Goal: Task Accomplishment & Management: Manage account settings

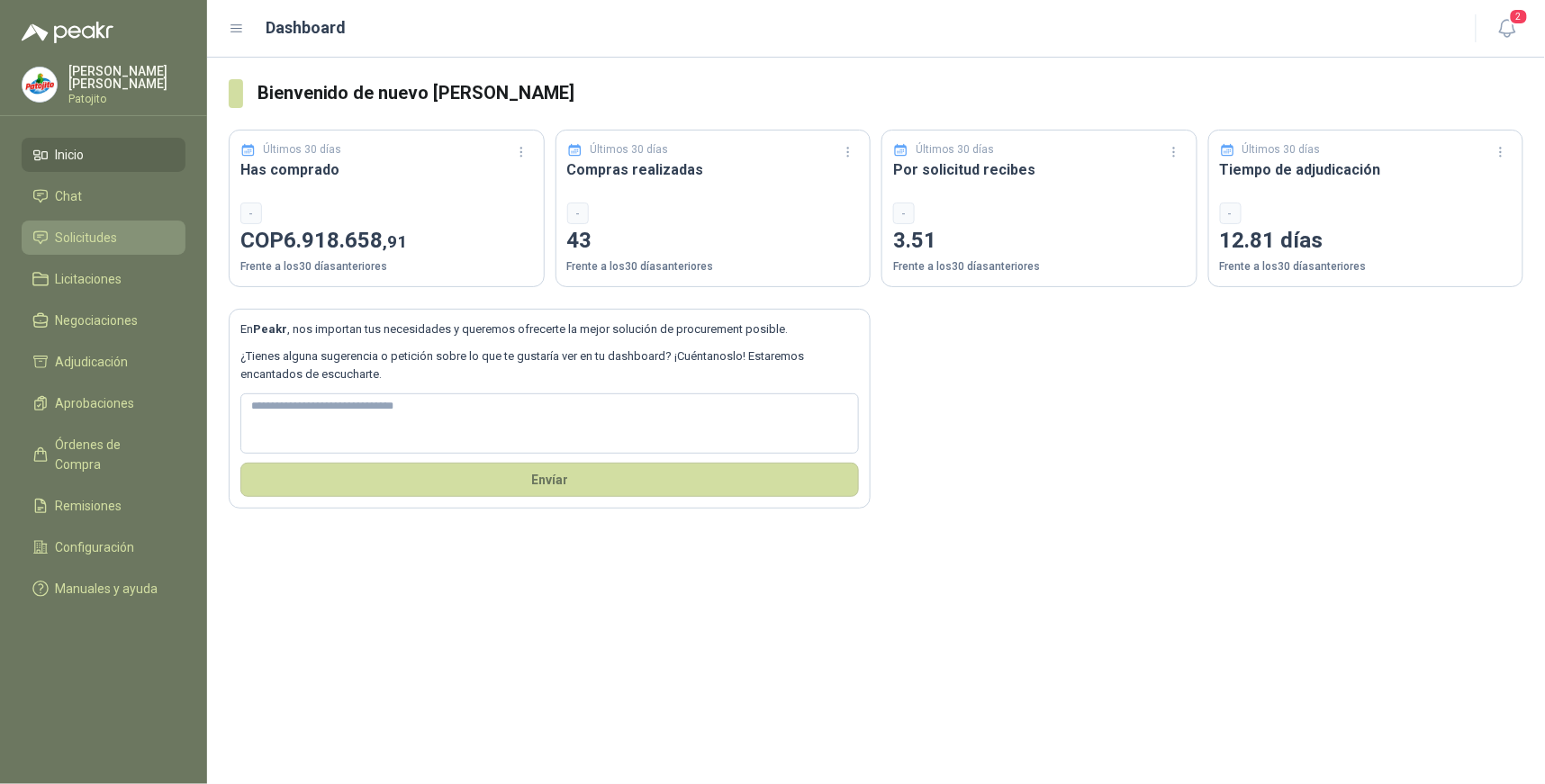
click at [130, 239] on li "Solicitudes" at bounding box center [104, 237] width 142 height 20
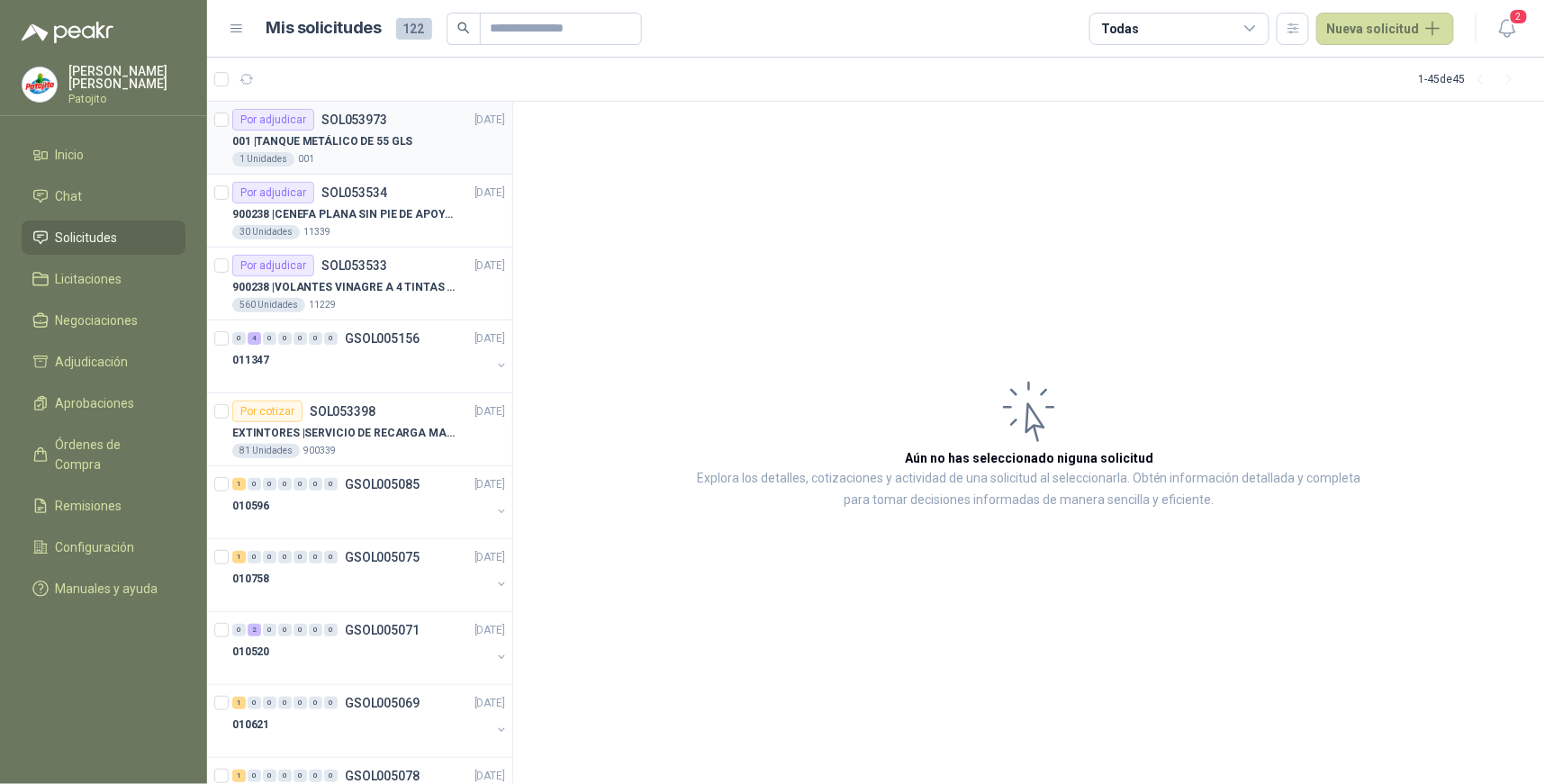
click at [302, 114] on div "Por adjudicar" at bounding box center [274, 119] width 82 height 21
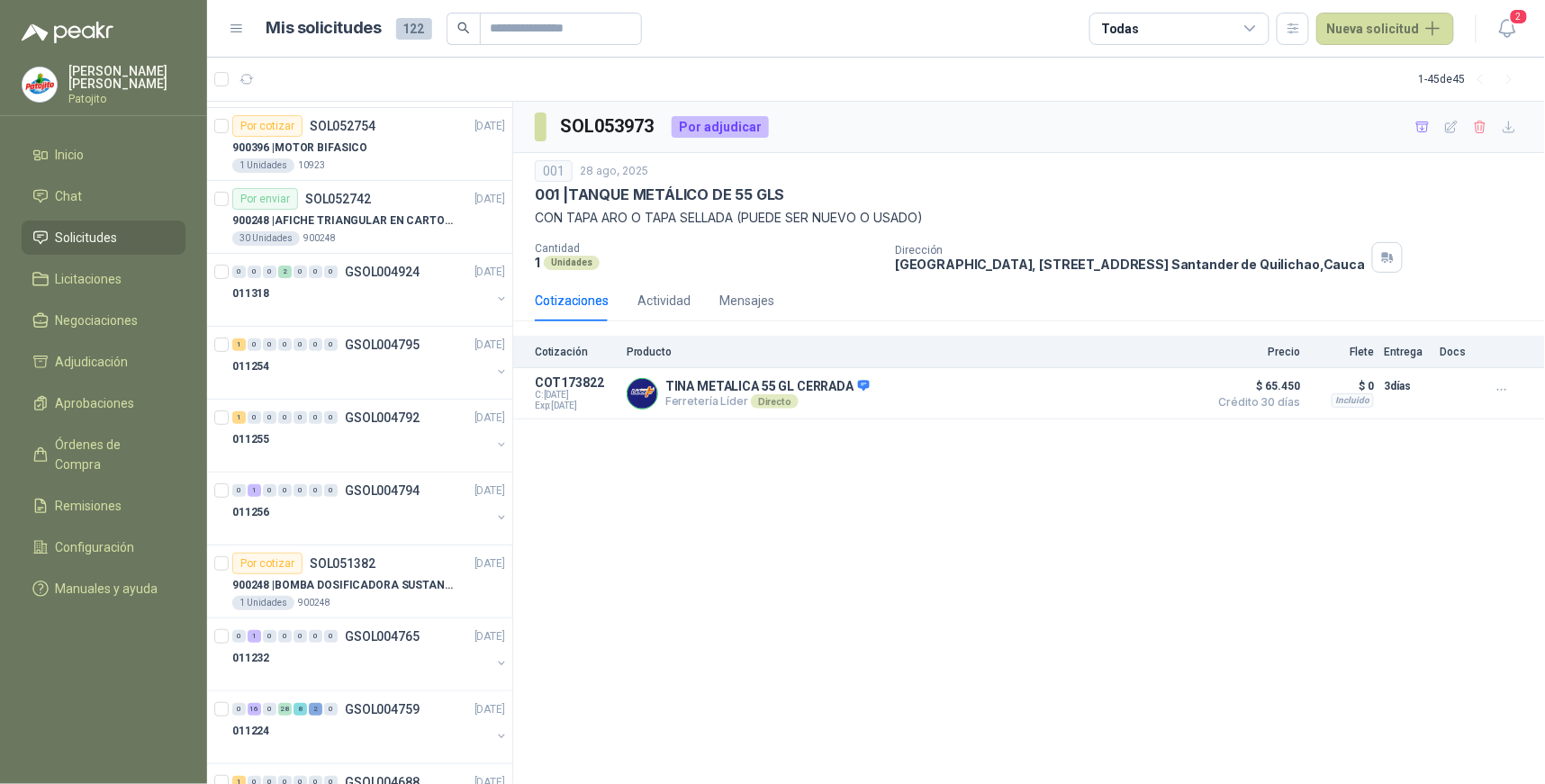
scroll to position [2499, 0]
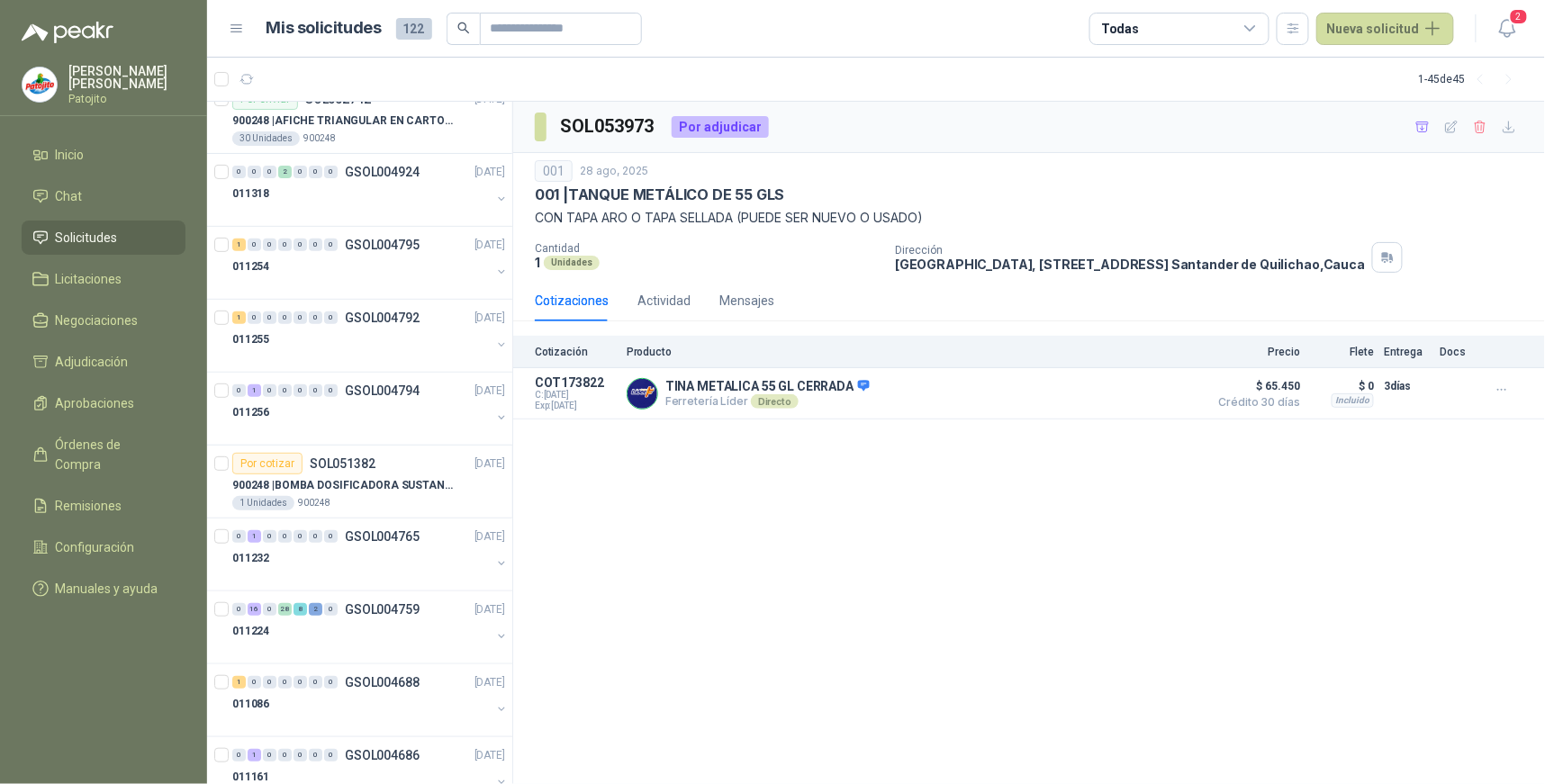
click at [1428, 75] on div "1 - 45 de 45" at bounding box center [1471, 78] width 105 height 29
click at [105, 273] on span "Licitaciones" at bounding box center [89, 278] width 66 height 20
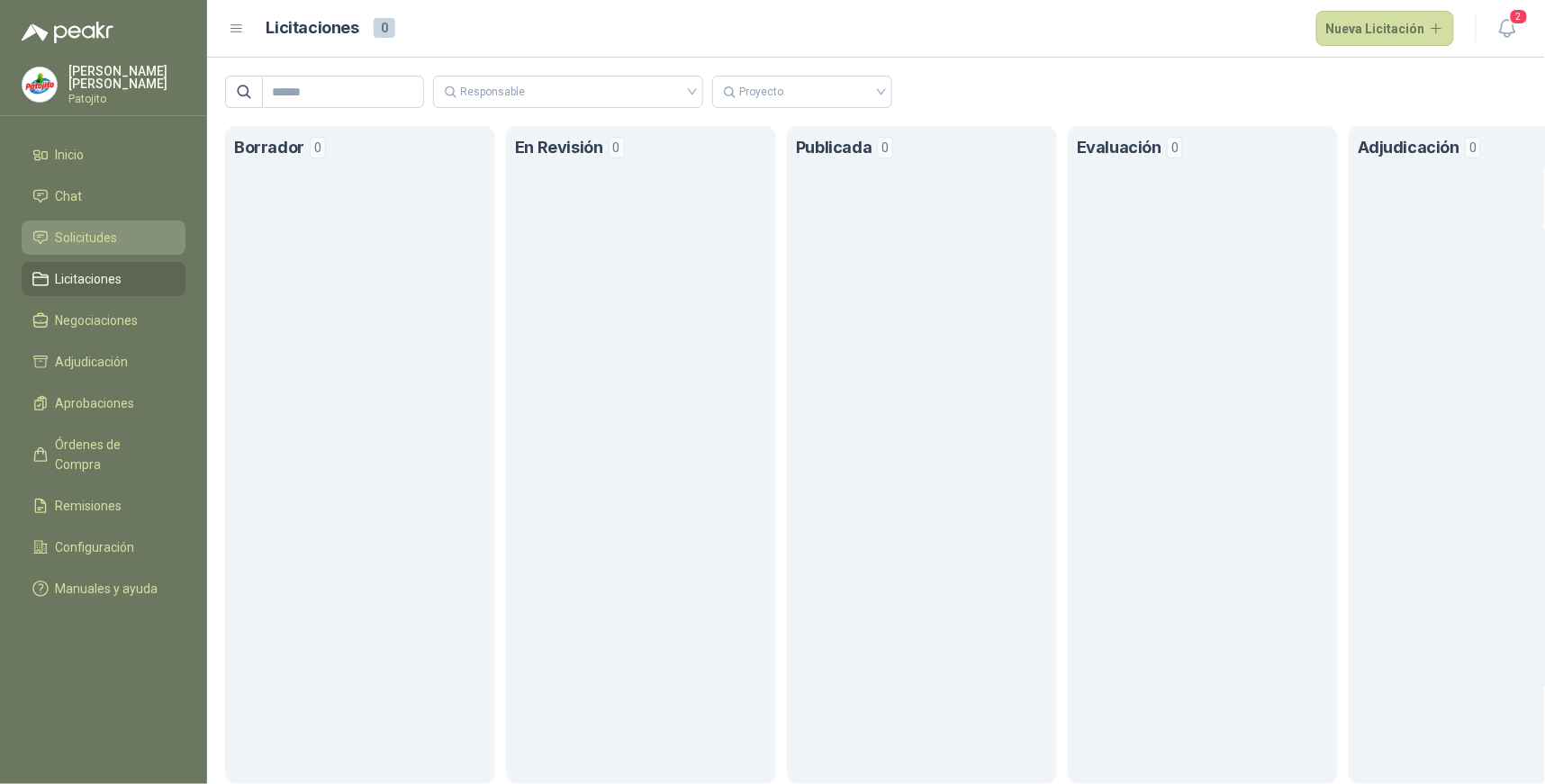
click at [137, 231] on li "Solicitudes" at bounding box center [104, 237] width 142 height 20
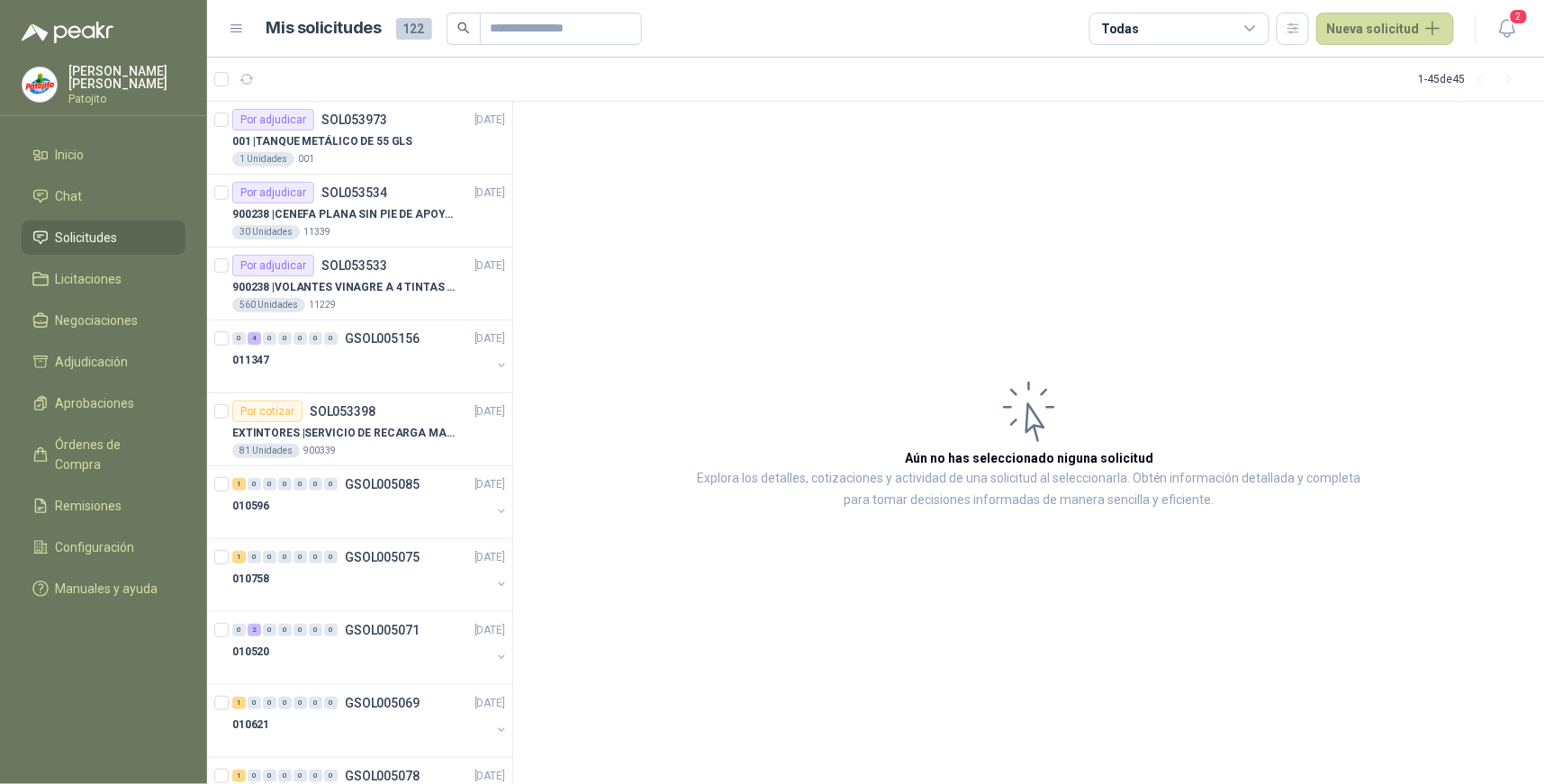
click at [1247, 21] on icon at bounding box center [1250, 28] width 16 height 16
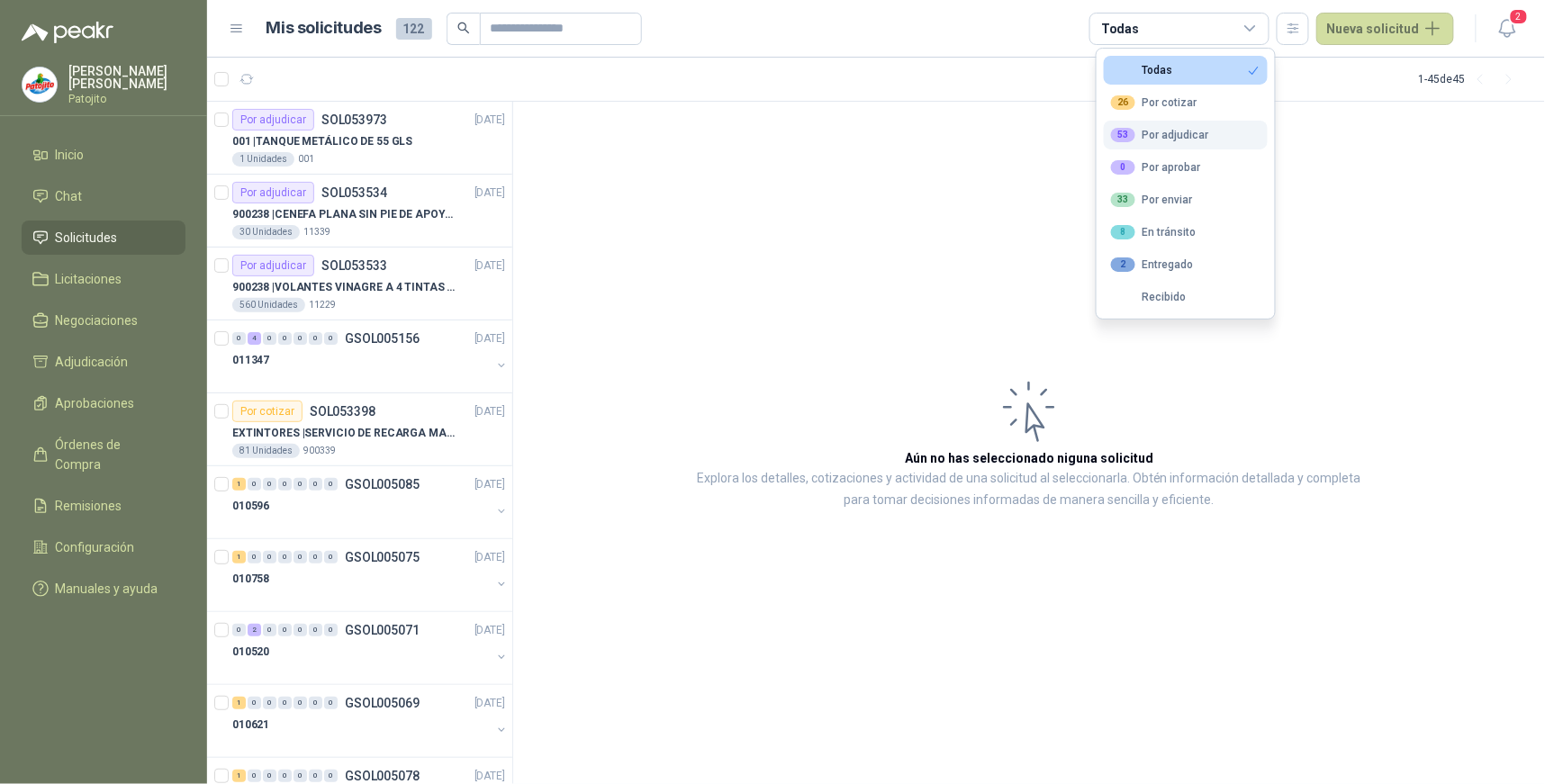
click at [1200, 136] on div "53 Por adjudicar" at bounding box center [1159, 134] width 98 height 14
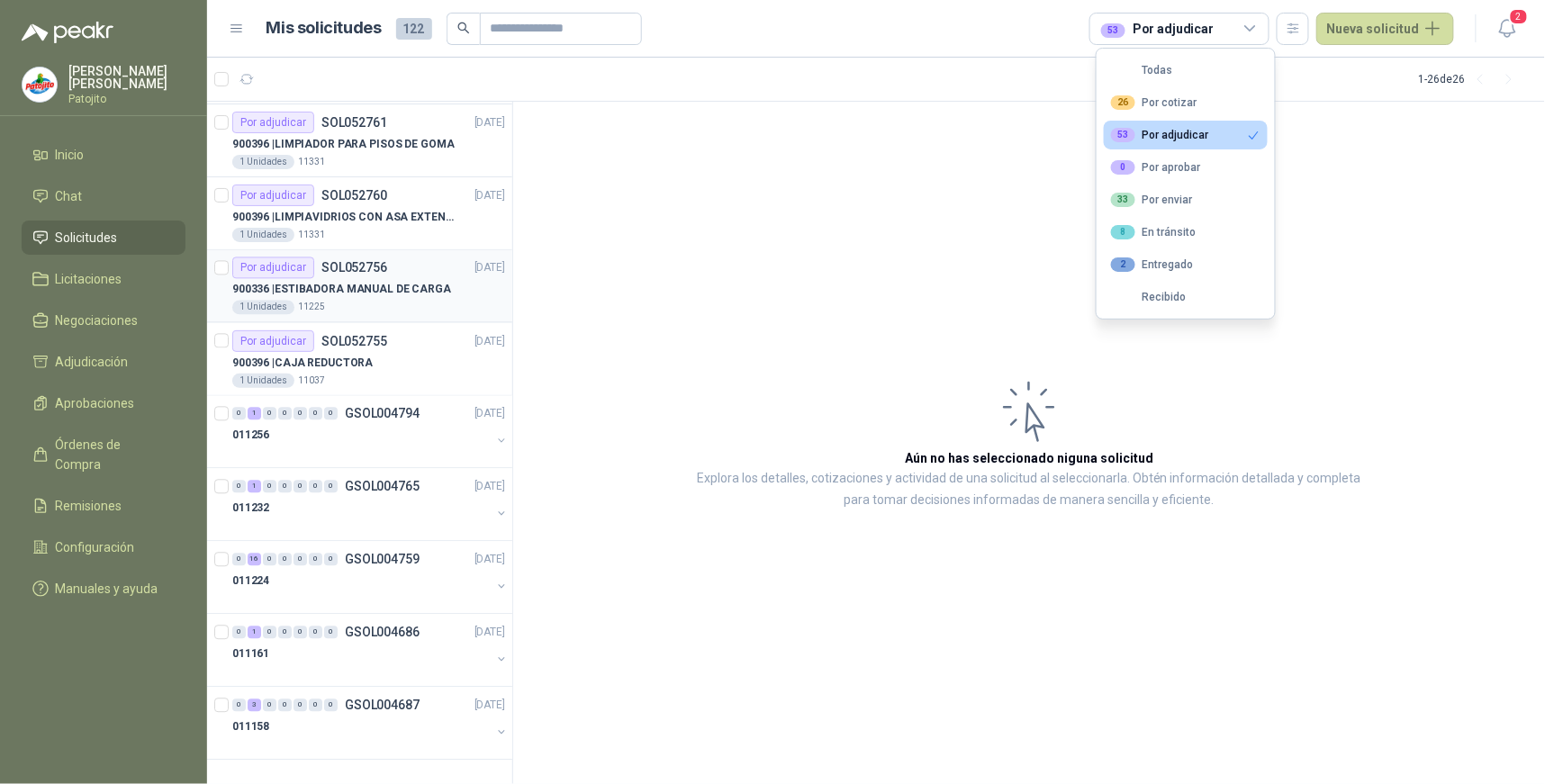
scroll to position [1239, 0]
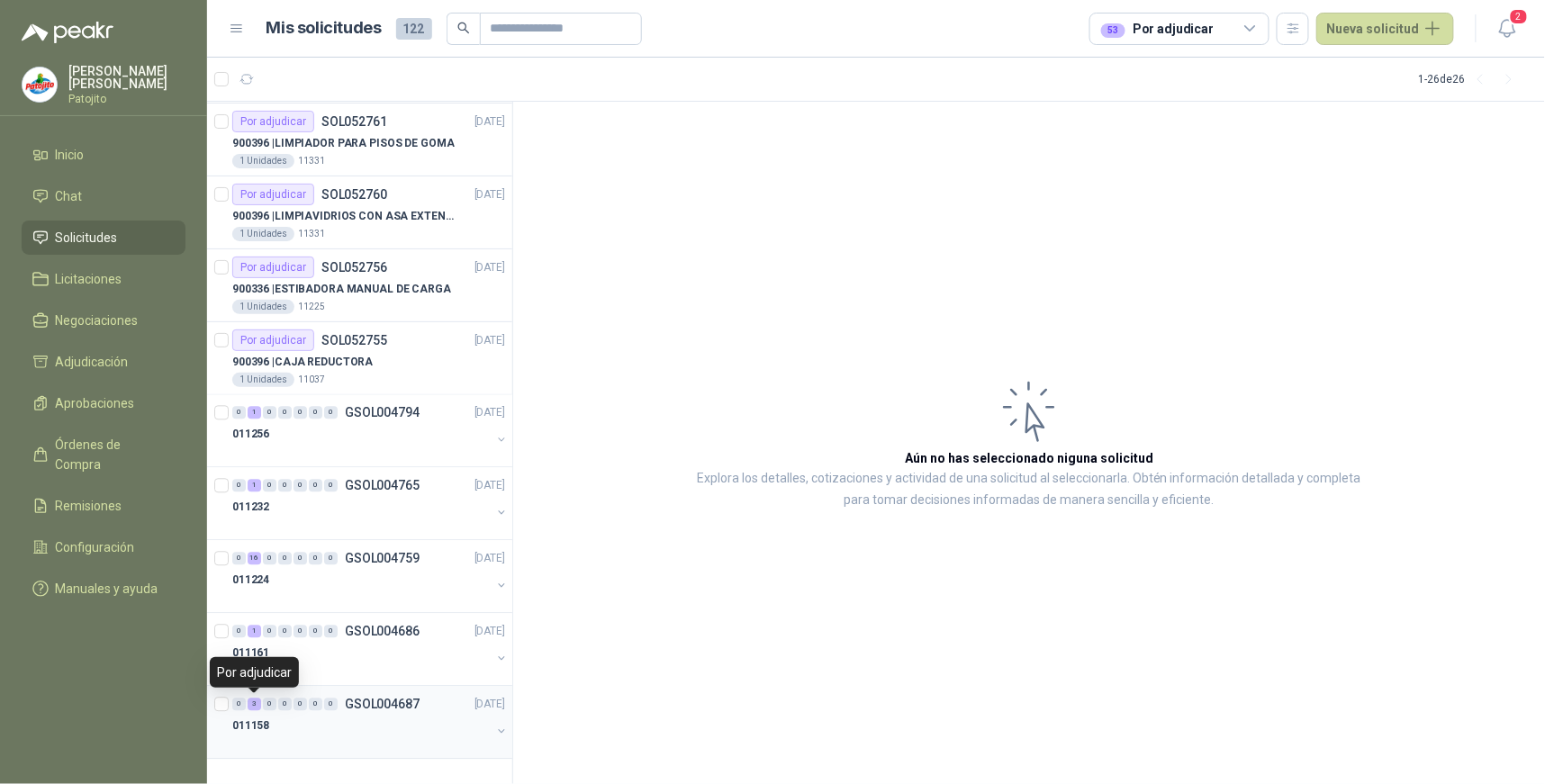
click at [253, 699] on div "3" at bounding box center [254, 704] width 13 height 12
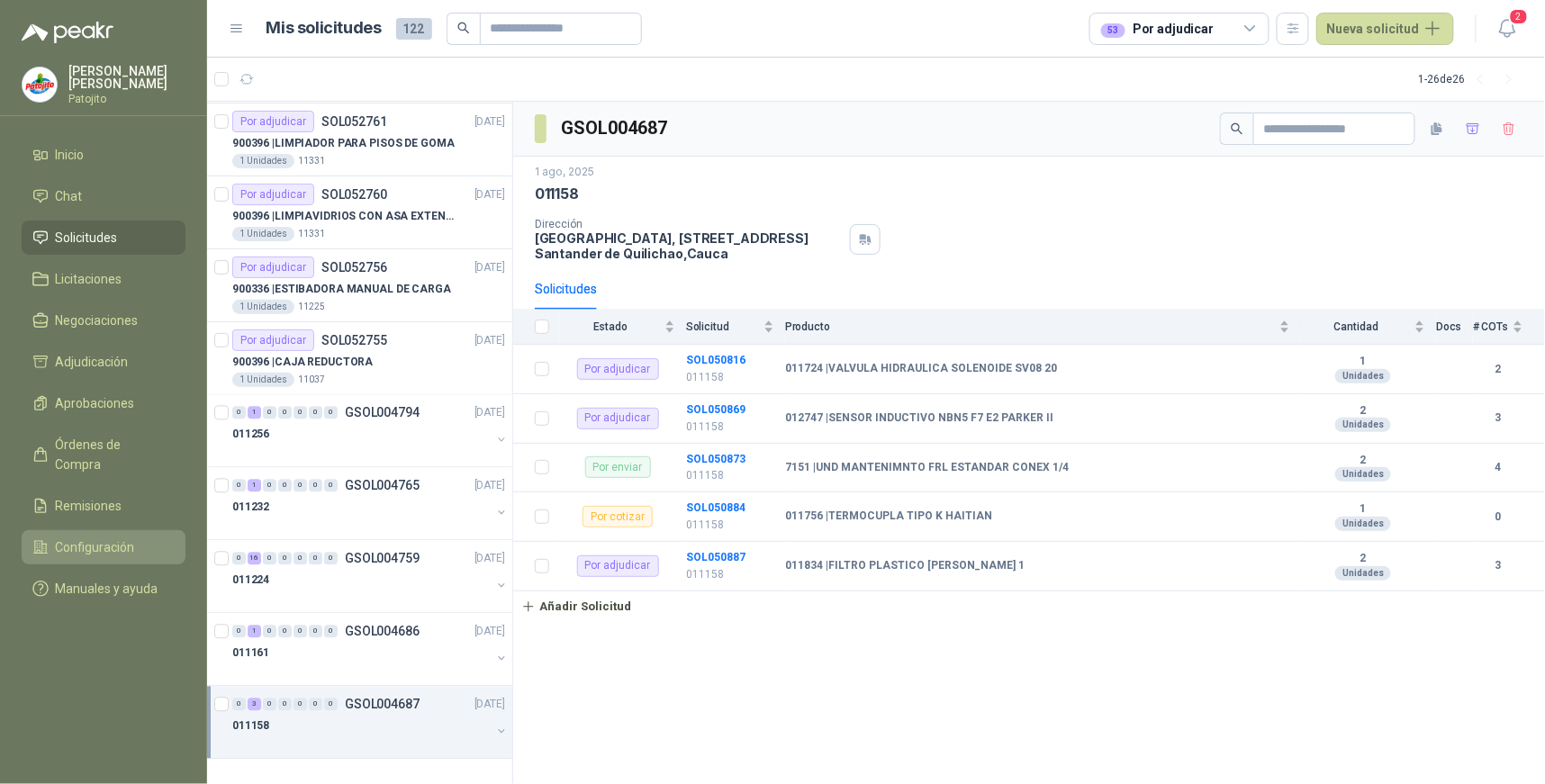
click at [133, 538] on span "Configuración" at bounding box center [95, 547] width 79 height 20
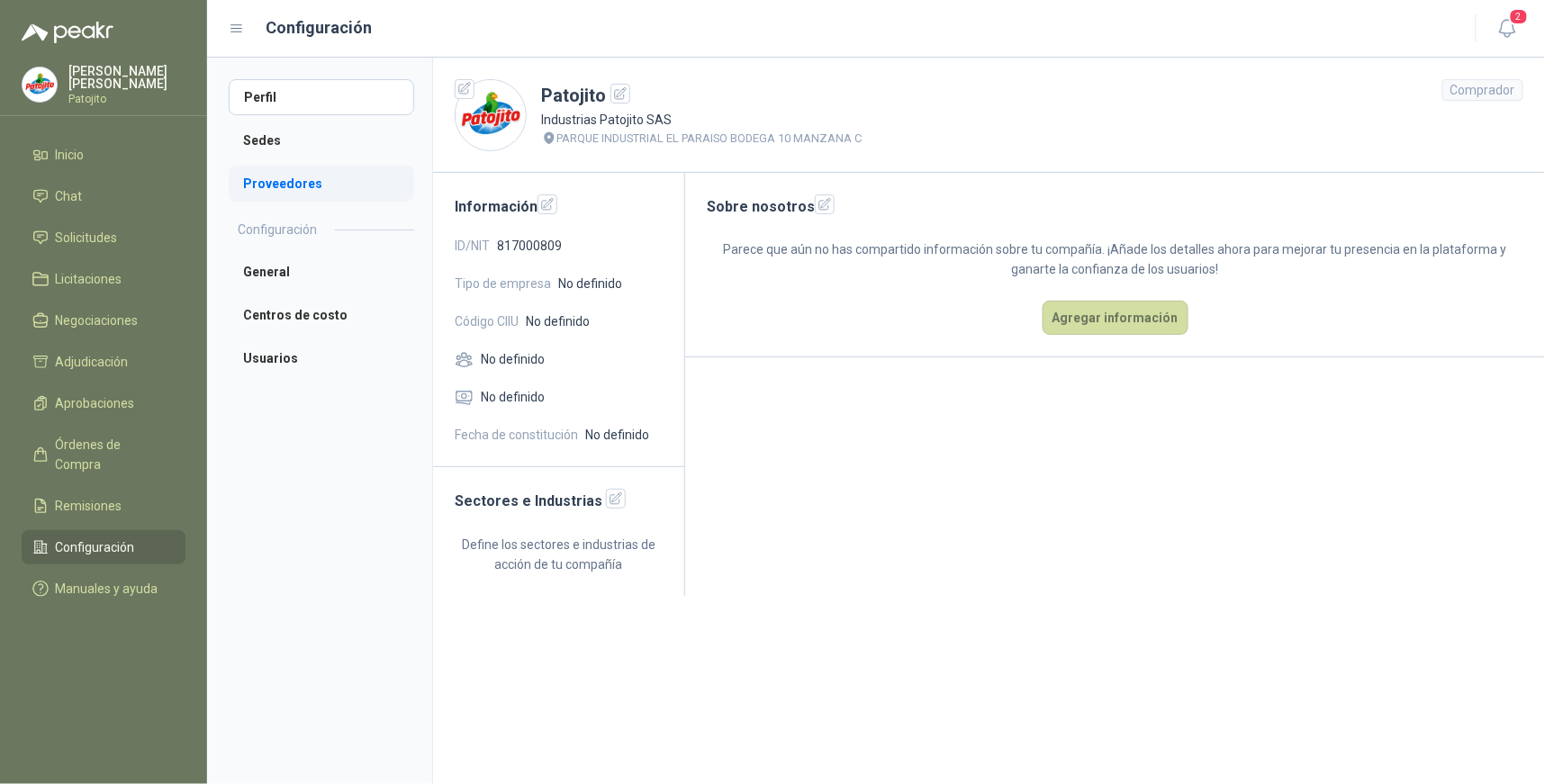
click at [316, 181] on li "Proveedores" at bounding box center [321, 183] width 186 height 36
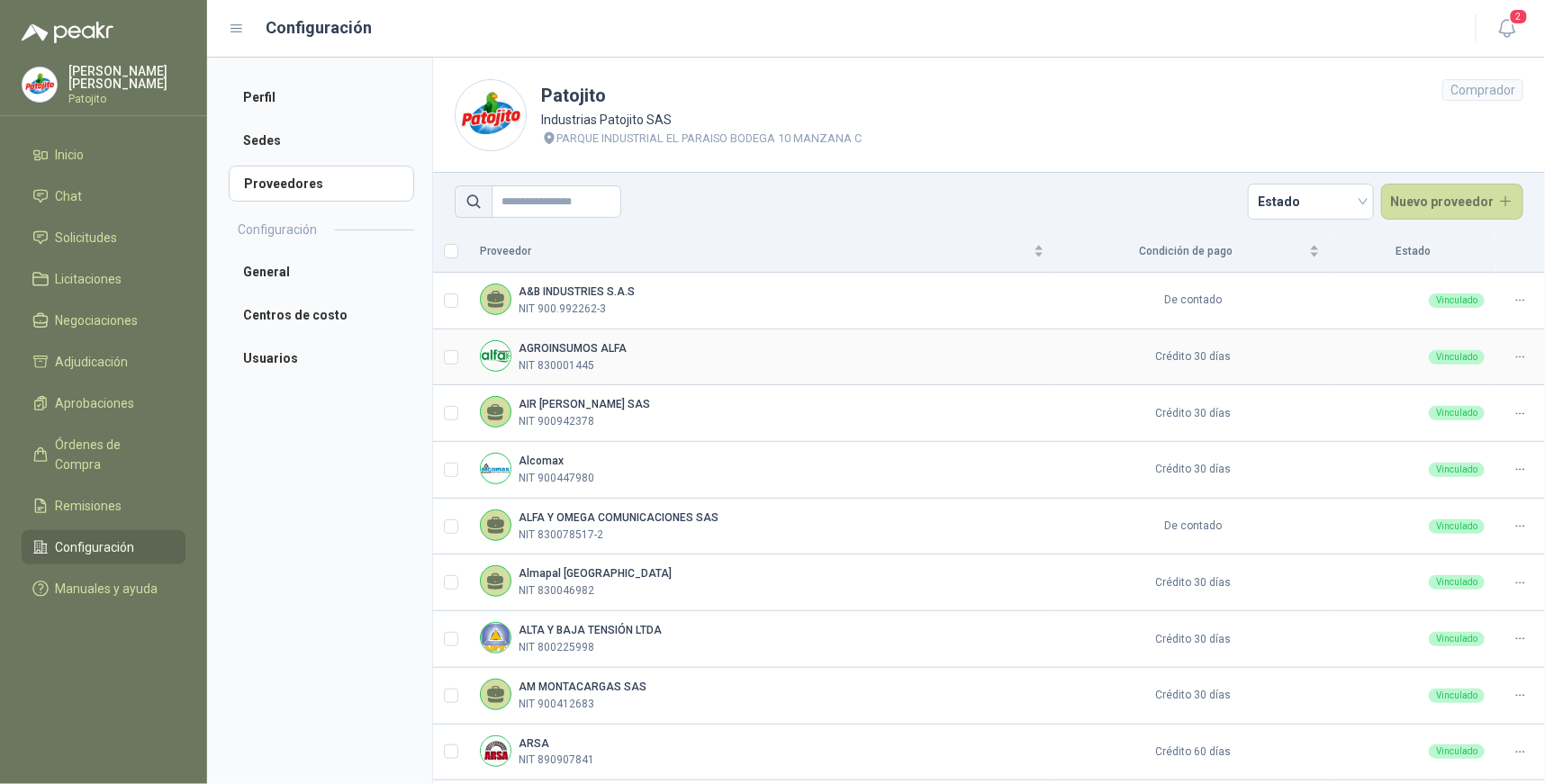
scroll to position [398, 0]
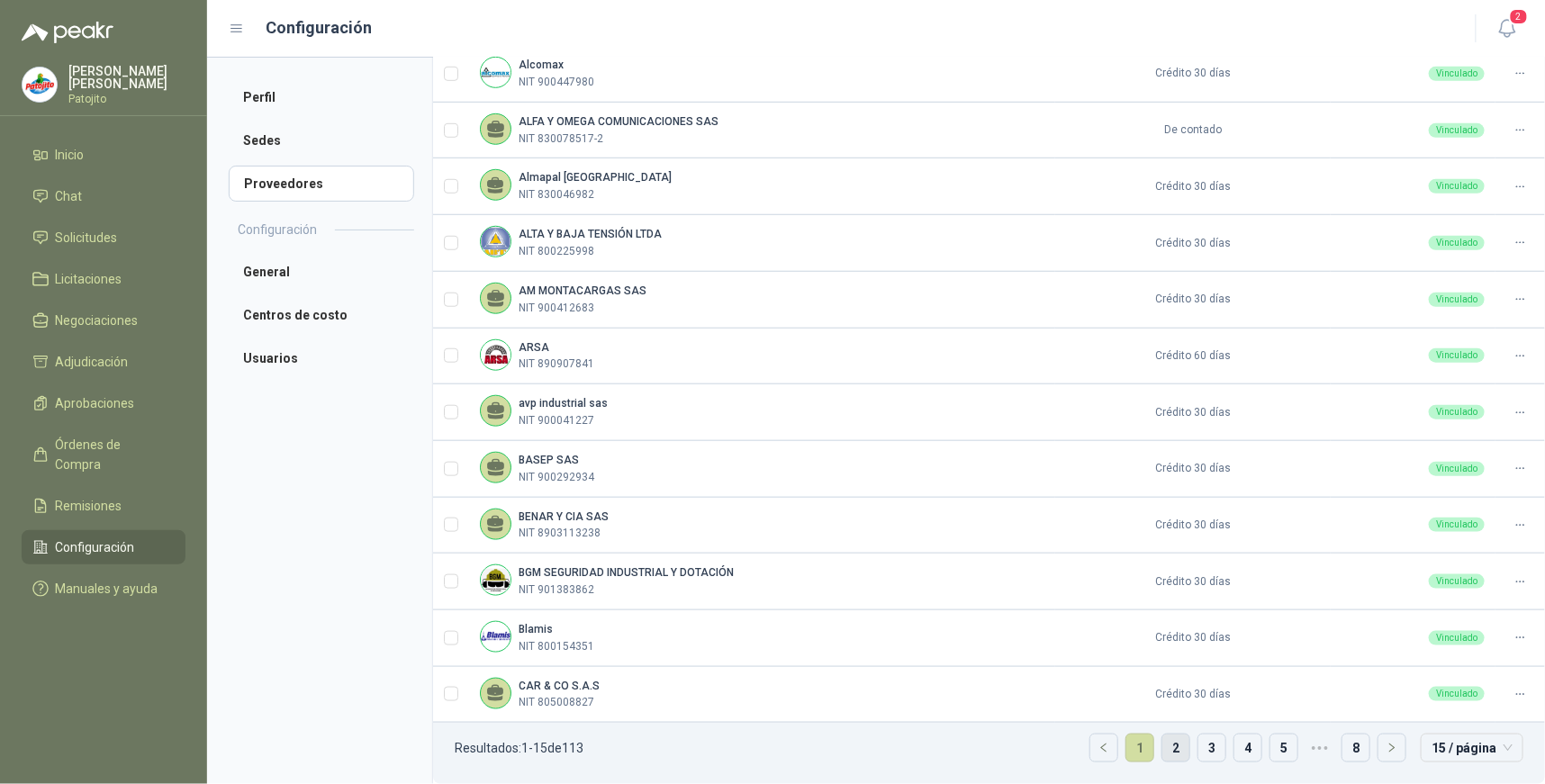
click at [1162, 739] on link "2" at bounding box center [1175, 748] width 27 height 27
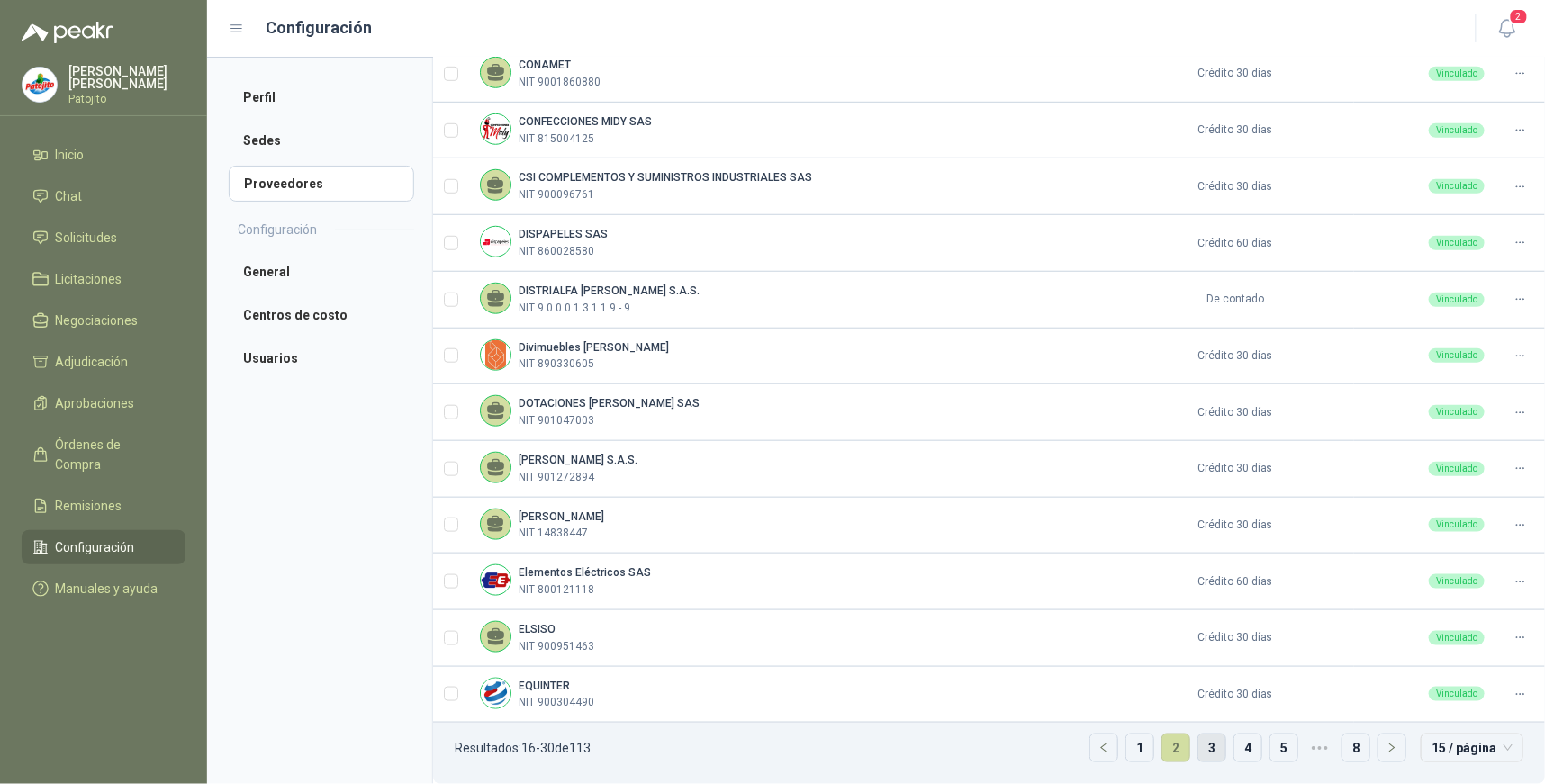
click at [1199, 745] on link "3" at bounding box center [1211, 748] width 27 height 27
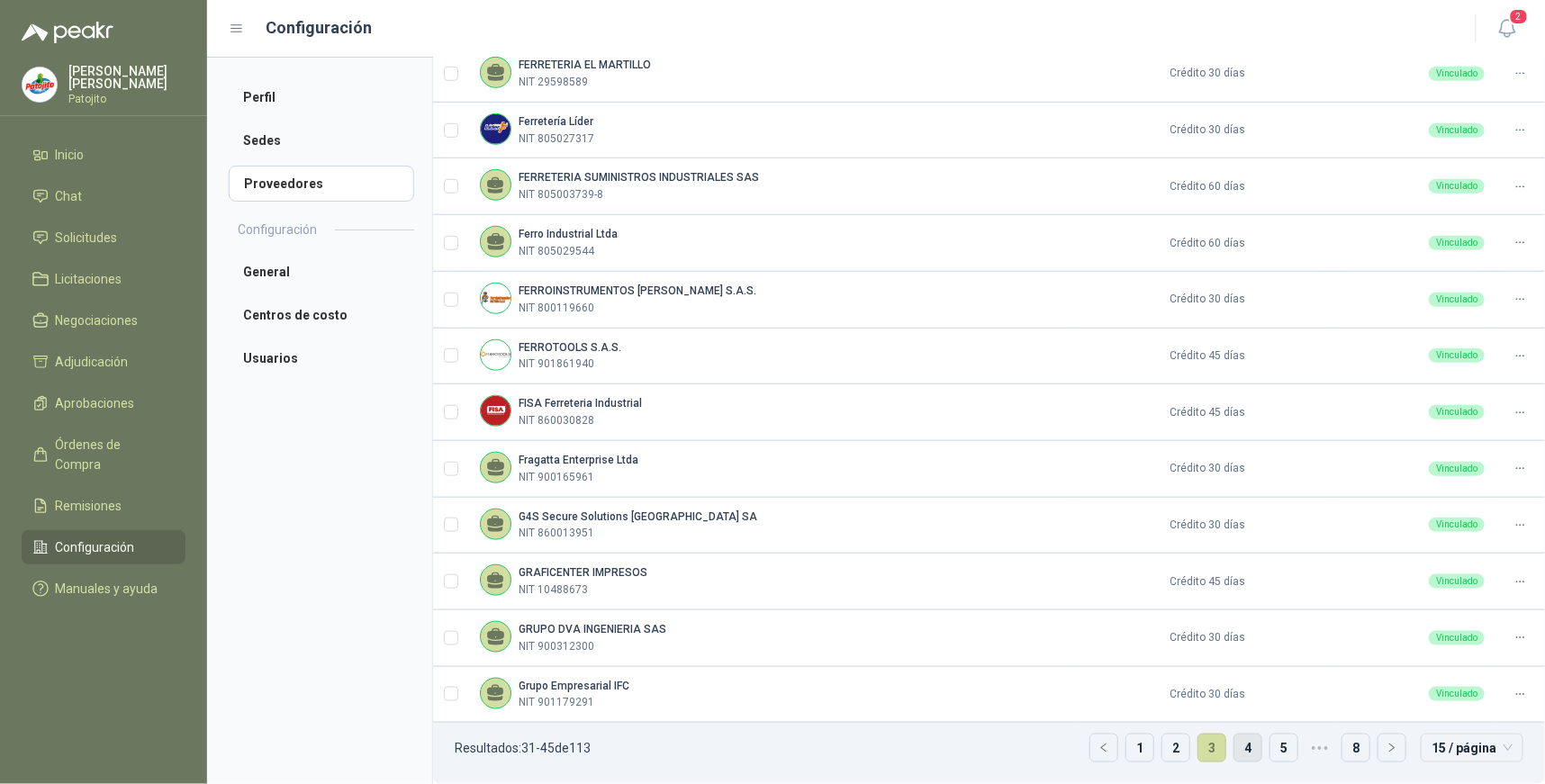
drag, startPoint x: 1247, startPoint y: 751, endPoint x: 1235, endPoint y: 751, distance: 12.0
click at [1244, 751] on link "4" at bounding box center [1247, 748] width 27 height 27
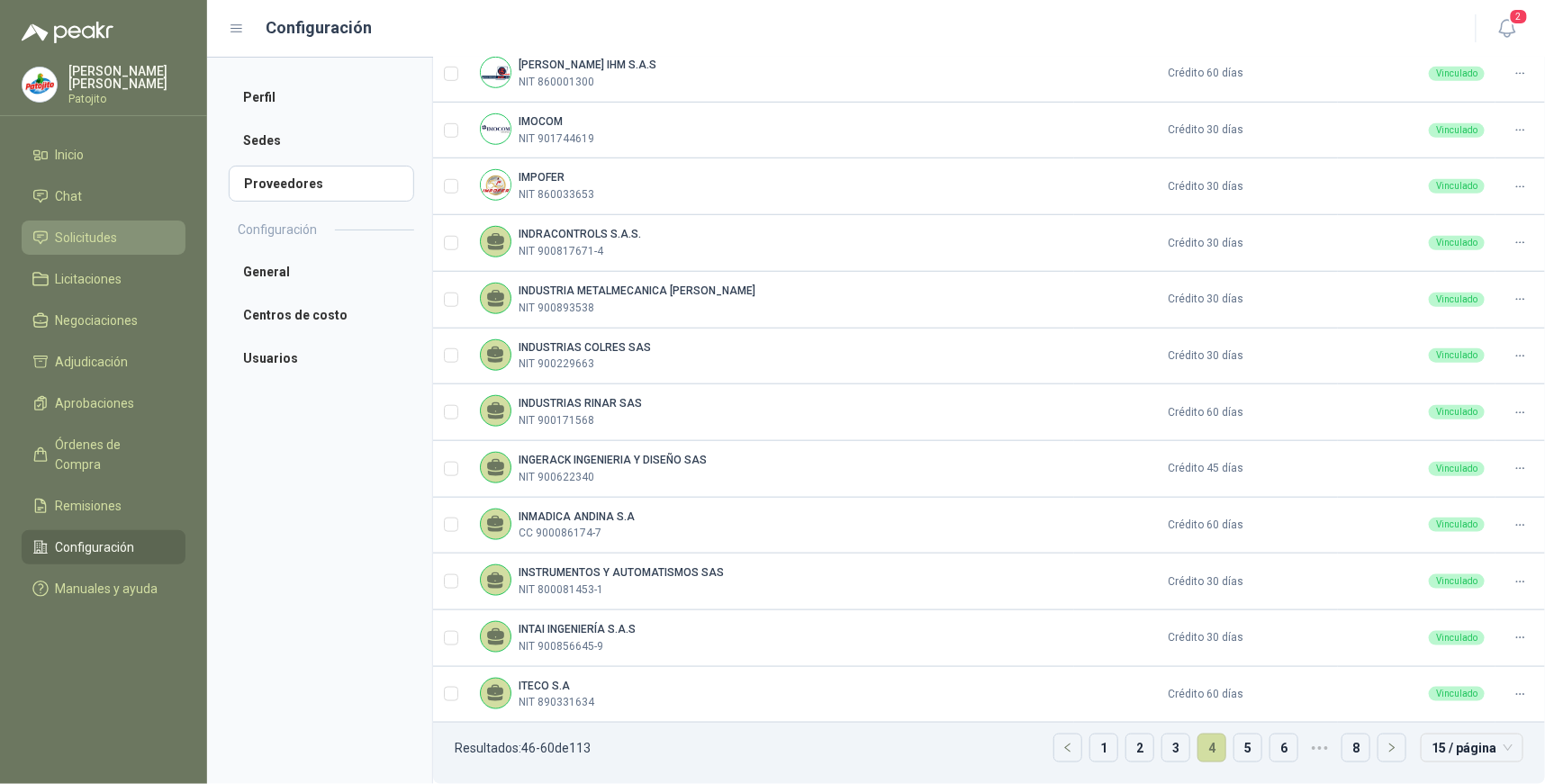
click at [96, 236] on span "Solicitudes" at bounding box center [87, 237] width 63 height 20
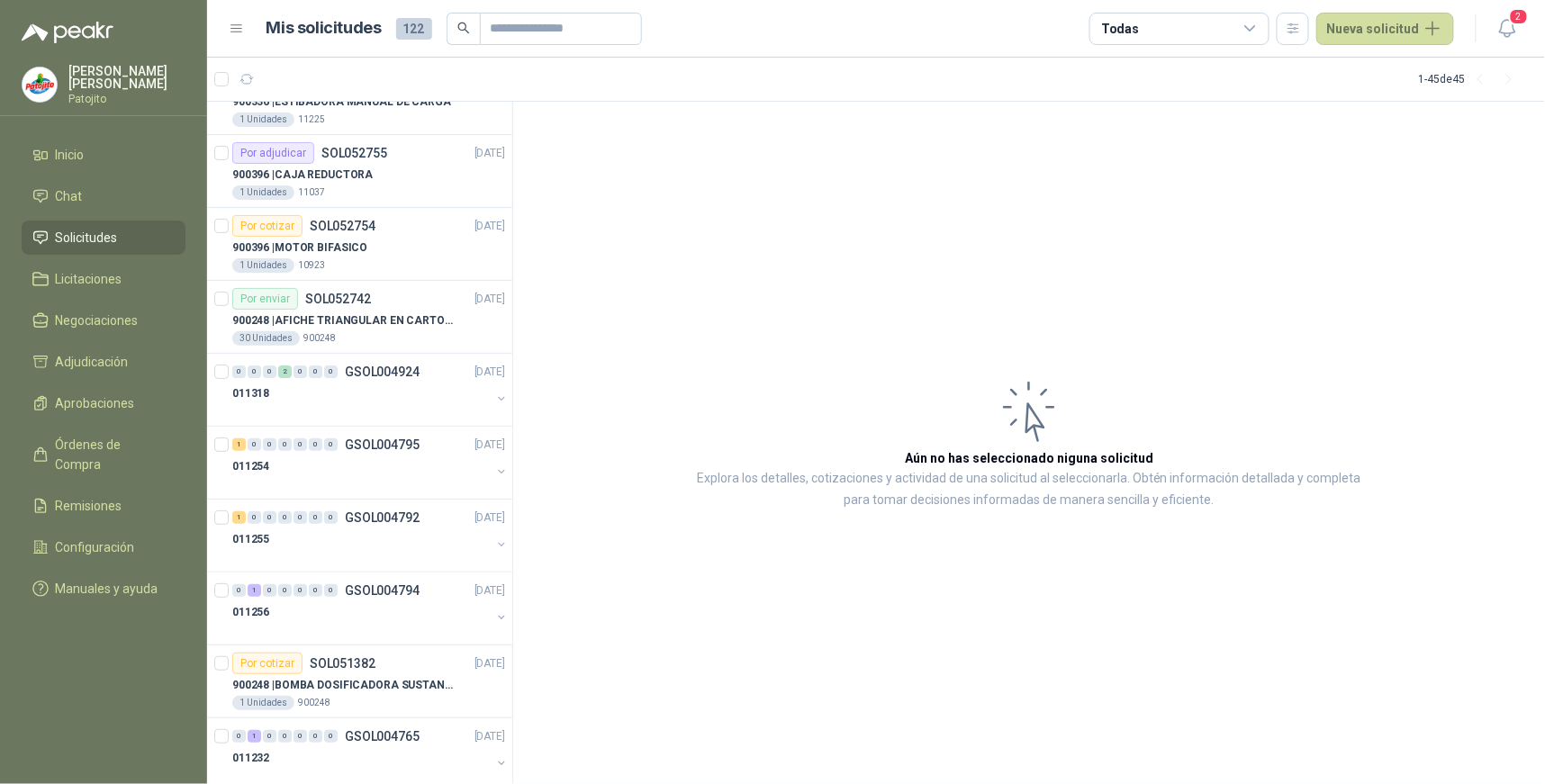
scroll to position [2625, 0]
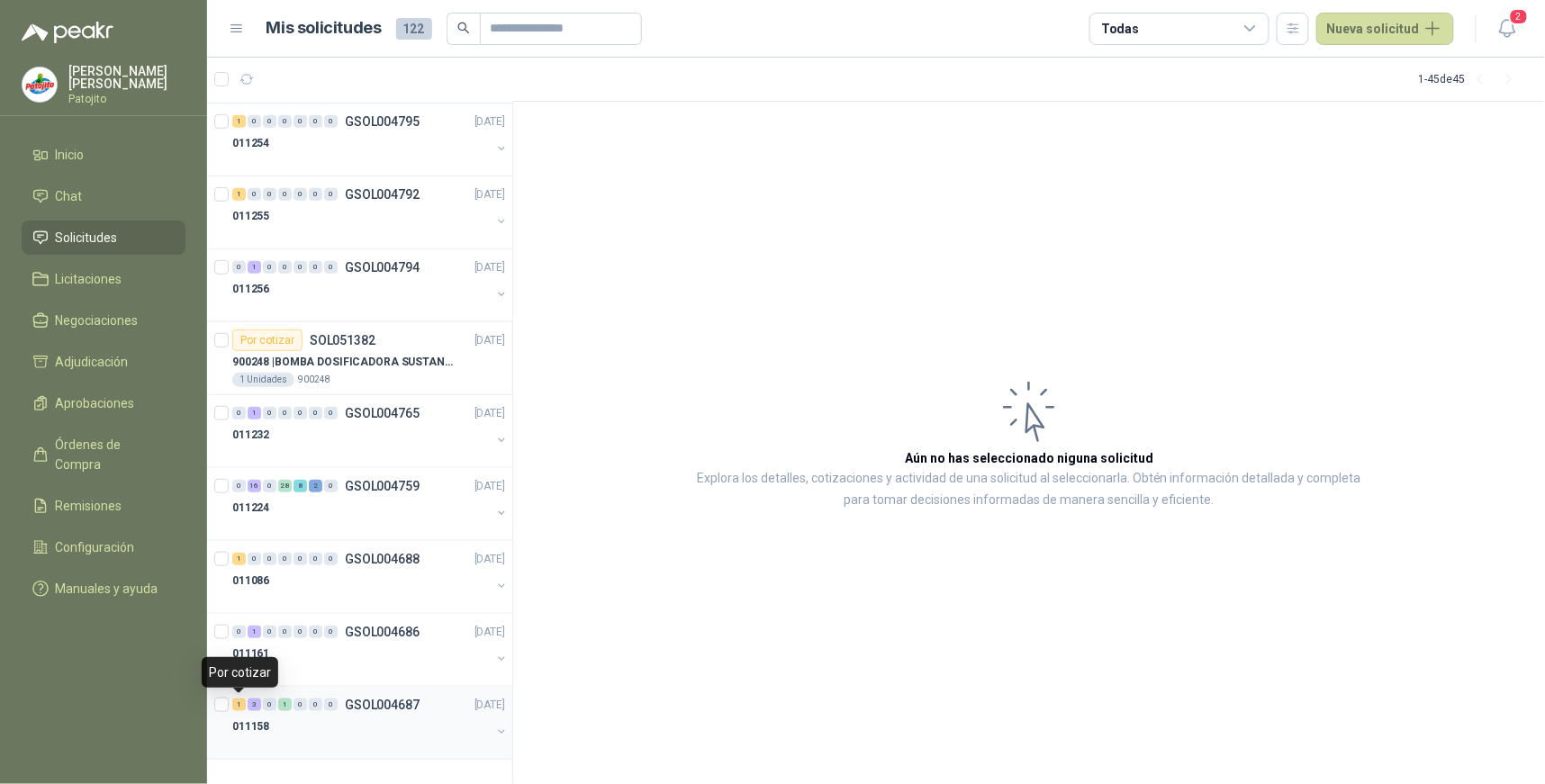
click at [239, 702] on div "1" at bounding box center [239, 704] width 13 height 12
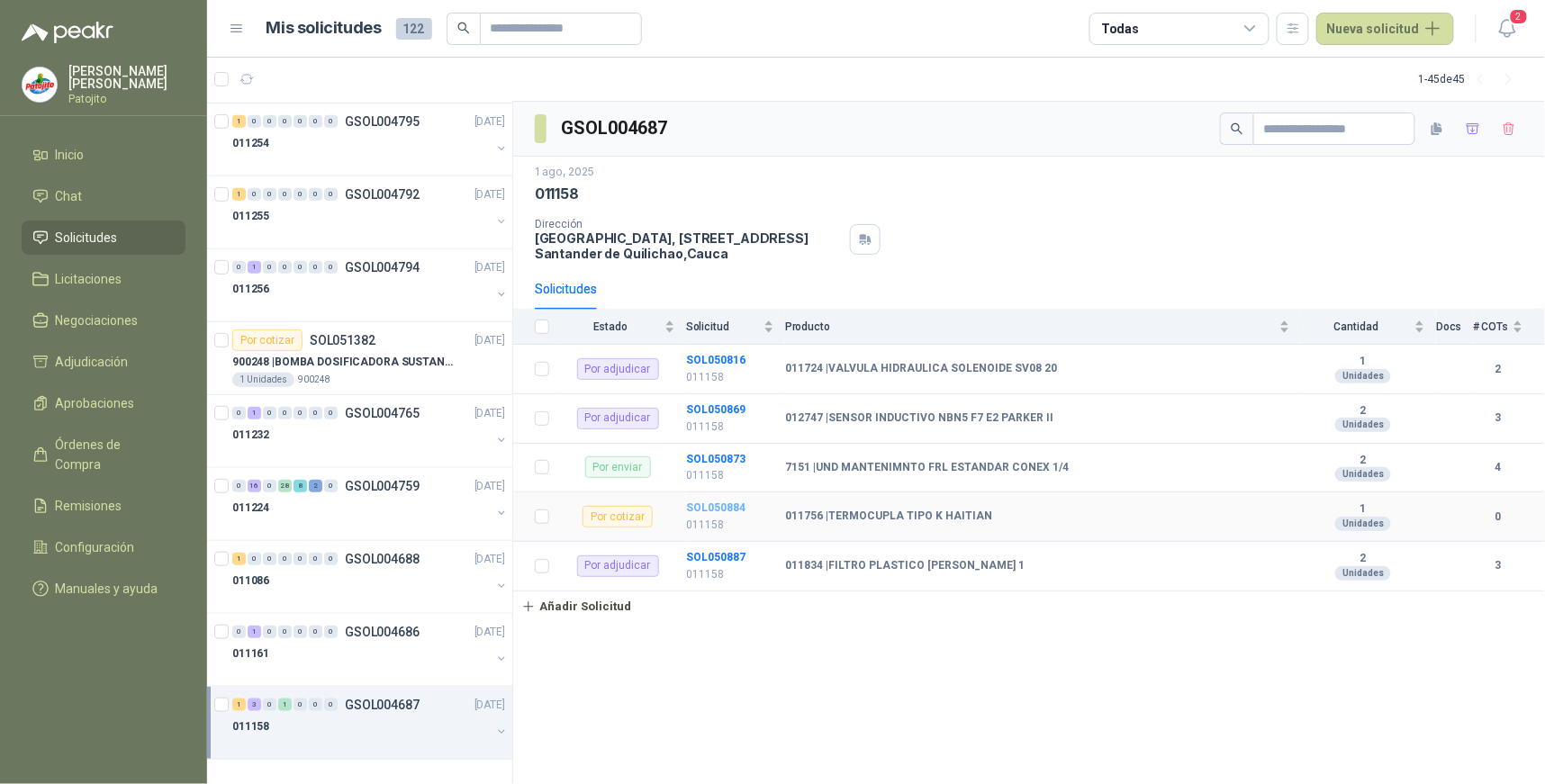
click at [722, 505] on b "SOL050884" at bounding box center [716, 507] width 60 height 12
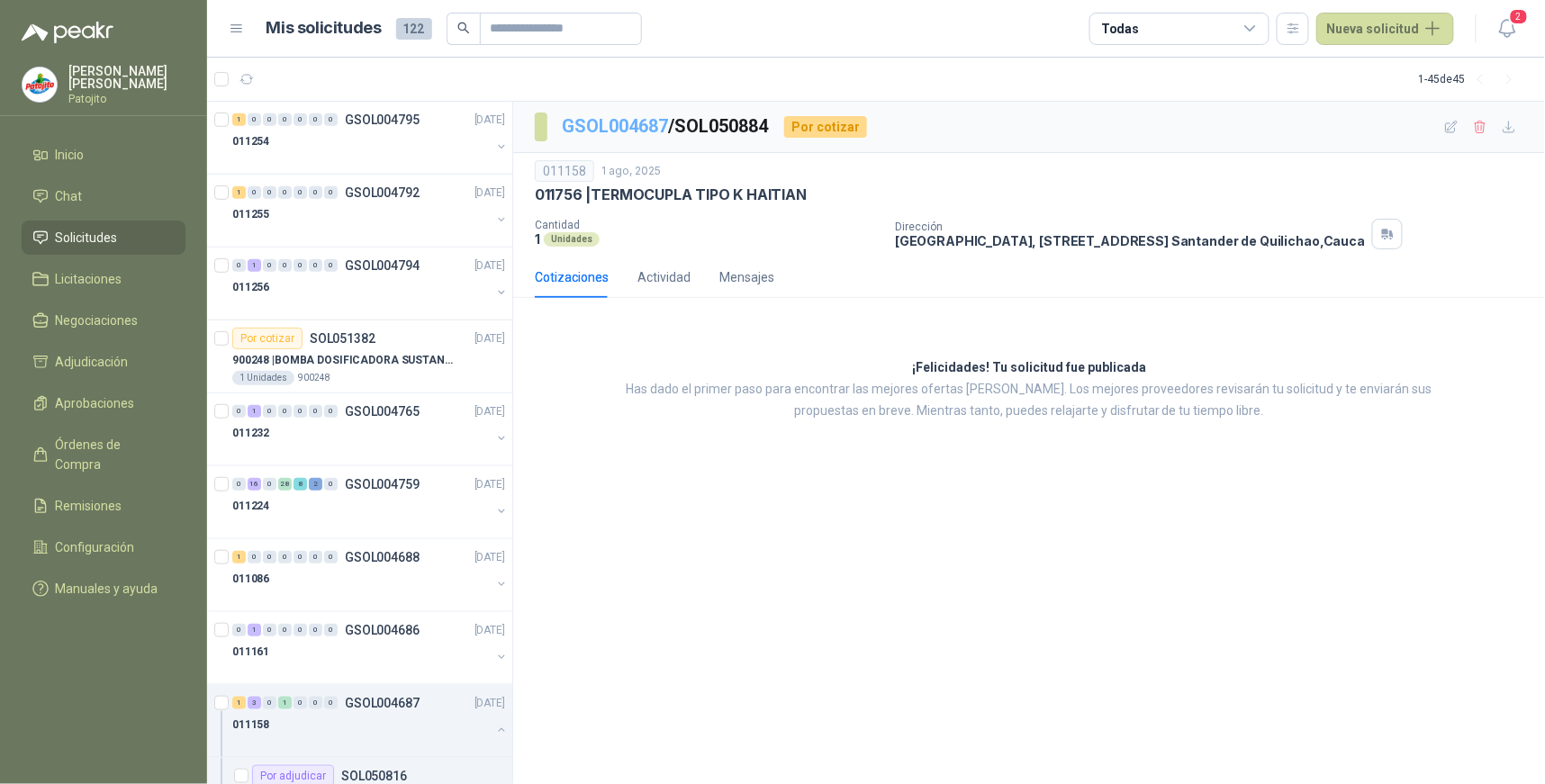
click at [645, 120] on link "GSOL004687" at bounding box center [615, 125] width 106 height 21
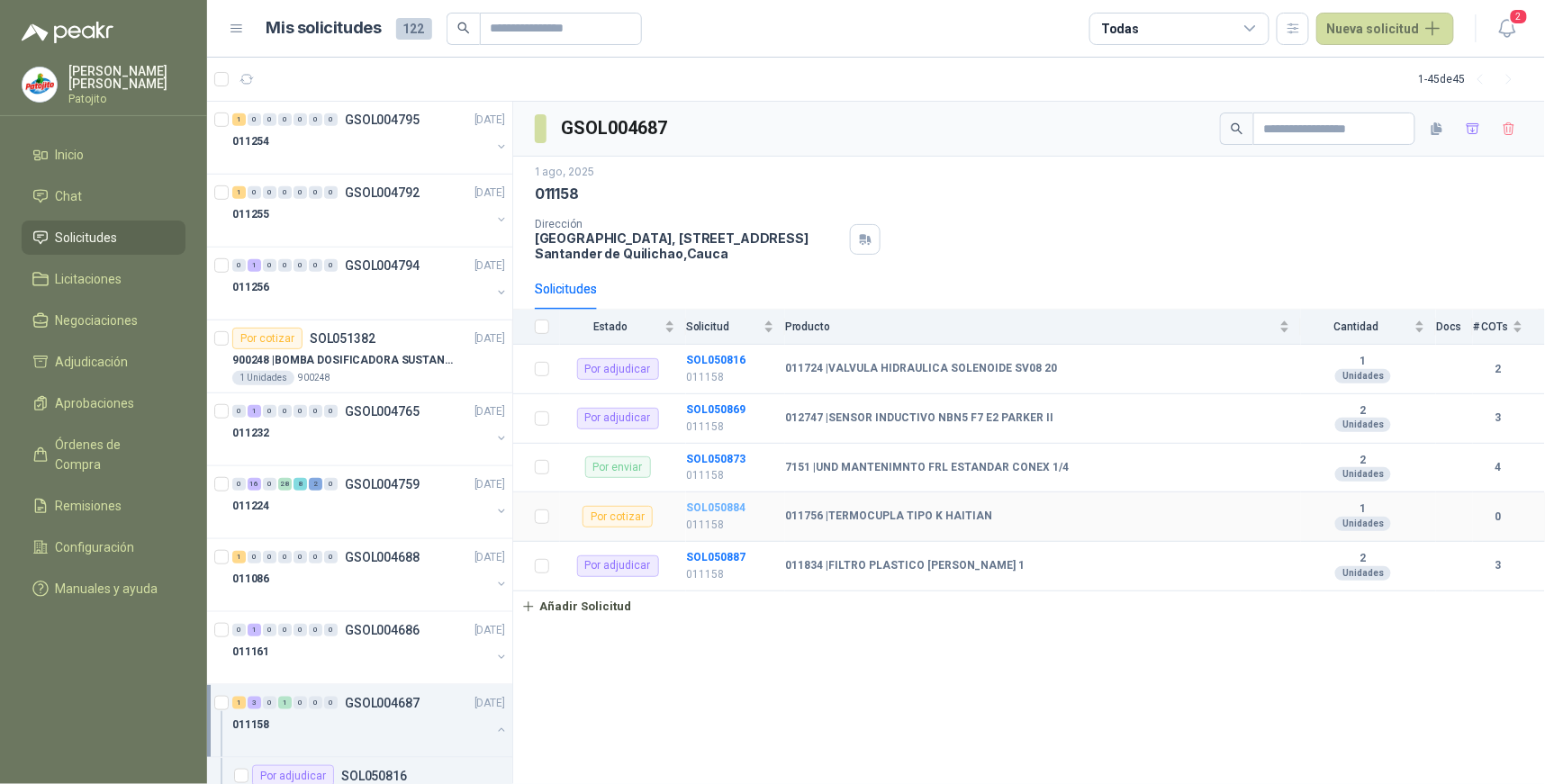
click at [726, 508] on b "SOL050884" at bounding box center [716, 507] width 60 height 12
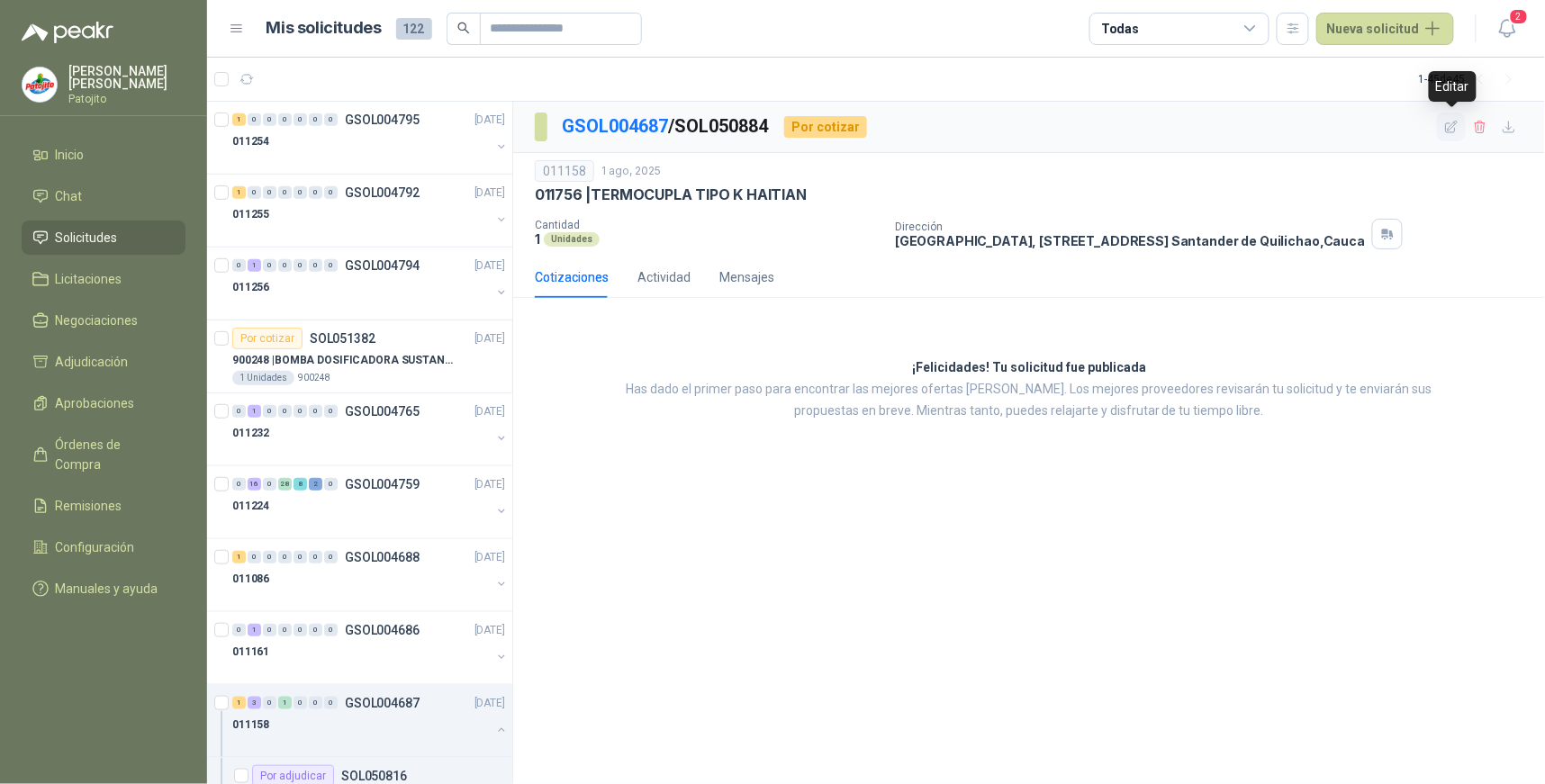
click at [1456, 126] on icon "button" at bounding box center [1452, 127] width 15 height 15
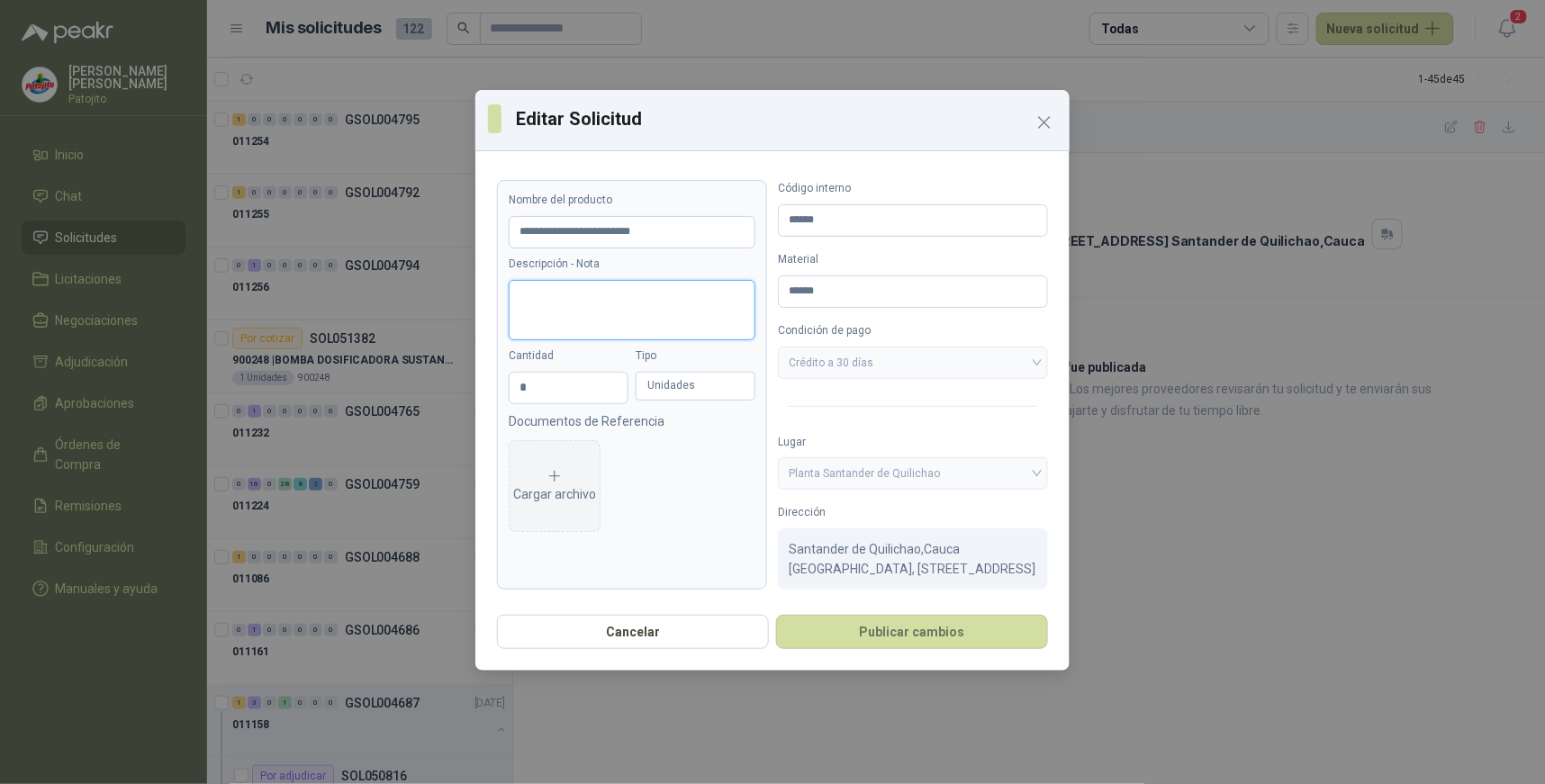
click at [601, 297] on textarea "Descripción - Nota" at bounding box center [632, 310] width 246 height 61
paste textarea "**********"
type textarea "**********"
drag, startPoint x: 642, startPoint y: 290, endPoint x: 591, endPoint y: 288, distance: 51.0
click at [591, 288] on textarea "**********" at bounding box center [632, 310] width 246 height 61
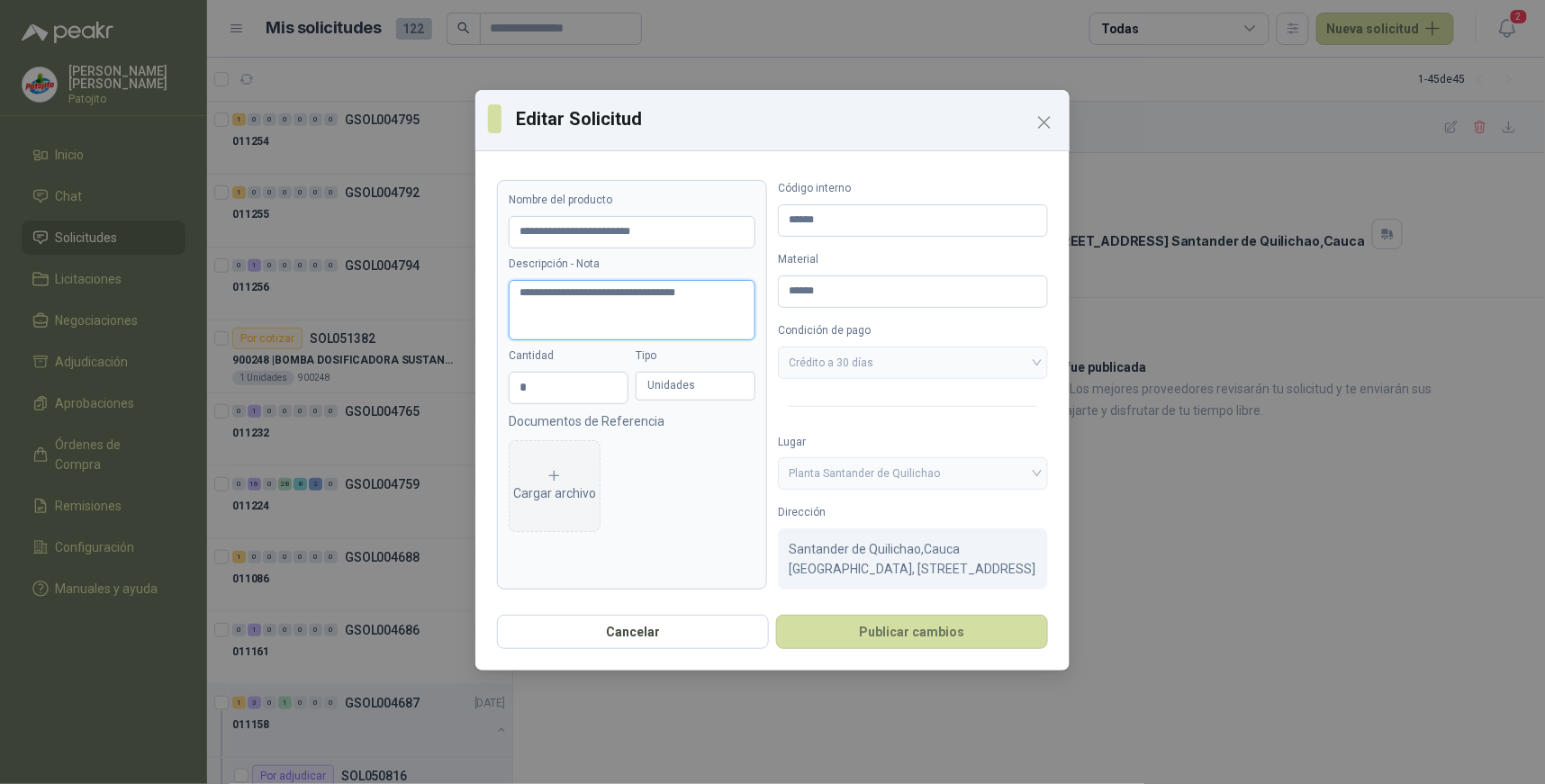
type textarea "**********"
click at [861, 649] on button "Publicar cambios" at bounding box center [911, 632] width 272 height 35
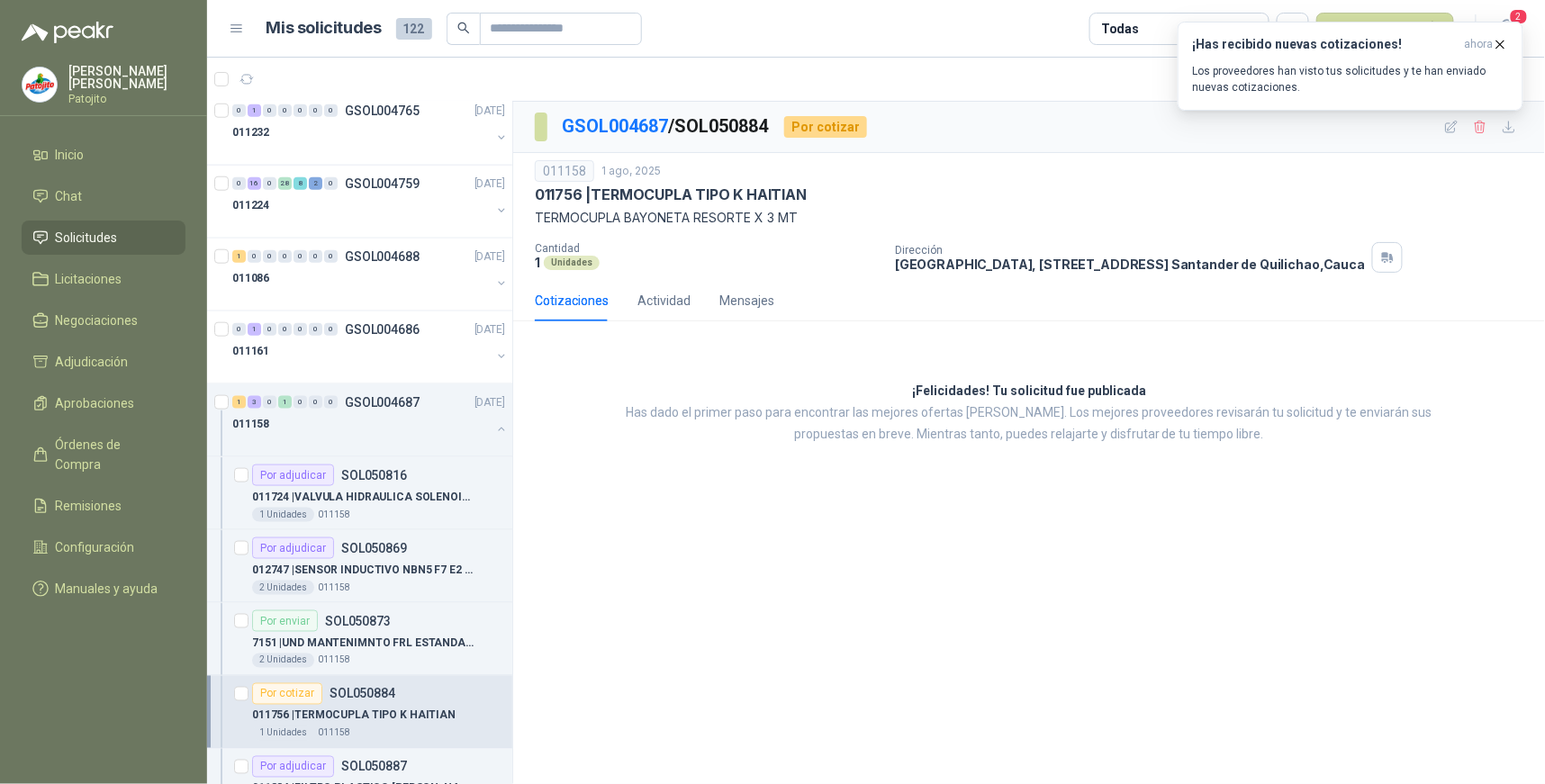
scroll to position [2989, 0]
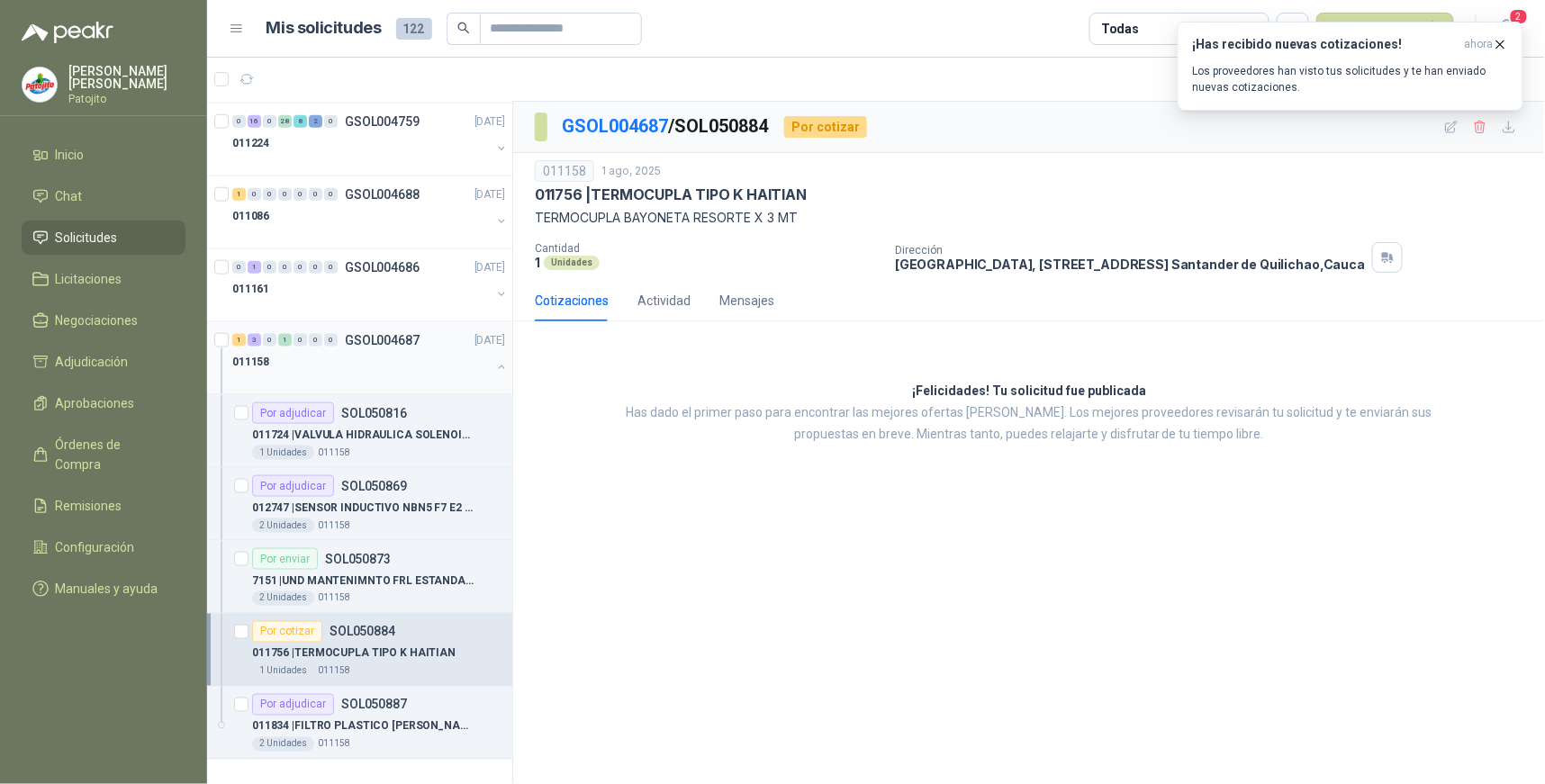
click at [287, 340] on div "1" at bounding box center [285, 340] width 13 height 12
click at [244, 338] on div "1" at bounding box center [239, 340] width 13 height 12
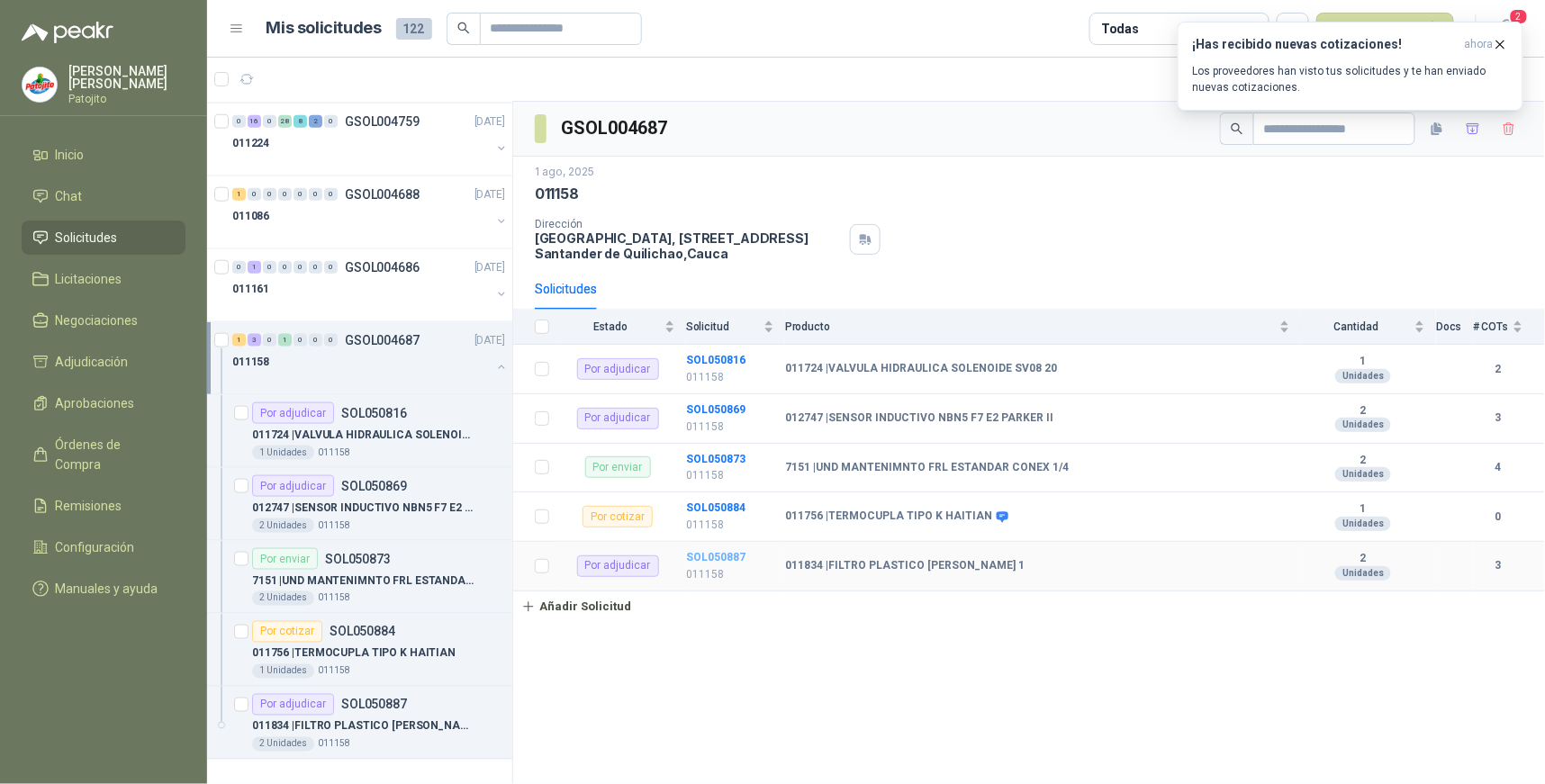
click at [740, 551] on b "SOL050887" at bounding box center [716, 556] width 60 height 12
click at [727, 357] on b "SOL050816" at bounding box center [716, 359] width 60 height 12
click at [725, 405] on b "SOL050869" at bounding box center [716, 409] width 60 height 12
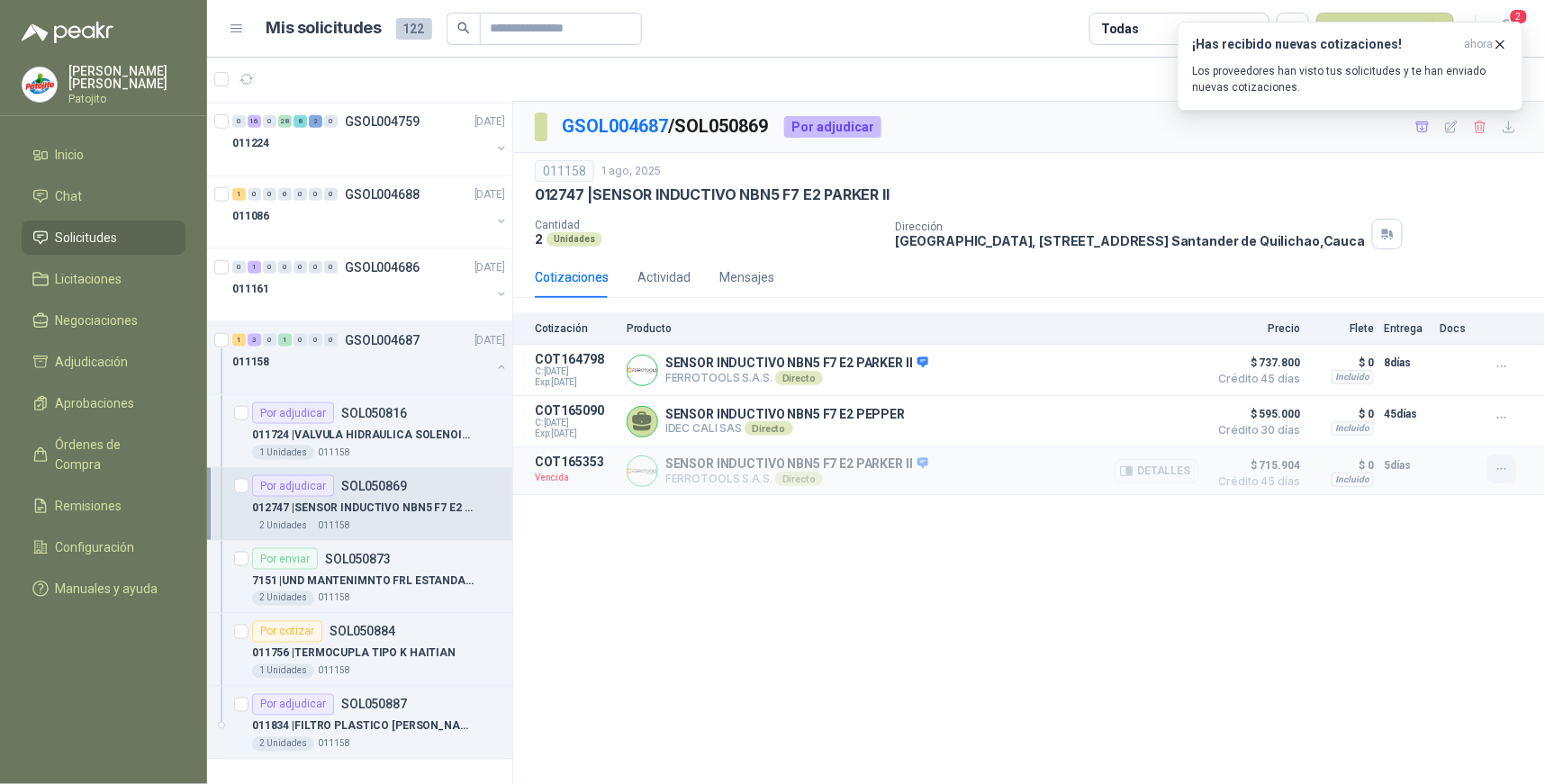
click at [1497, 471] on icon "button" at bounding box center [1502, 469] width 15 height 15
click at [1474, 436] on button "Solicitar Recotización" at bounding box center [1466, 430] width 144 height 29
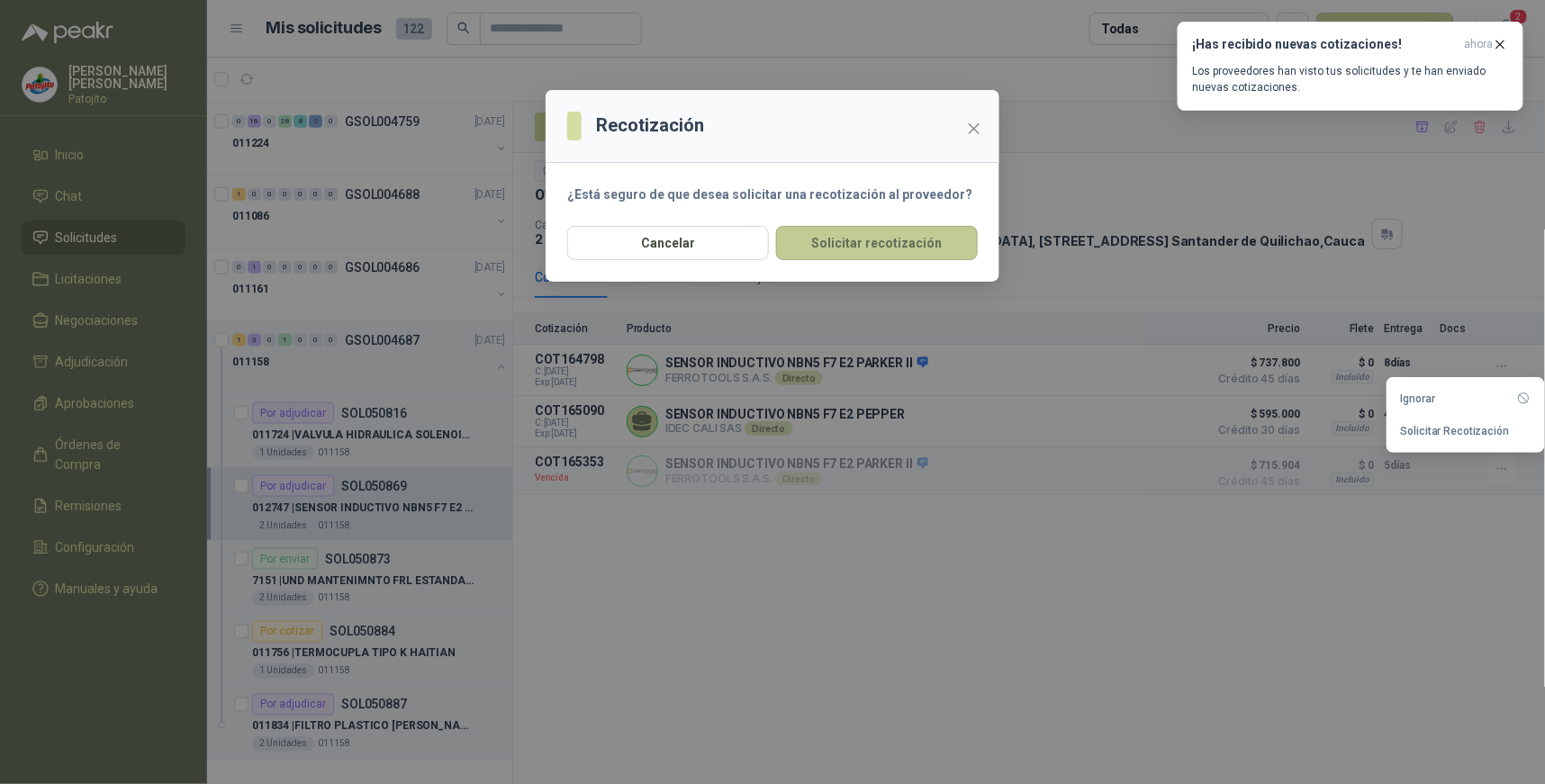
click at [851, 239] on button "Solicitar recotización" at bounding box center [877, 243] width 202 height 35
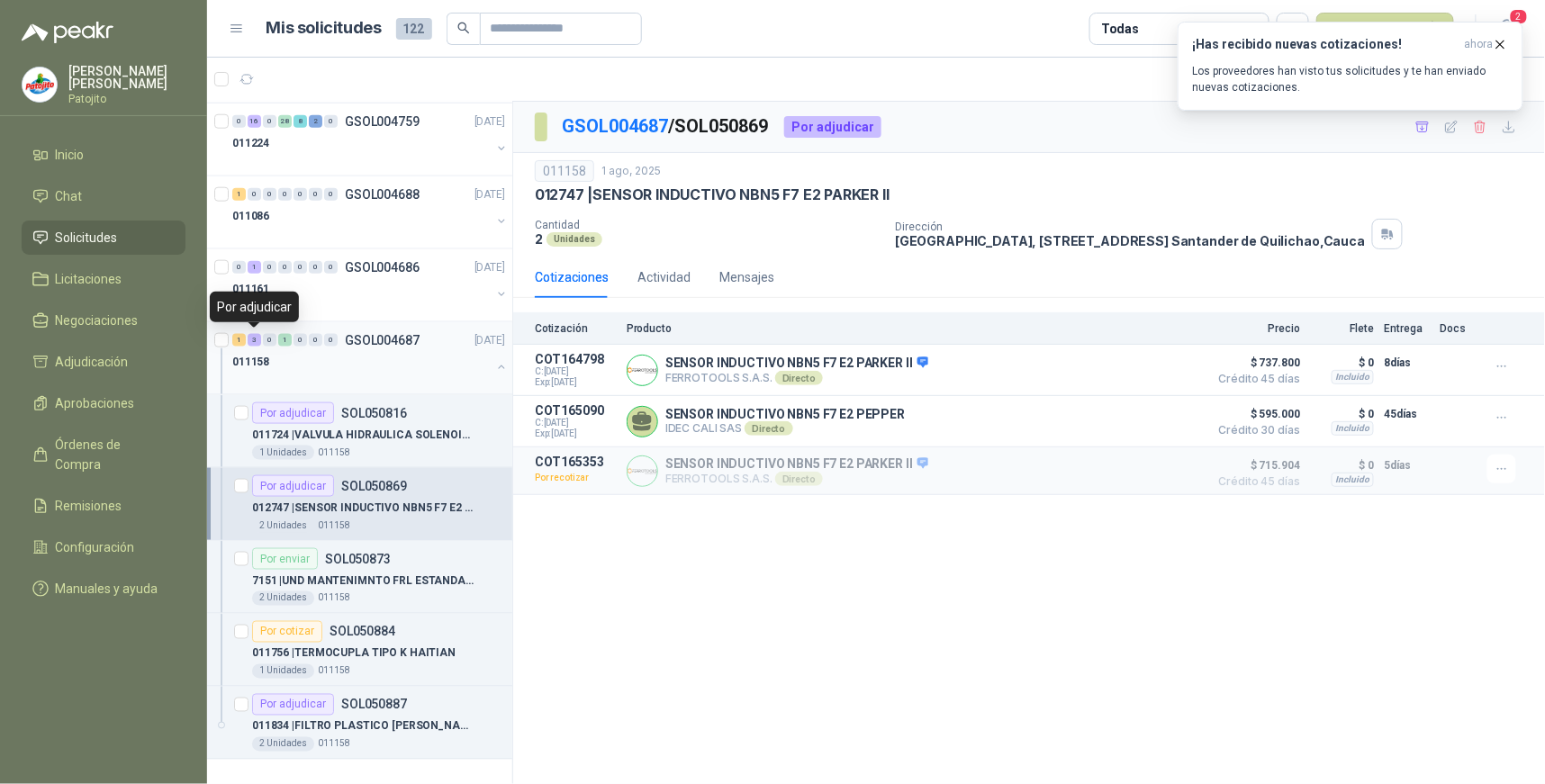
click at [250, 339] on div "3" at bounding box center [254, 340] width 13 height 12
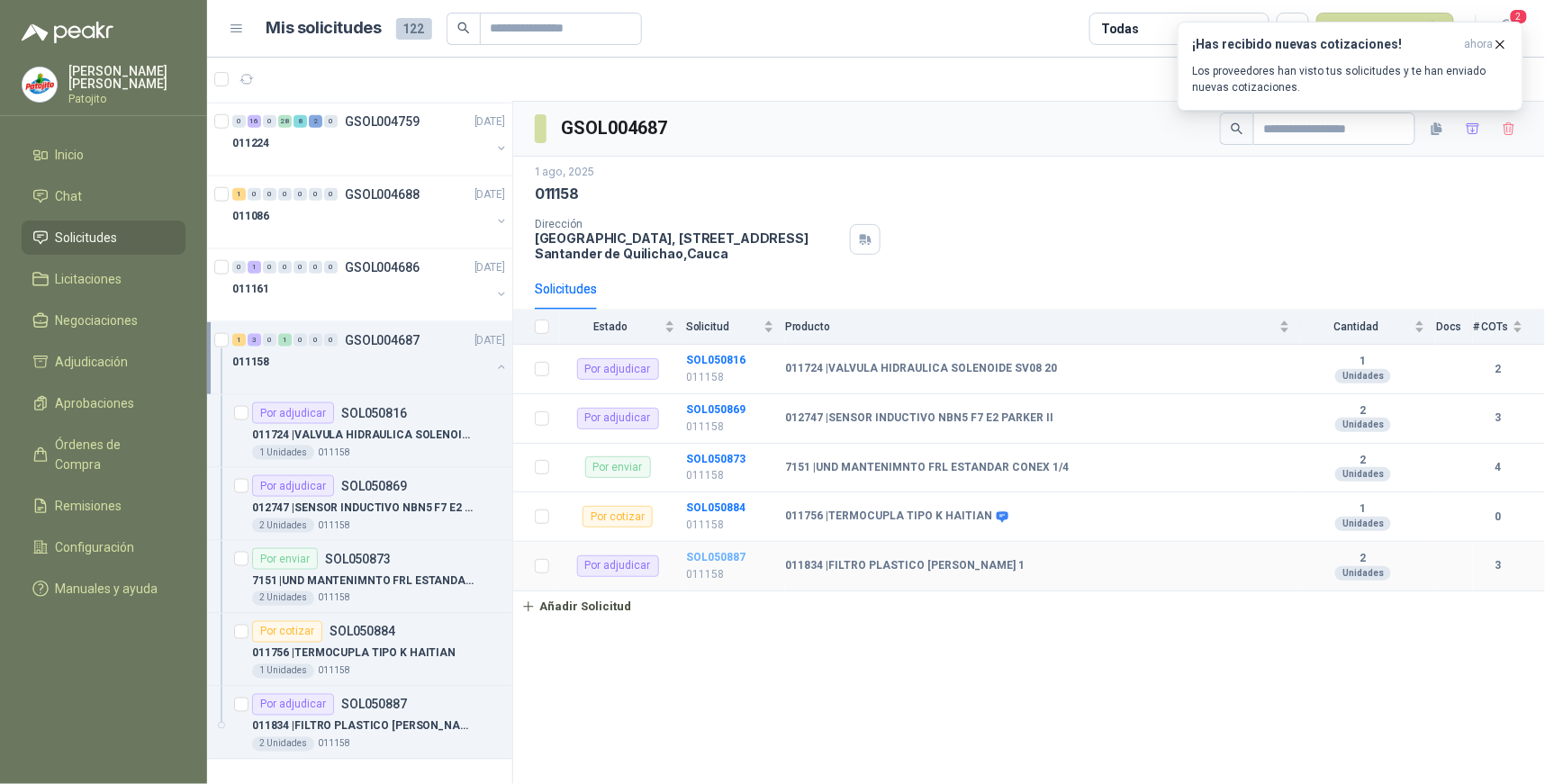
click at [729, 554] on b "SOL050887" at bounding box center [716, 556] width 60 height 12
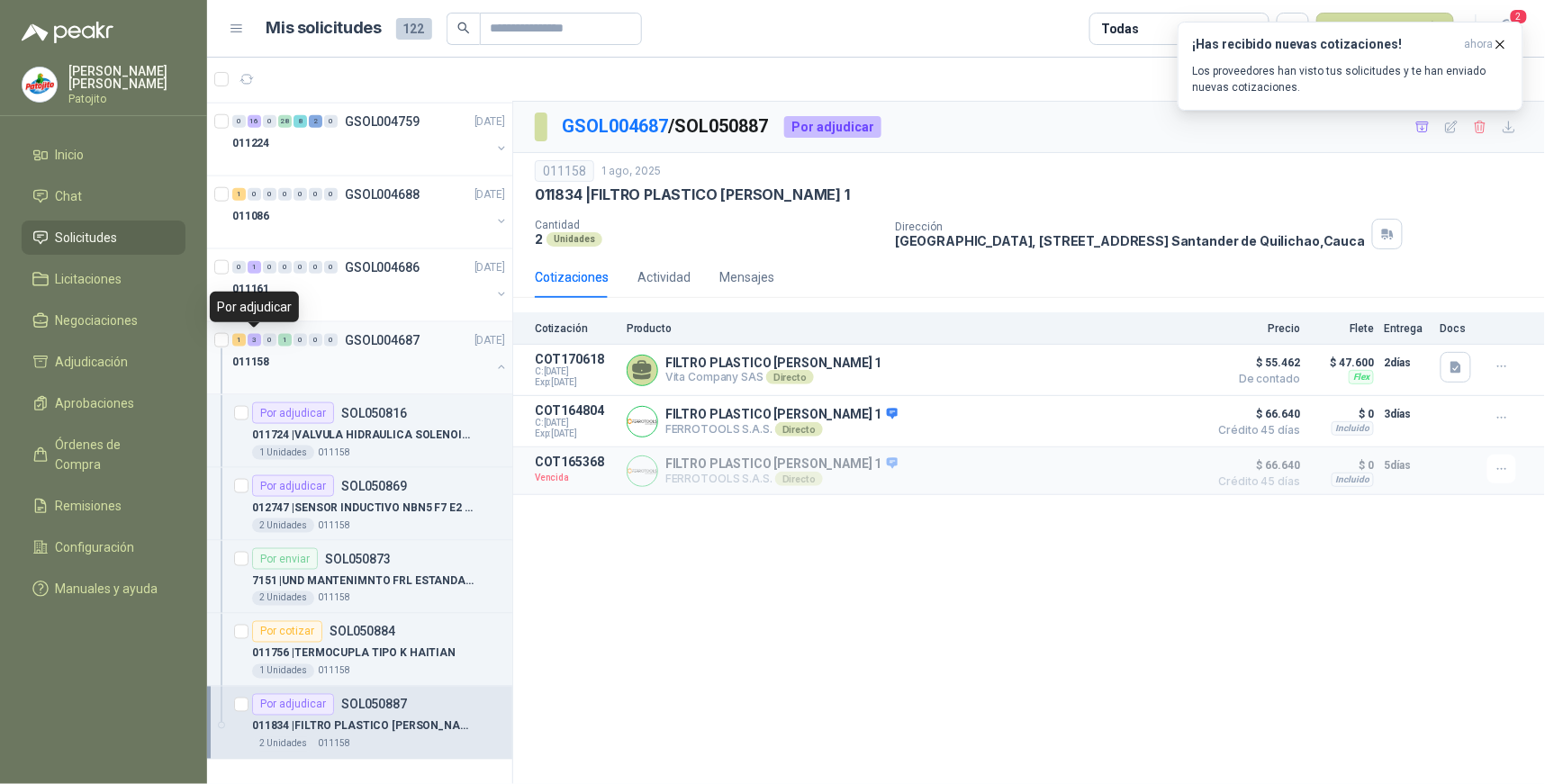
click at [257, 339] on div "3" at bounding box center [254, 340] width 13 height 12
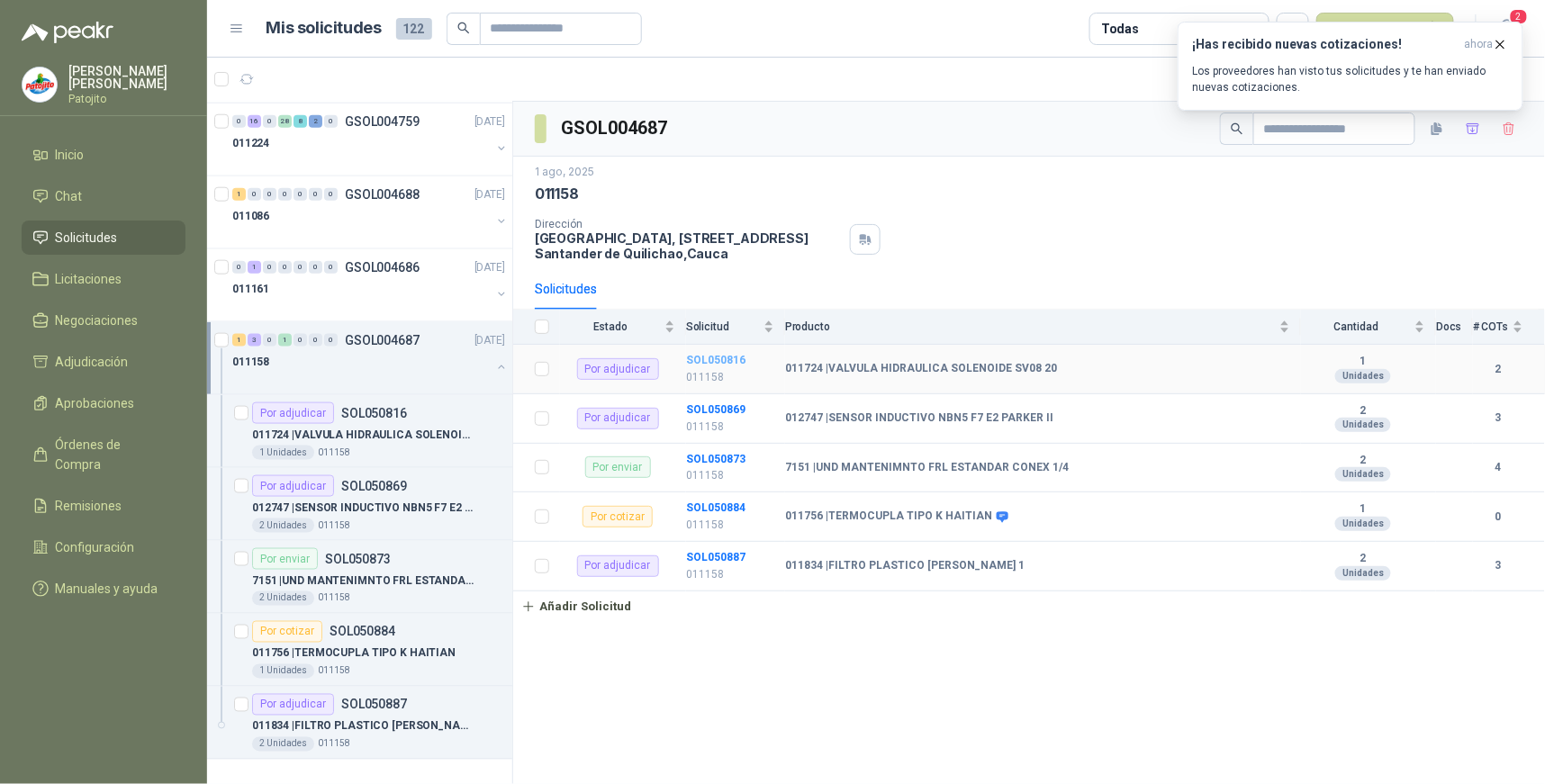
click at [723, 361] on b "SOL050816" at bounding box center [716, 359] width 60 height 12
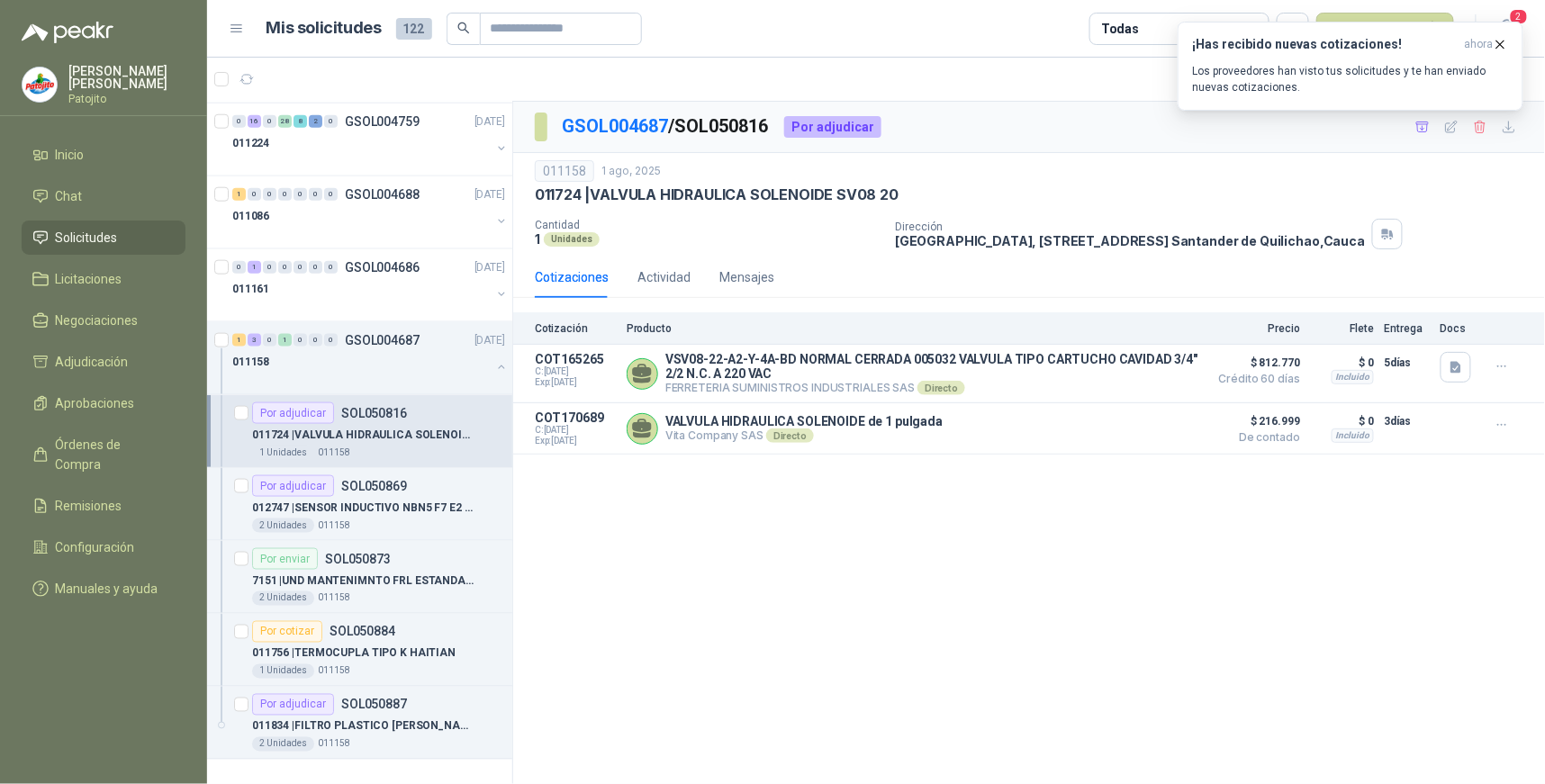
drag, startPoint x: 670, startPoint y: 636, endPoint x: 698, endPoint y: 607, distance: 40.3
click at [670, 636] on div "GSOL004687 / SOL050816 Por adjudicar 011158 [DATE] 011724 | VALVULA HIDRAULICA …" at bounding box center [1029, 443] width 1032 height 683
click at [494, 365] on button "button" at bounding box center [500, 367] width 14 height 14
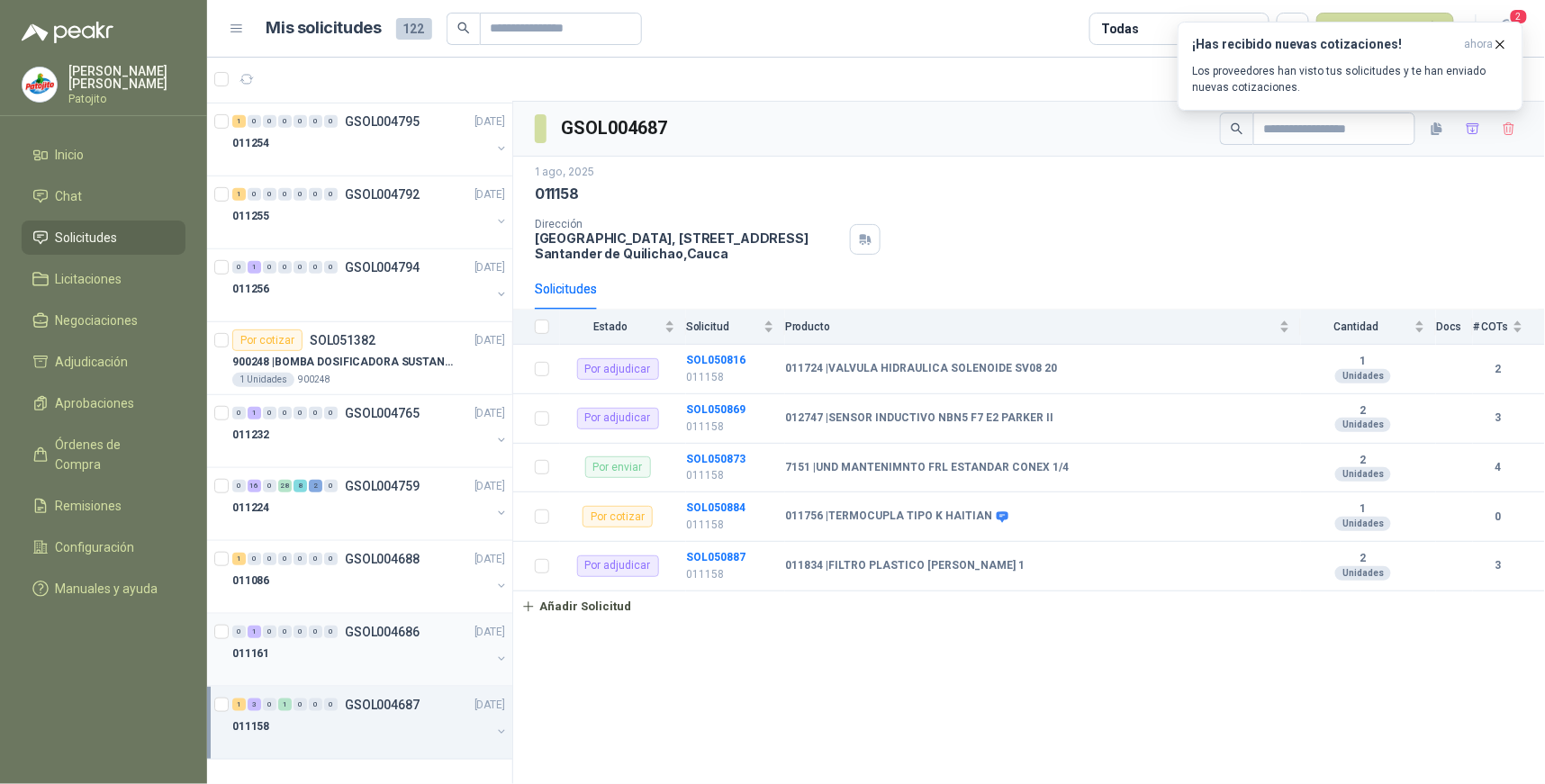
click at [259, 634] on div "1" at bounding box center [254, 631] width 13 height 12
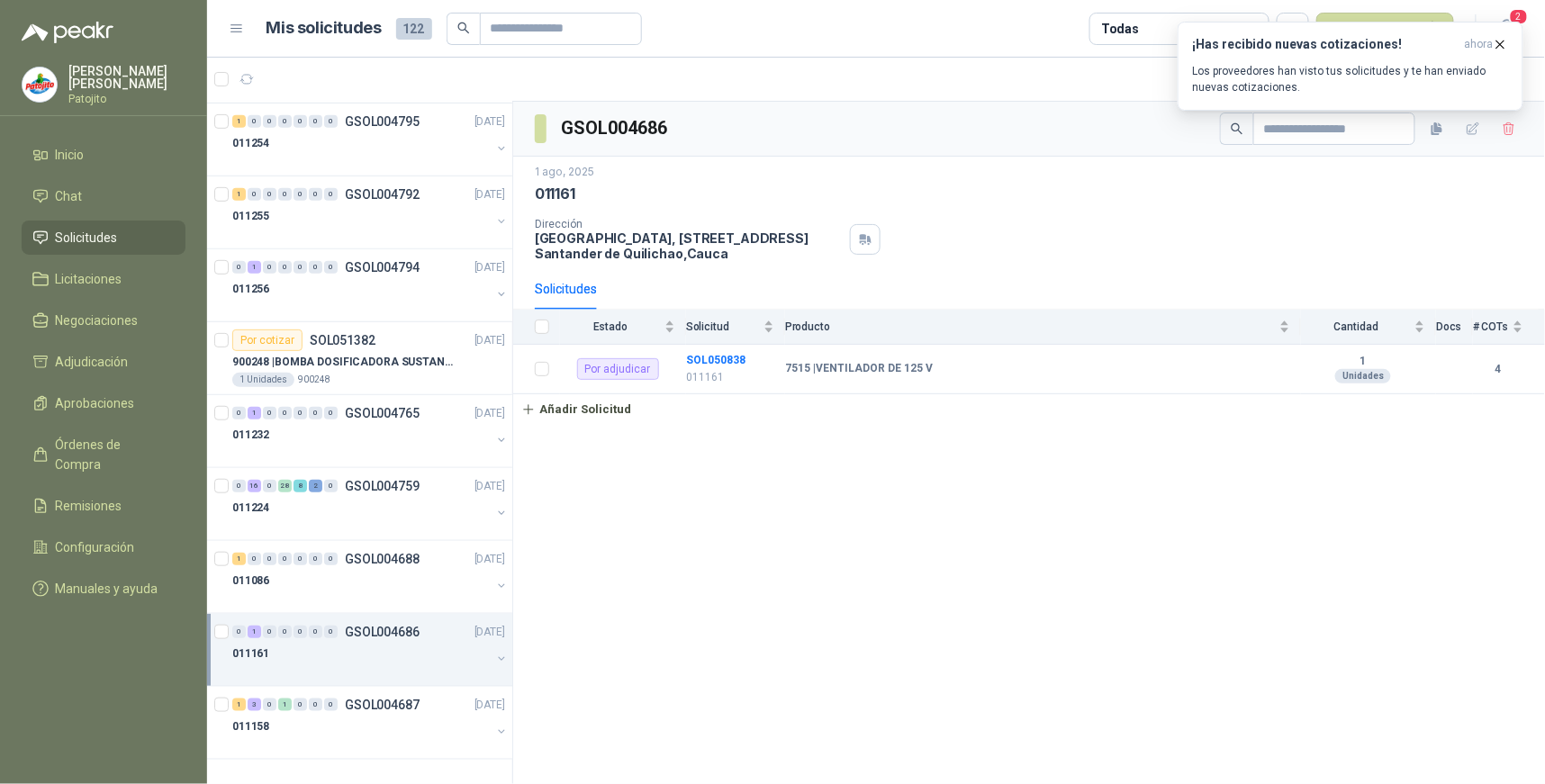
click at [252, 625] on div "1" at bounding box center [254, 631] width 13 height 12
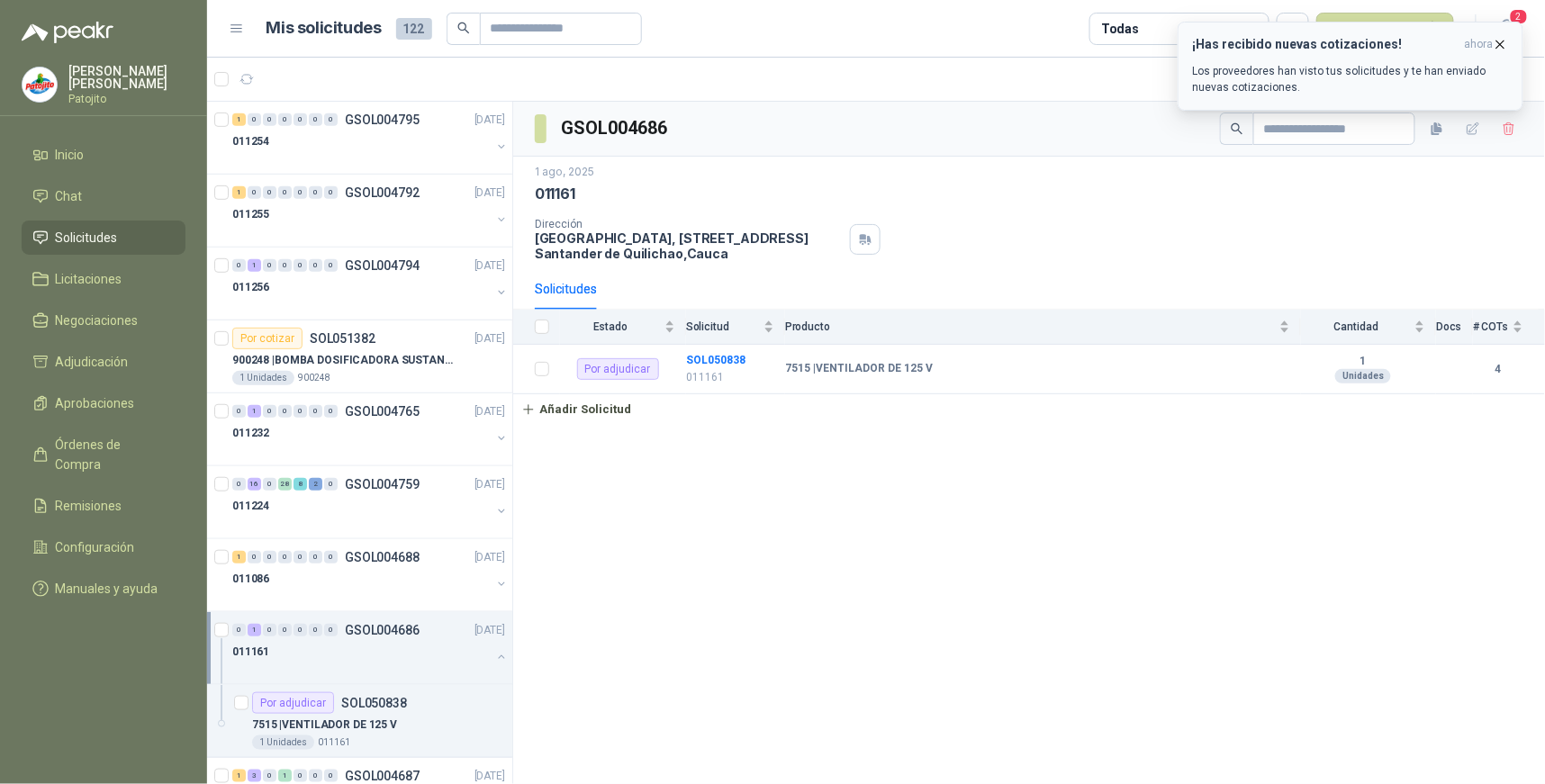
click at [1311, 73] on p "Los proveedores han visto tus solicitudes y te han enviado nuevas cotizaciones." at bounding box center [1350, 78] width 315 height 33
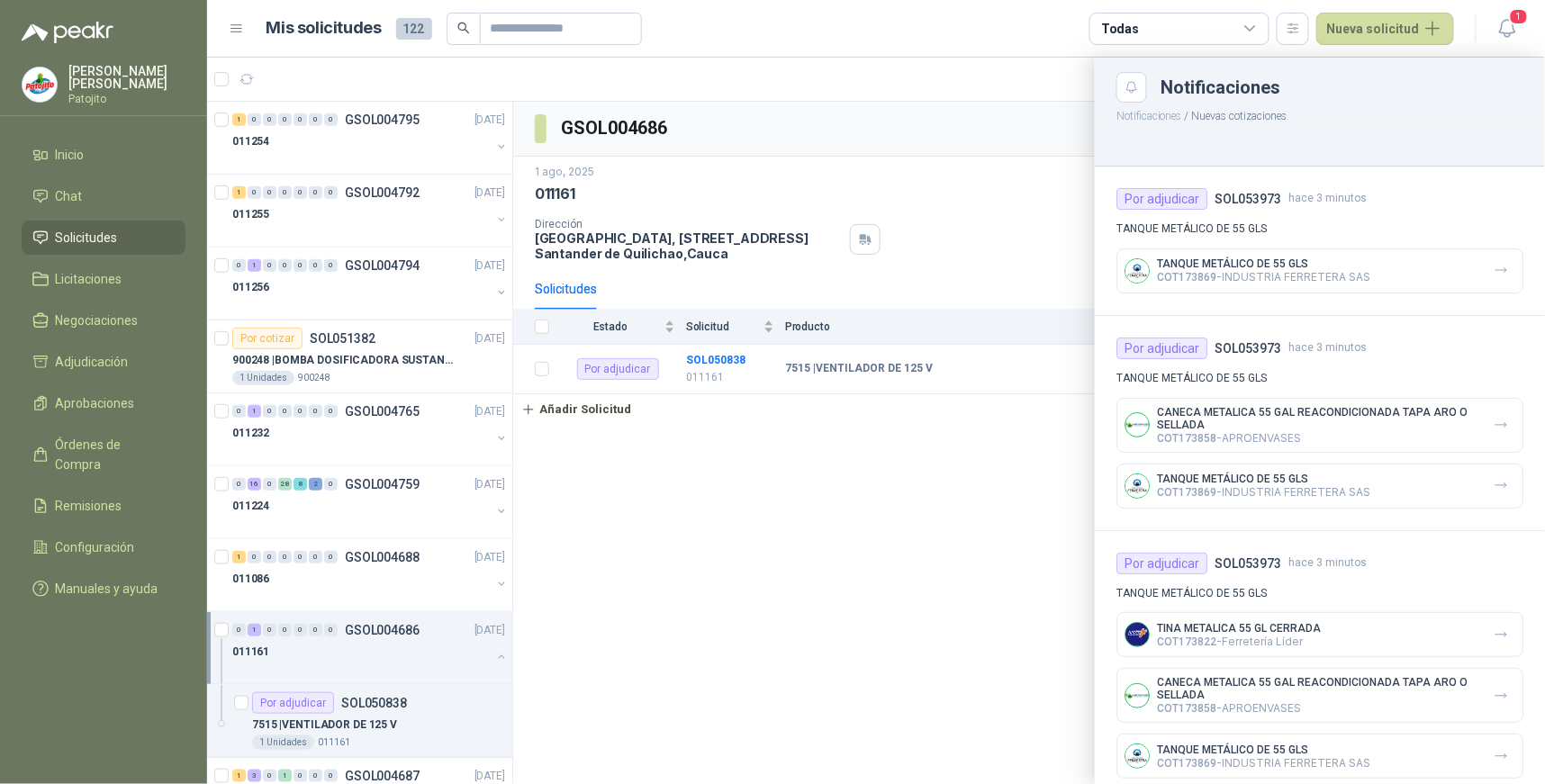
click at [1380, 437] on p "COT173858 - APROENVASES" at bounding box center [1317, 438] width 322 height 13
click at [1252, 427] on p "CANECA METALICA 55 GAL REACONDICIONADA TAPA ARO O SELLADA" at bounding box center [1317, 418] width 322 height 25
click at [1229, 486] on p "COT173869 - INDUSTRIA FERRETERA SAS" at bounding box center [1263, 492] width 214 height 13
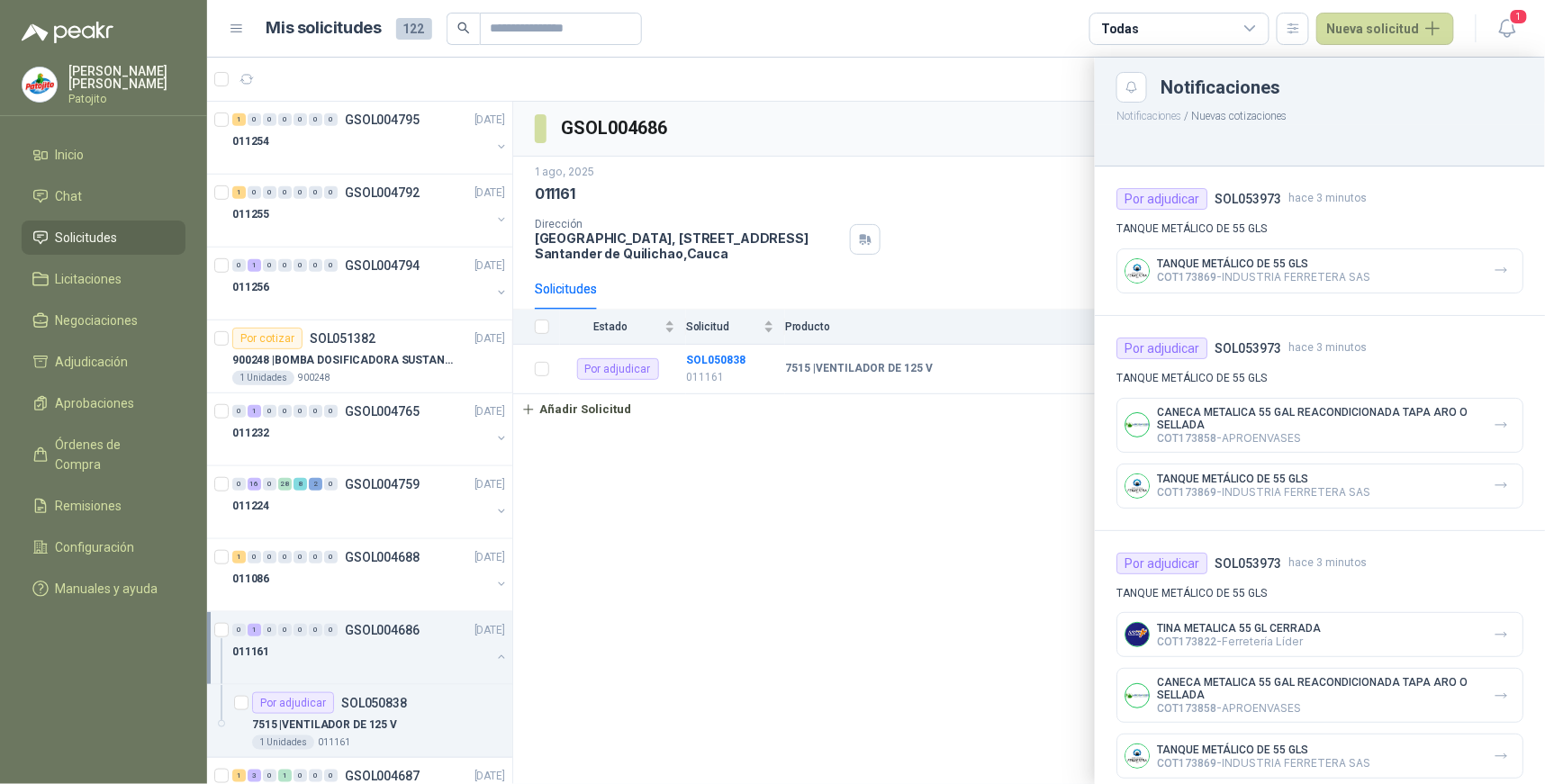
click at [902, 496] on div at bounding box center [876, 421] width 1338 height 726
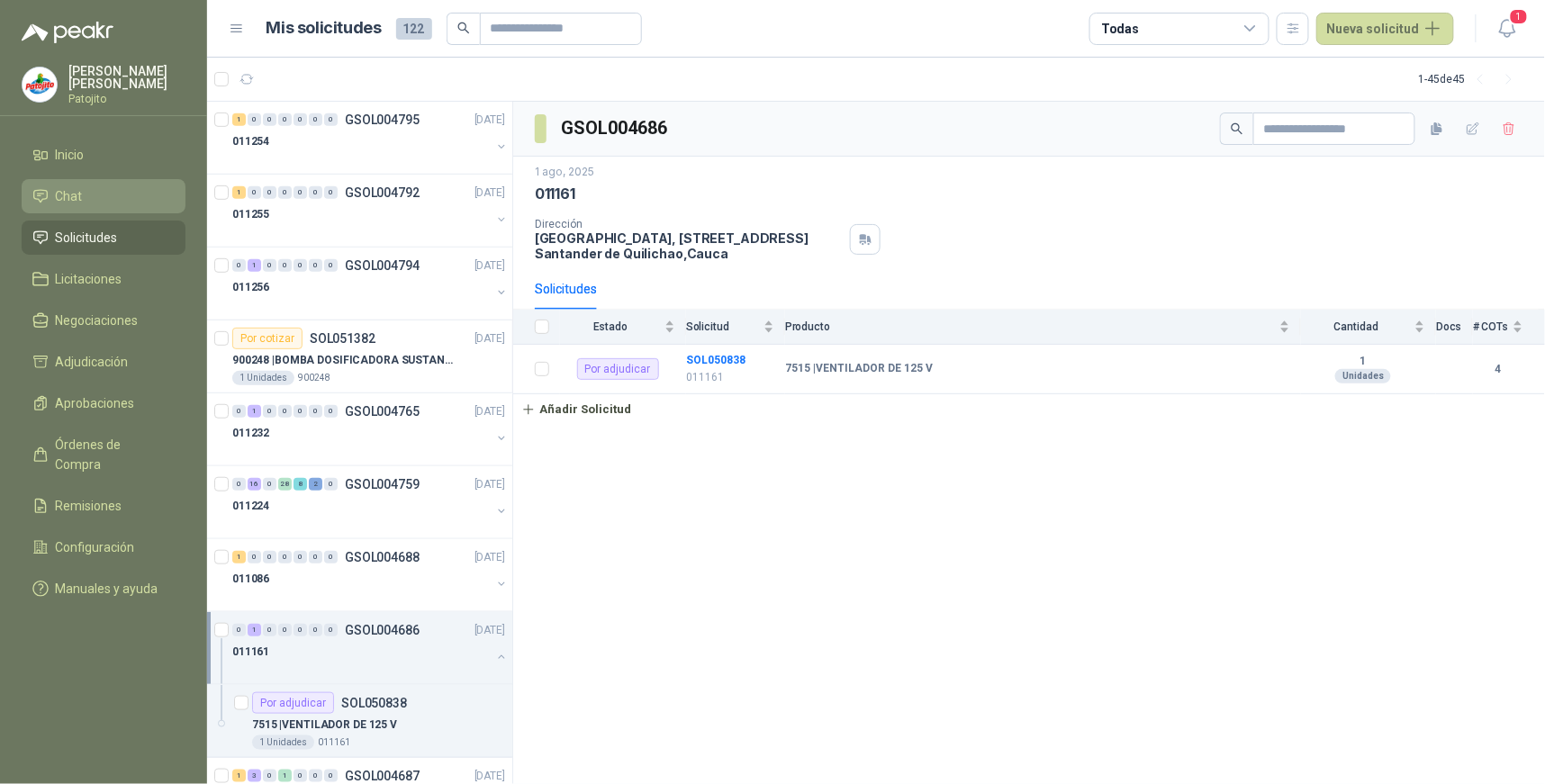
click at [130, 193] on li "Chat" at bounding box center [104, 196] width 142 height 20
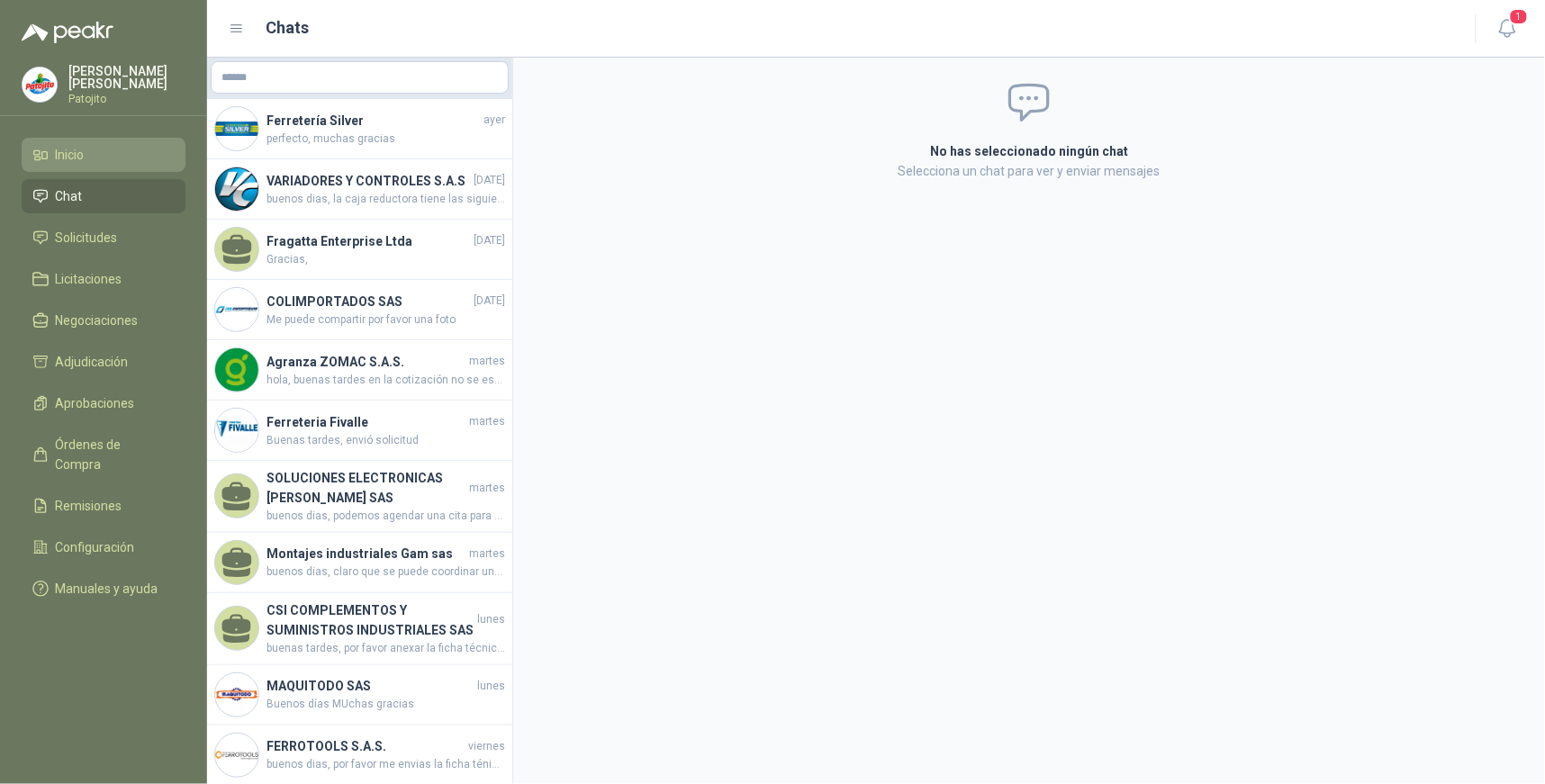
click at [122, 147] on li "Inicio" at bounding box center [104, 154] width 142 height 20
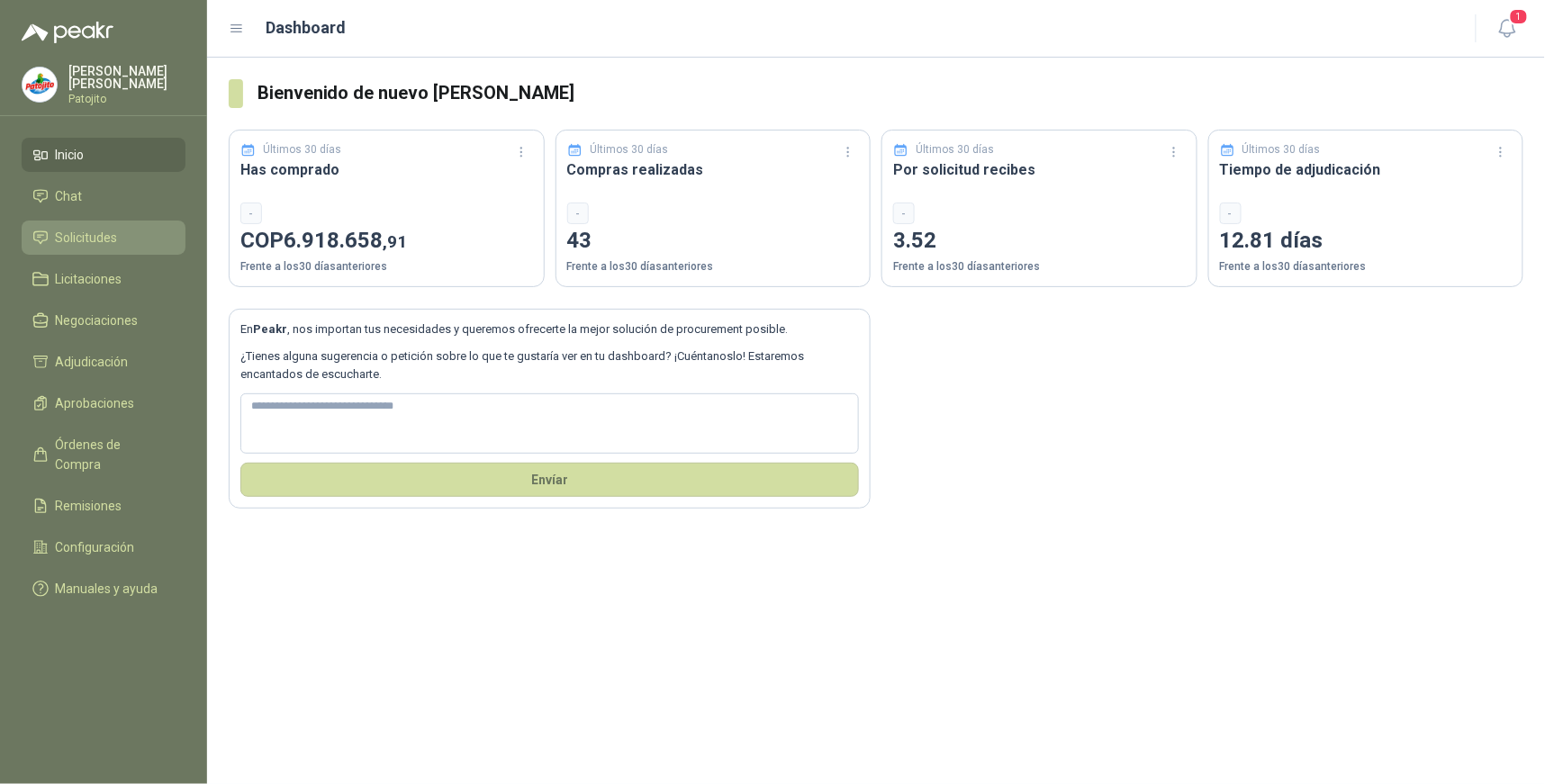
click at [104, 238] on span "Solicitudes" at bounding box center [87, 237] width 63 height 20
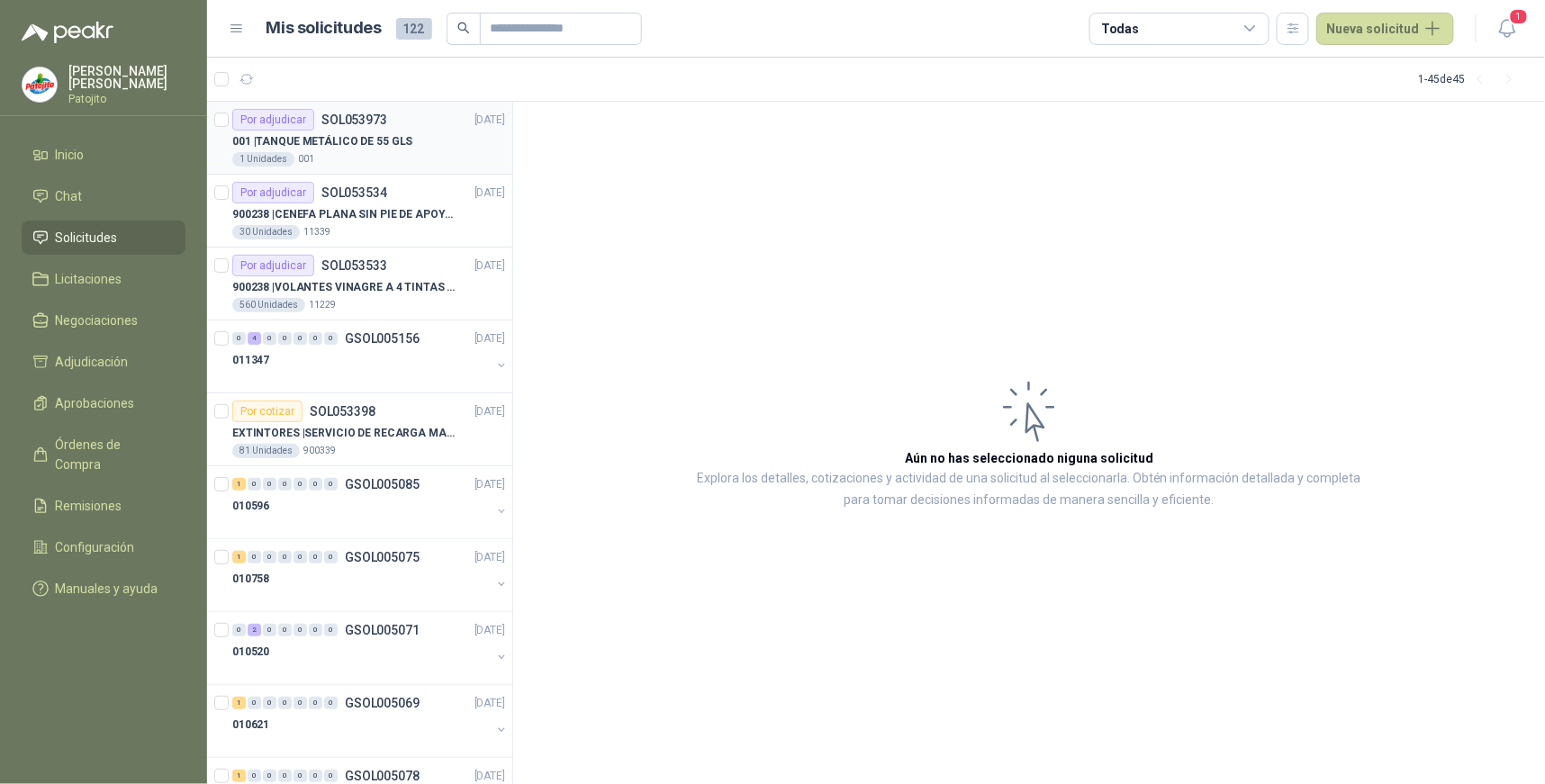
click at [282, 110] on div "Por adjudicar" at bounding box center [274, 119] width 82 height 21
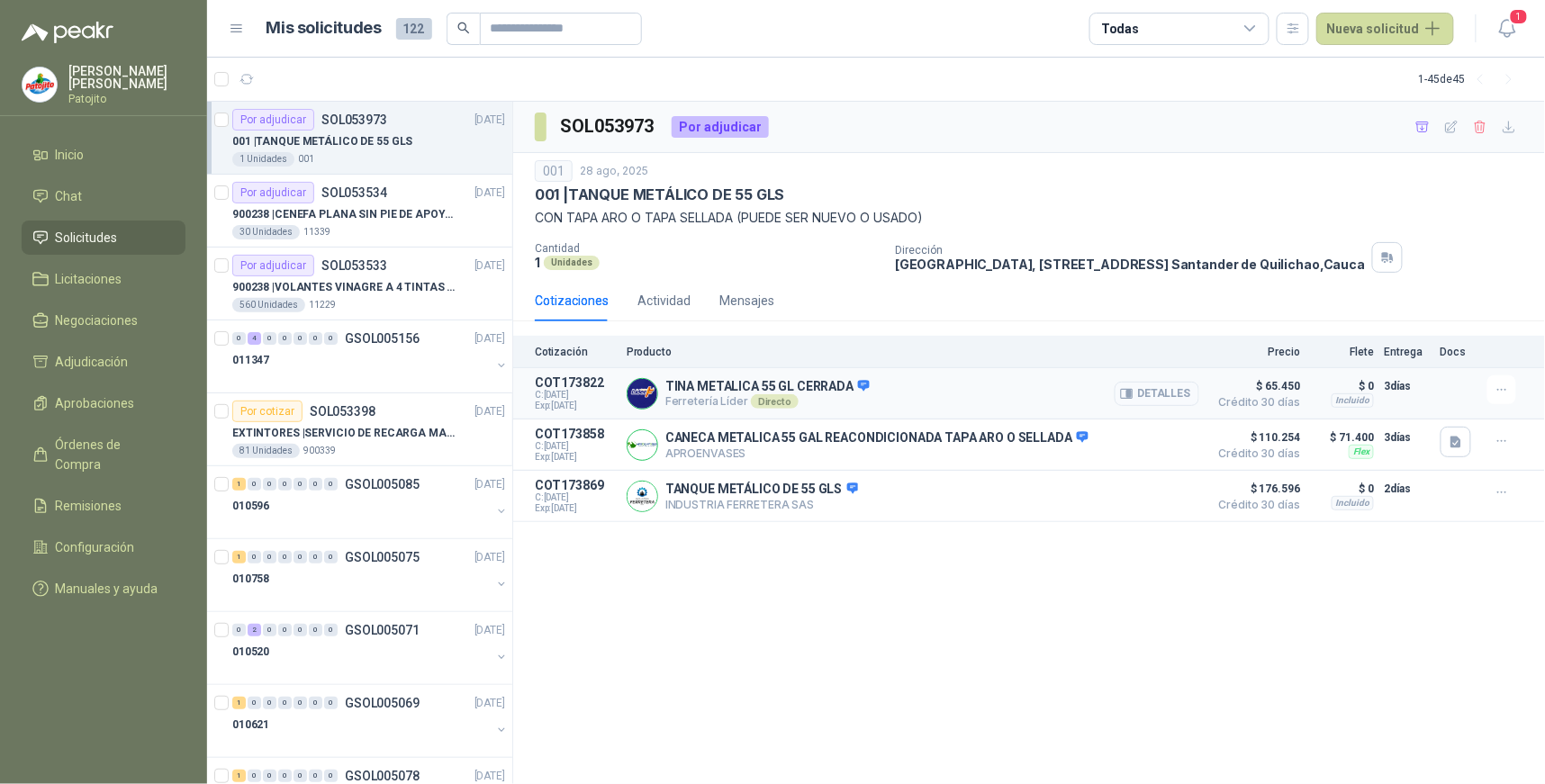
click at [1154, 390] on button "Detalles" at bounding box center [1157, 394] width 85 height 24
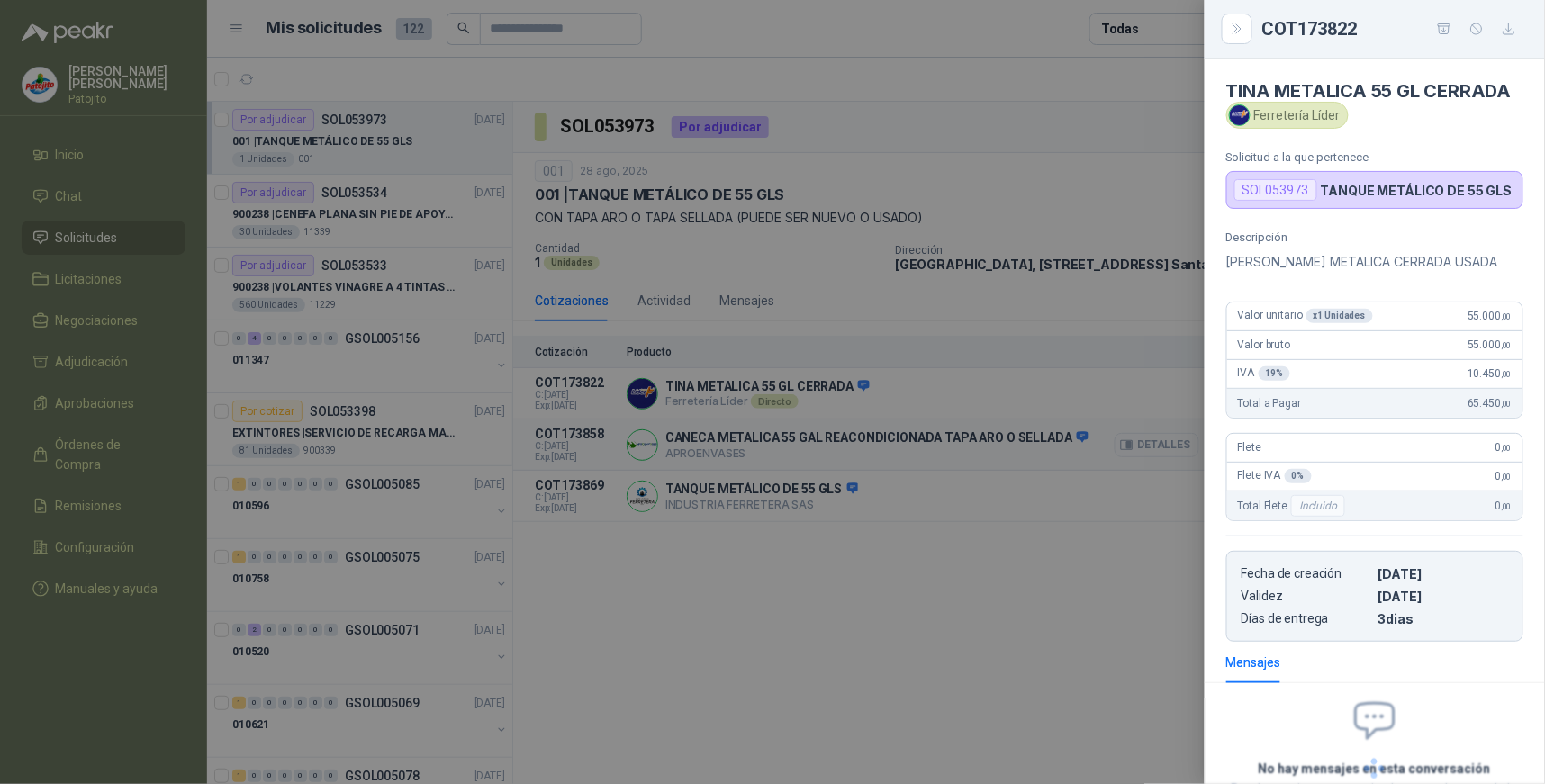
scroll to position [148, 0]
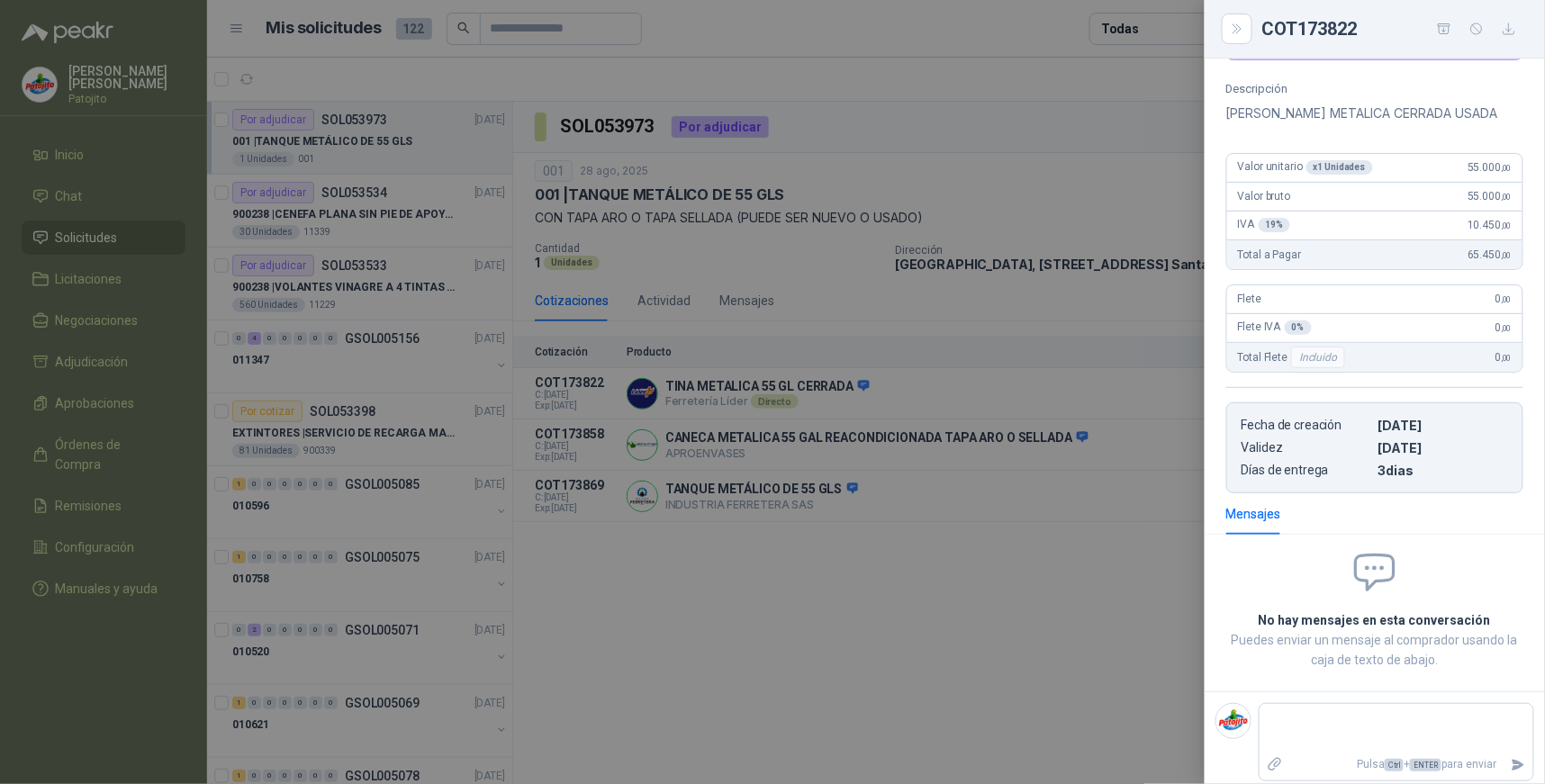
drag, startPoint x: 1239, startPoint y: 24, endPoint x: 1164, endPoint y: 177, distance: 170.4
click at [1239, 27] on icon "Close" at bounding box center [1237, 29] width 15 height 15
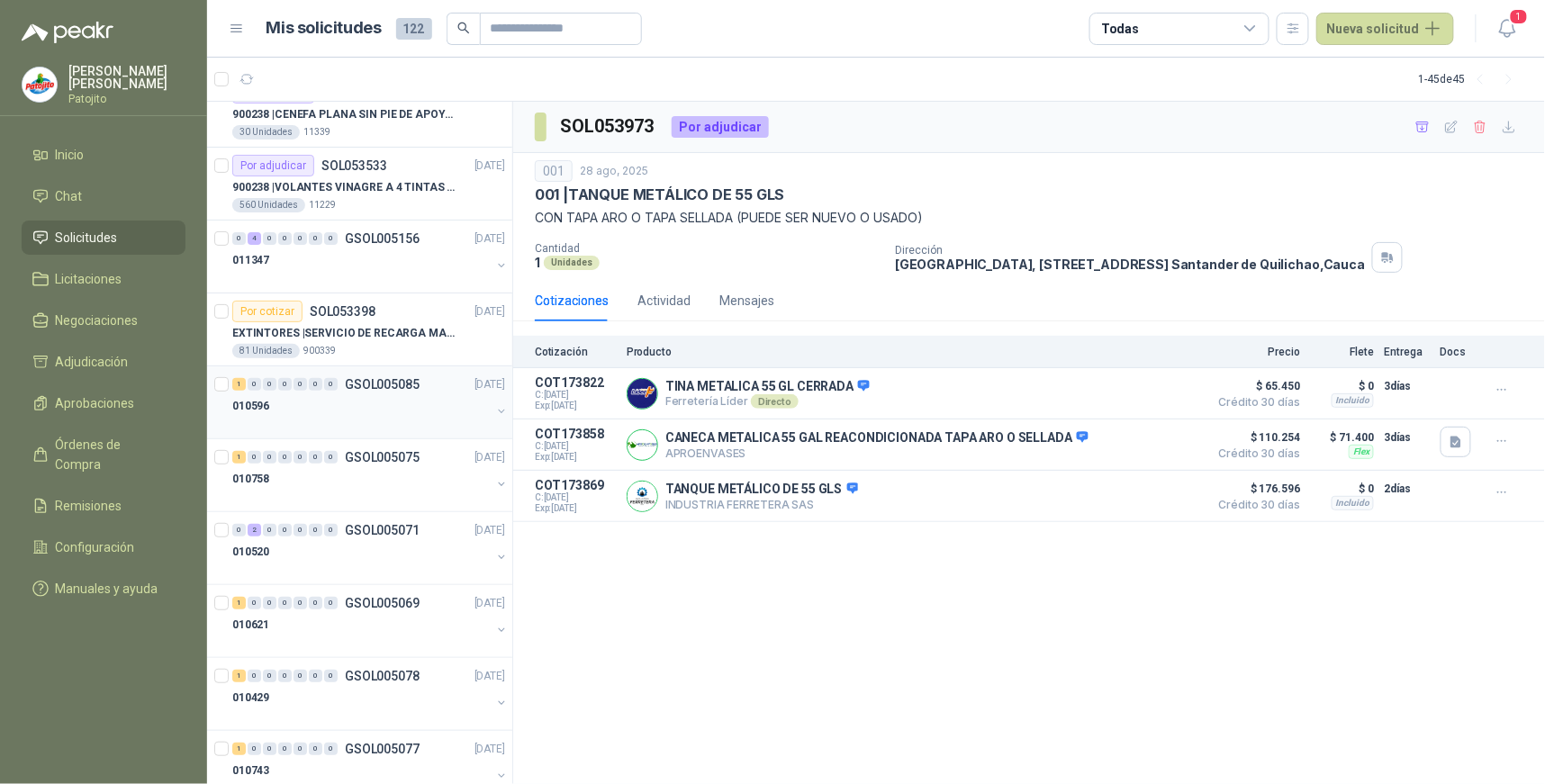
scroll to position [0, 0]
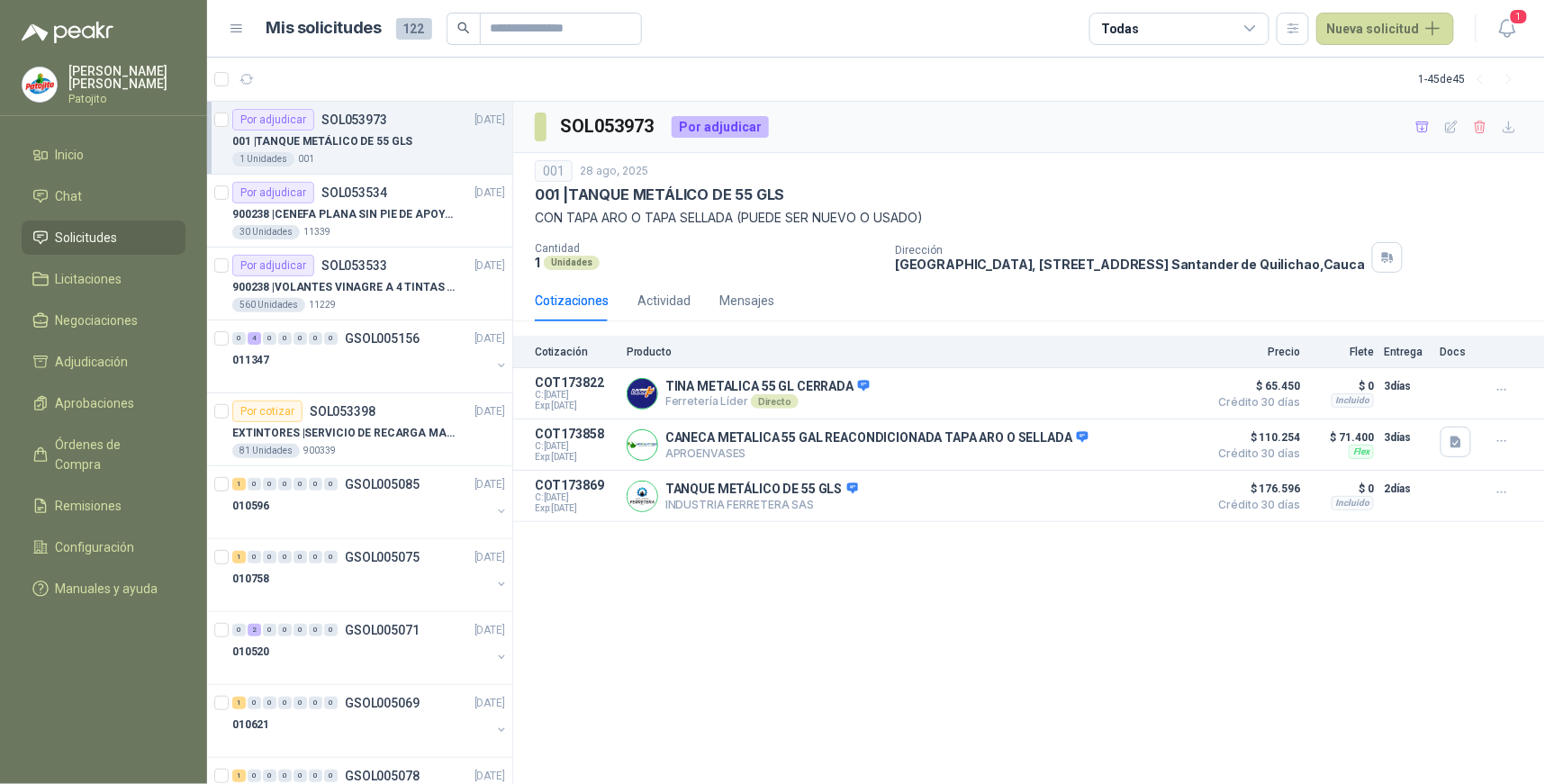
click at [1258, 27] on icon at bounding box center [1250, 28] width 16 height 16
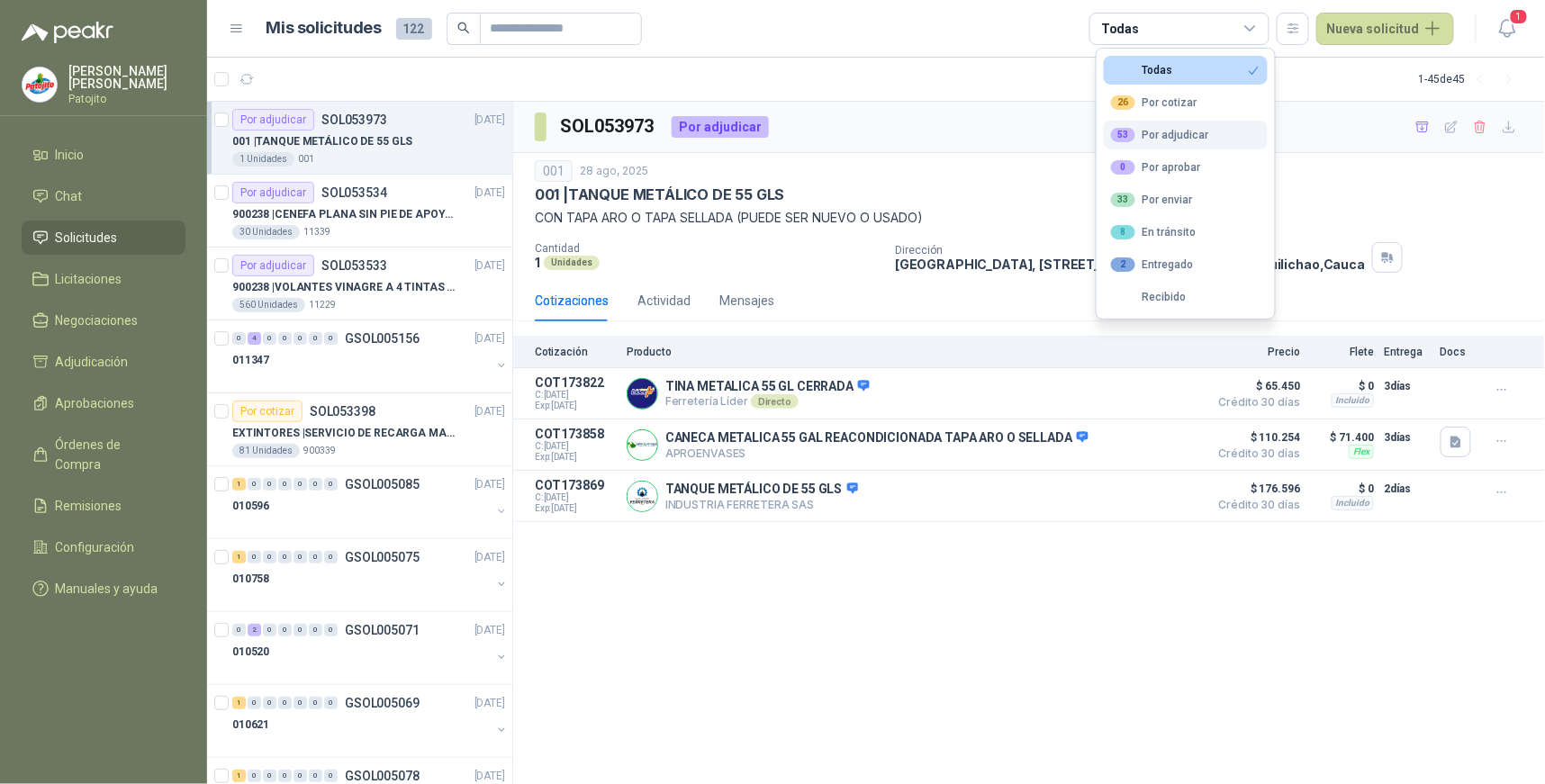
click at [1175, 141] on div "53 Por adjudicar" at bounding box center [1159, 134] width 98 height 14
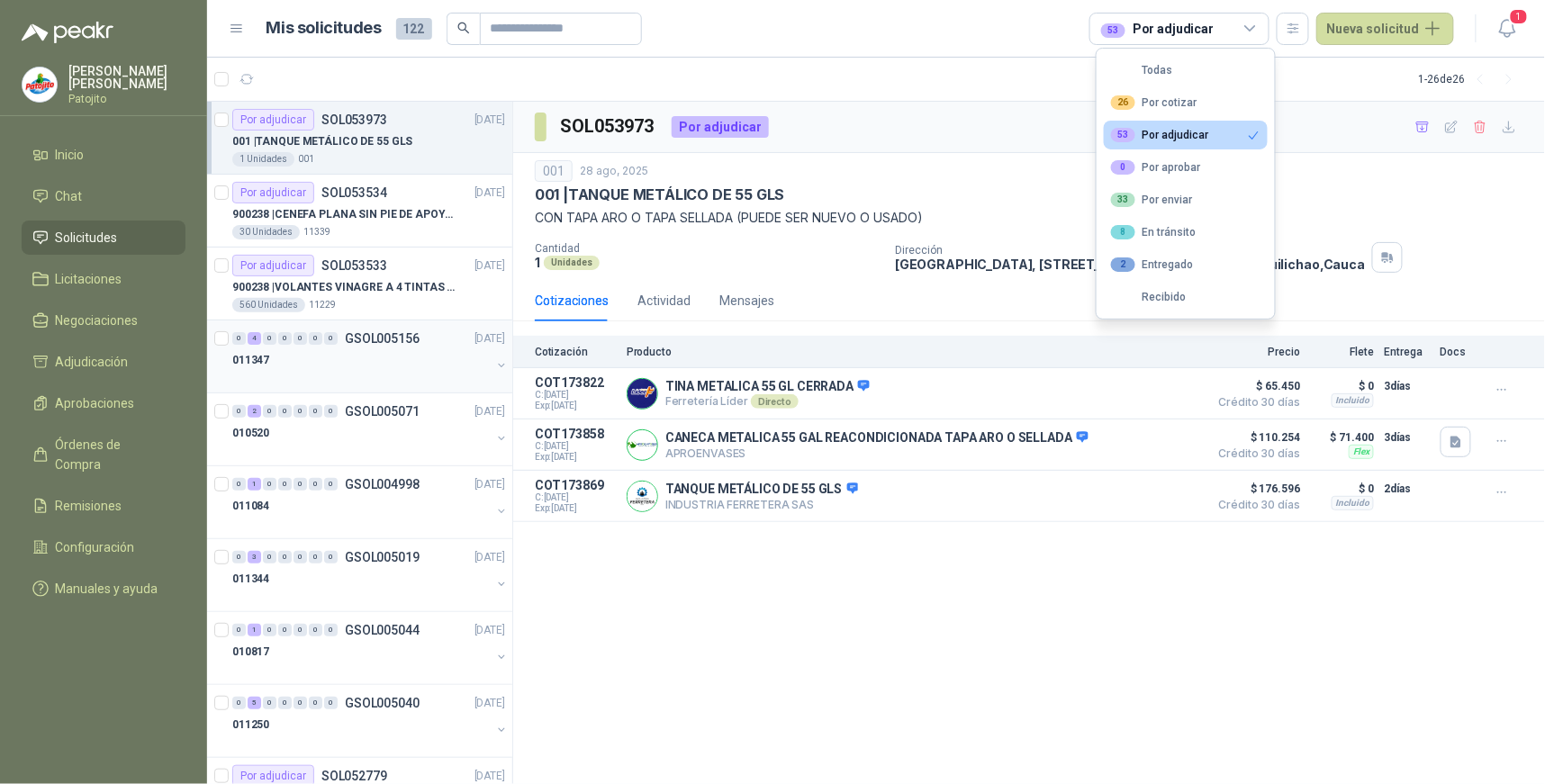
click at [250, 336] on div "4" at bounding box center [254, 338] width 13 height 12
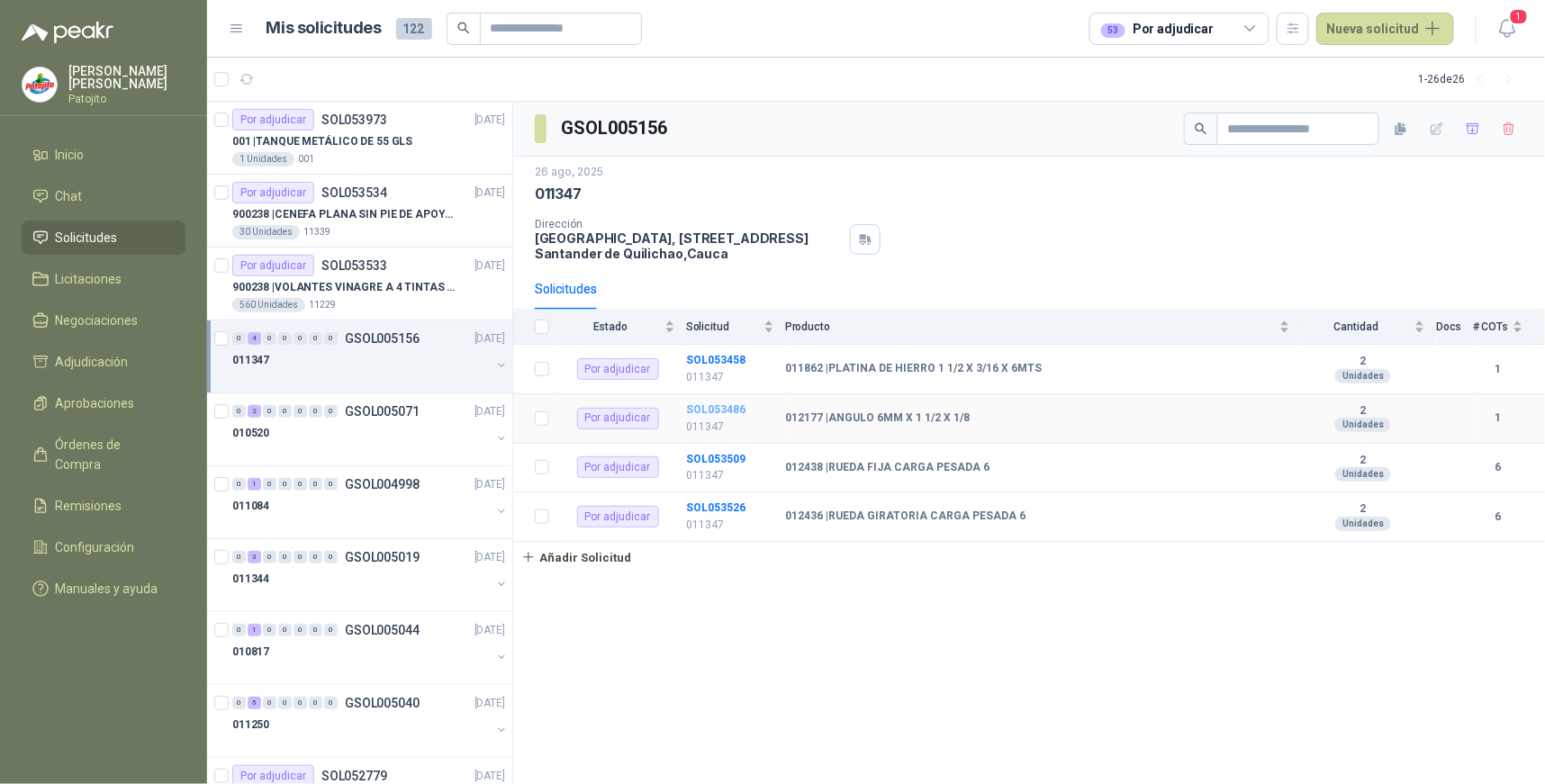
click at [729, 403] on b "SOL053486" at bounding box center [716, 409] width 60 height 12
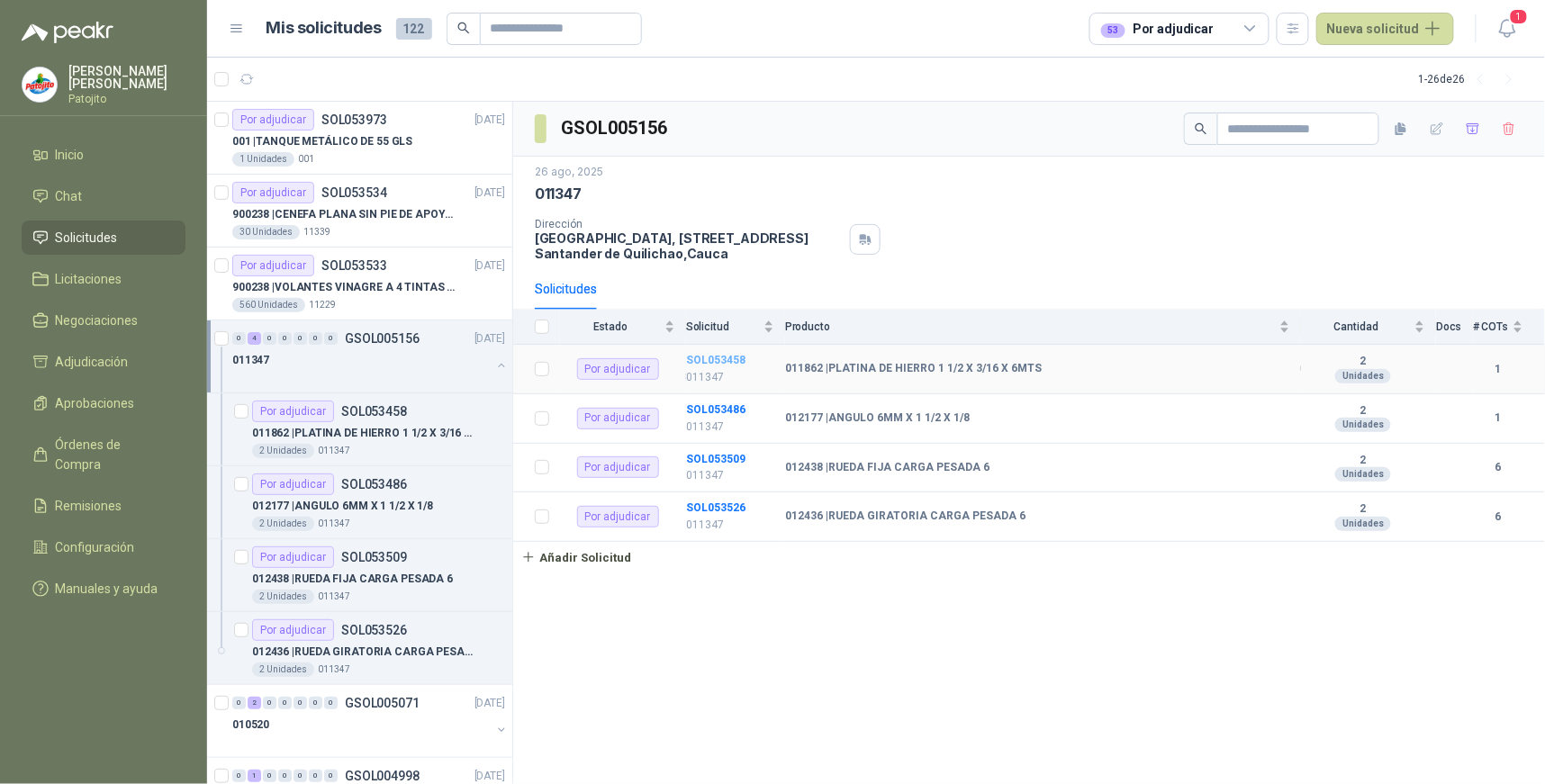
click at [730, 357] on b "SOL053458" at bounding box center [716, 359] width 60 height 12
click at [723, 456] on b "SOL053509" at bounding box center [716, 458] width 60 height 12
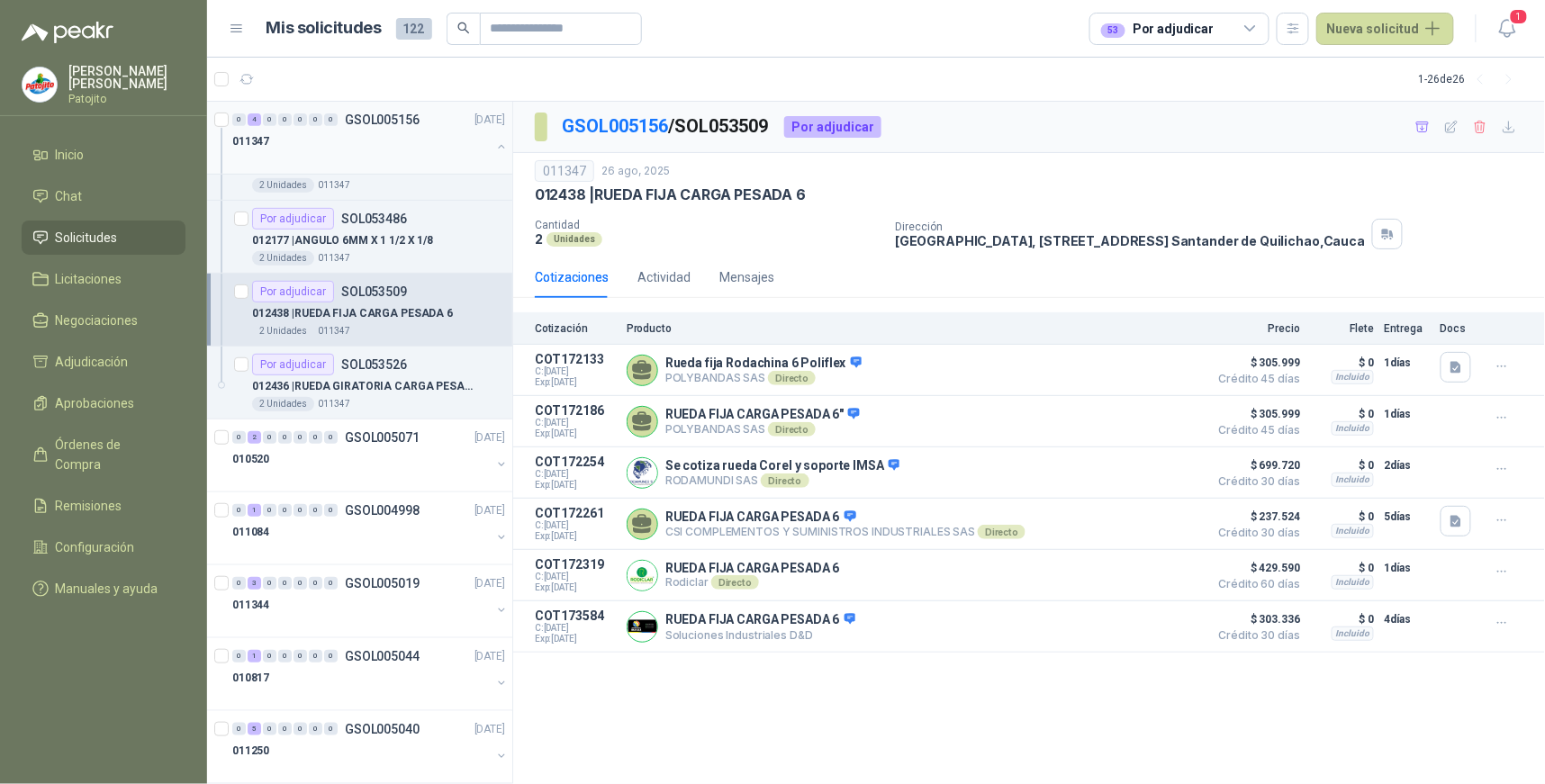
scroll to position [300, 0]
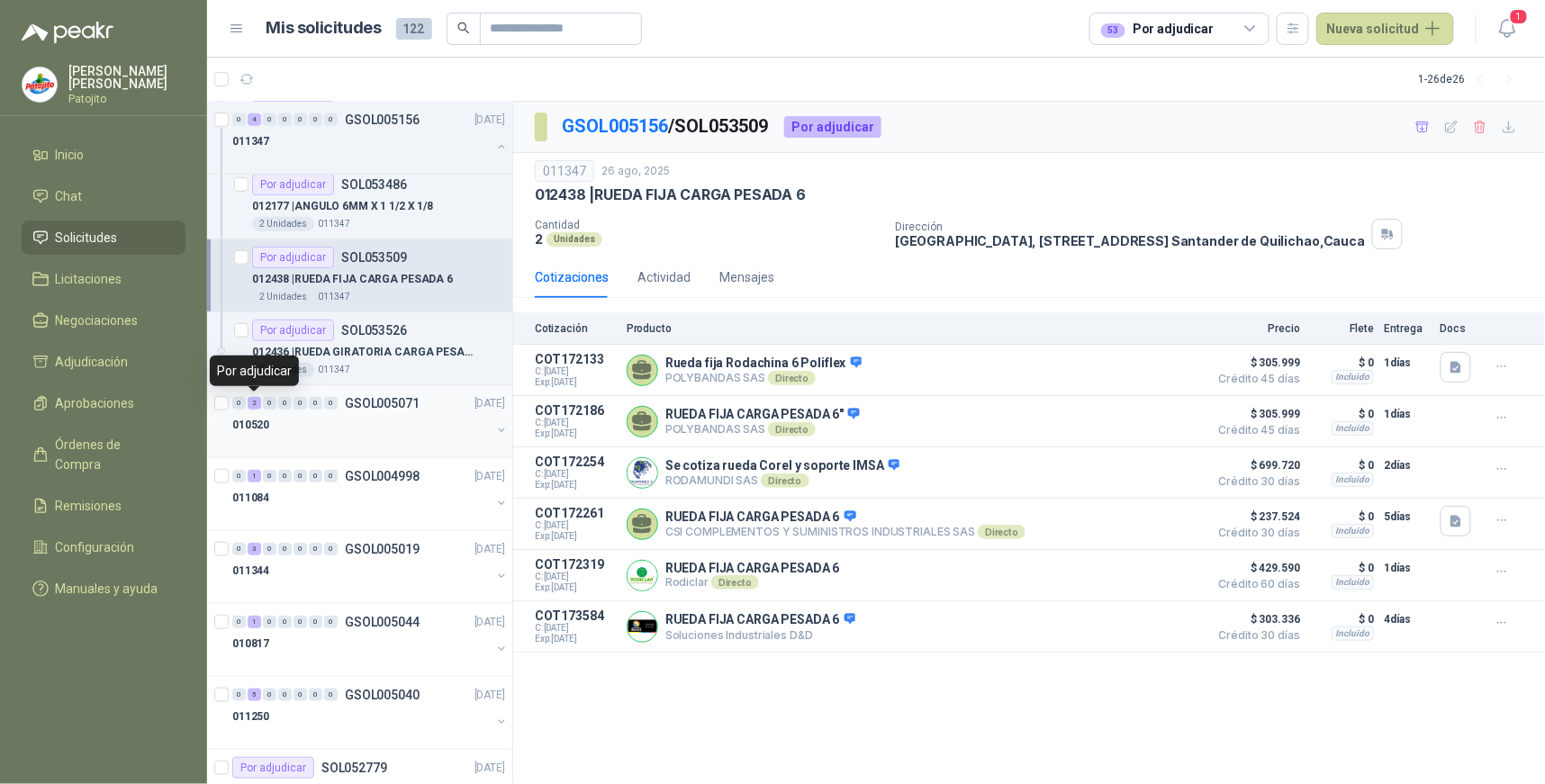
click at [253, 399] on div "2" at bounding box center [254, 402] width 13 height 12
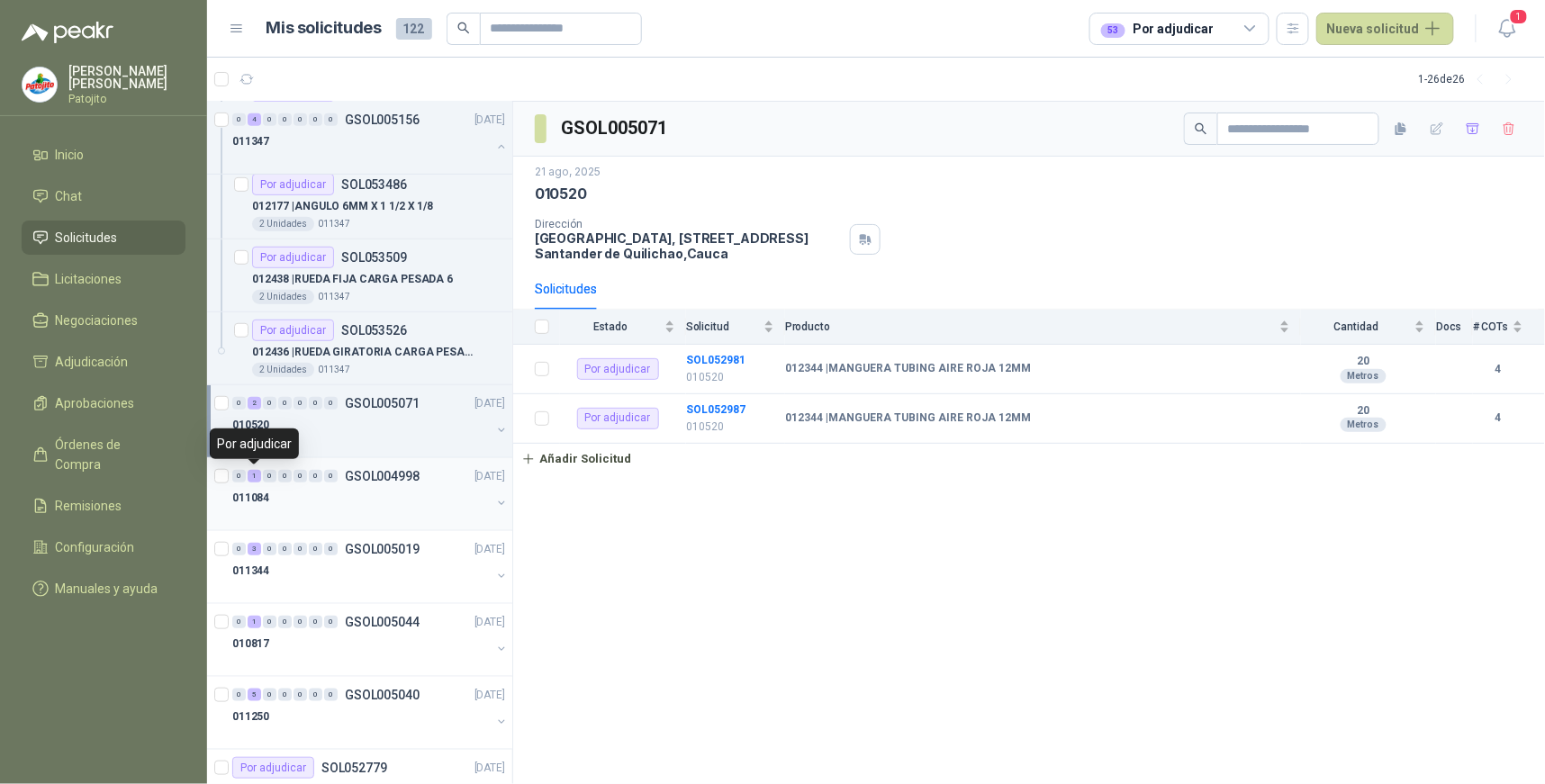
click at [252, 473] on div "1" at bounding box center [254, 475] width 13 height 12
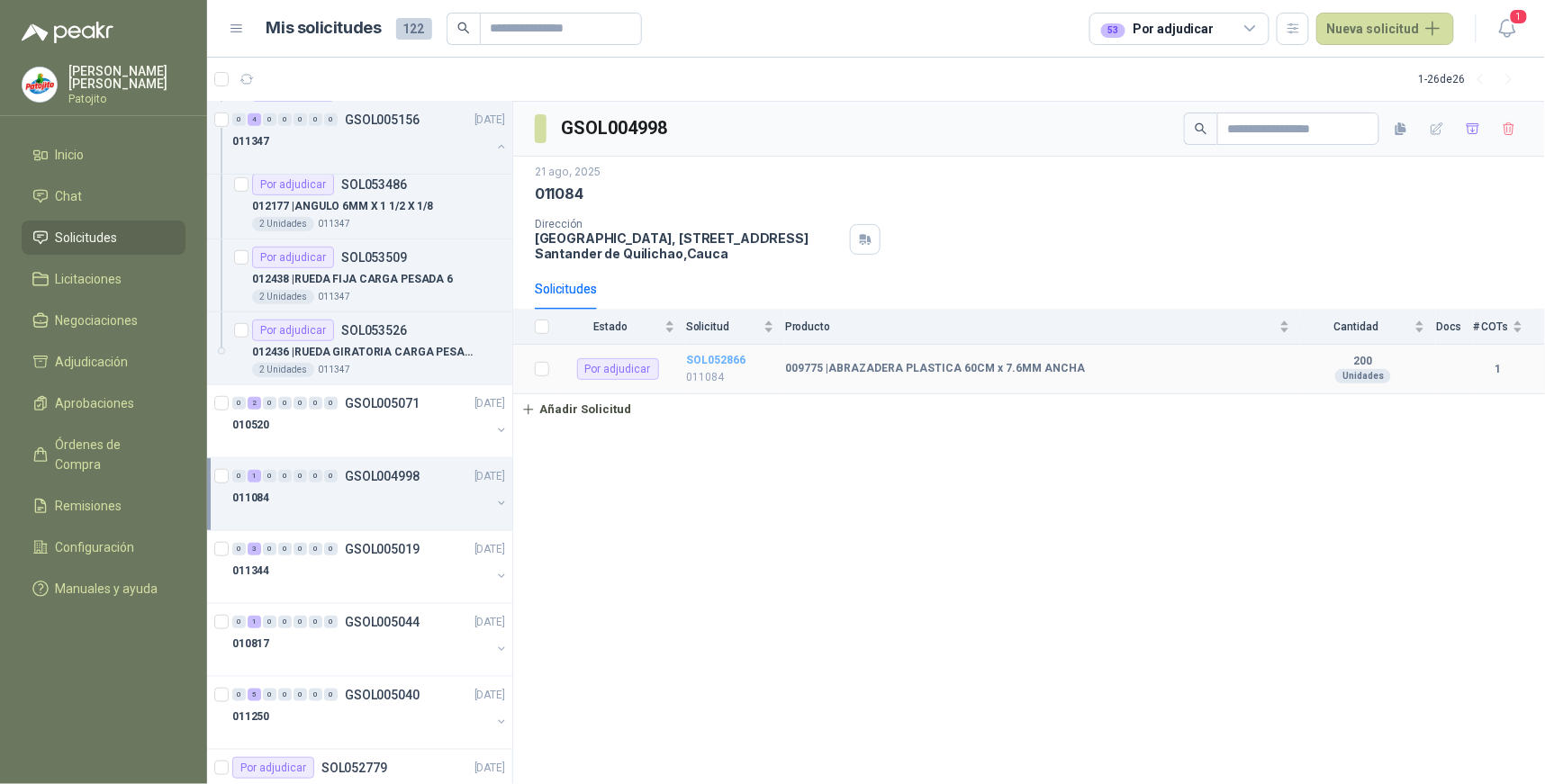
click at [733, 361] on b "SOL052866" at bounding box center [716, 359] width 60 height 12
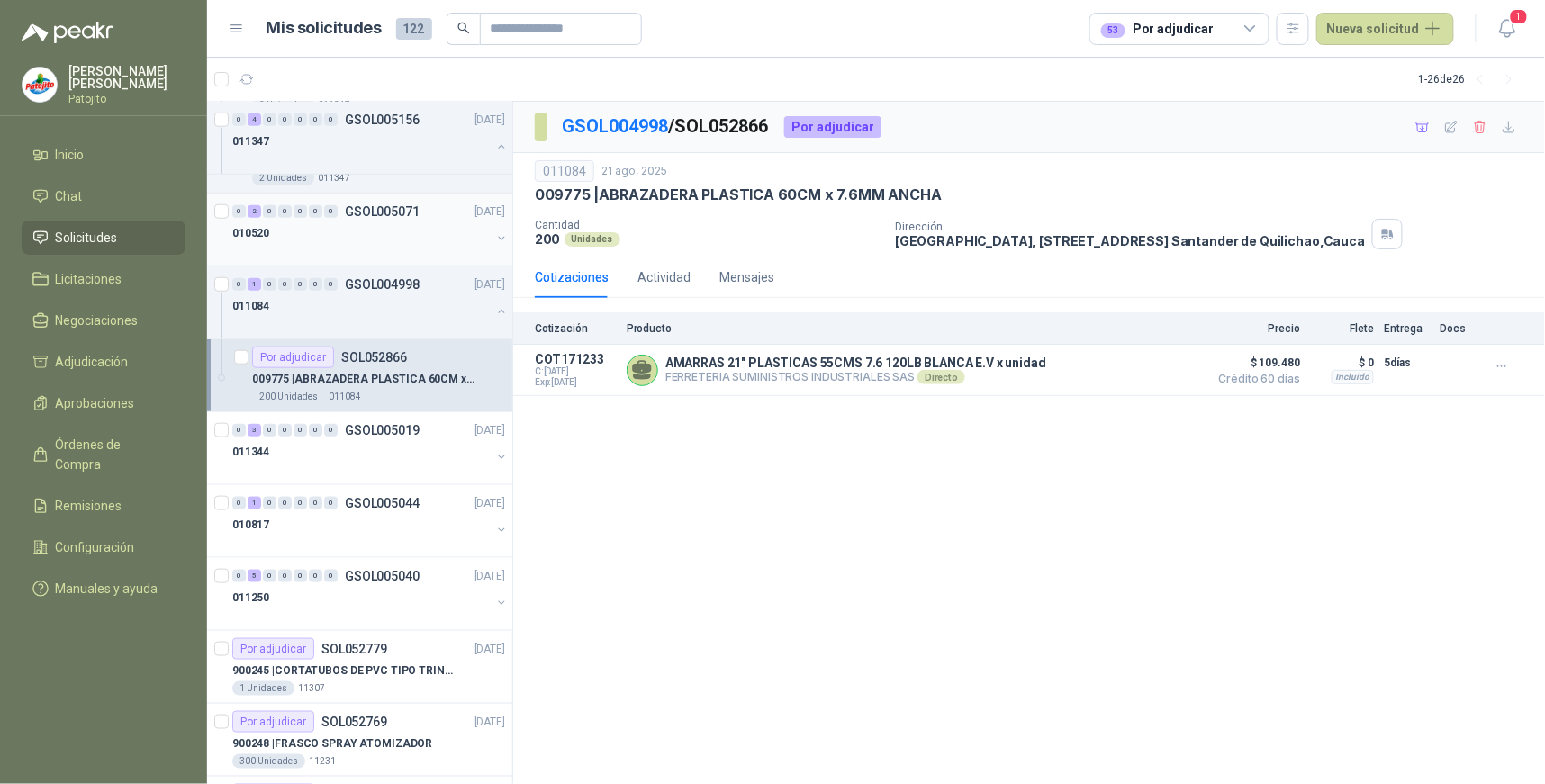
scroll to position [499, 0]
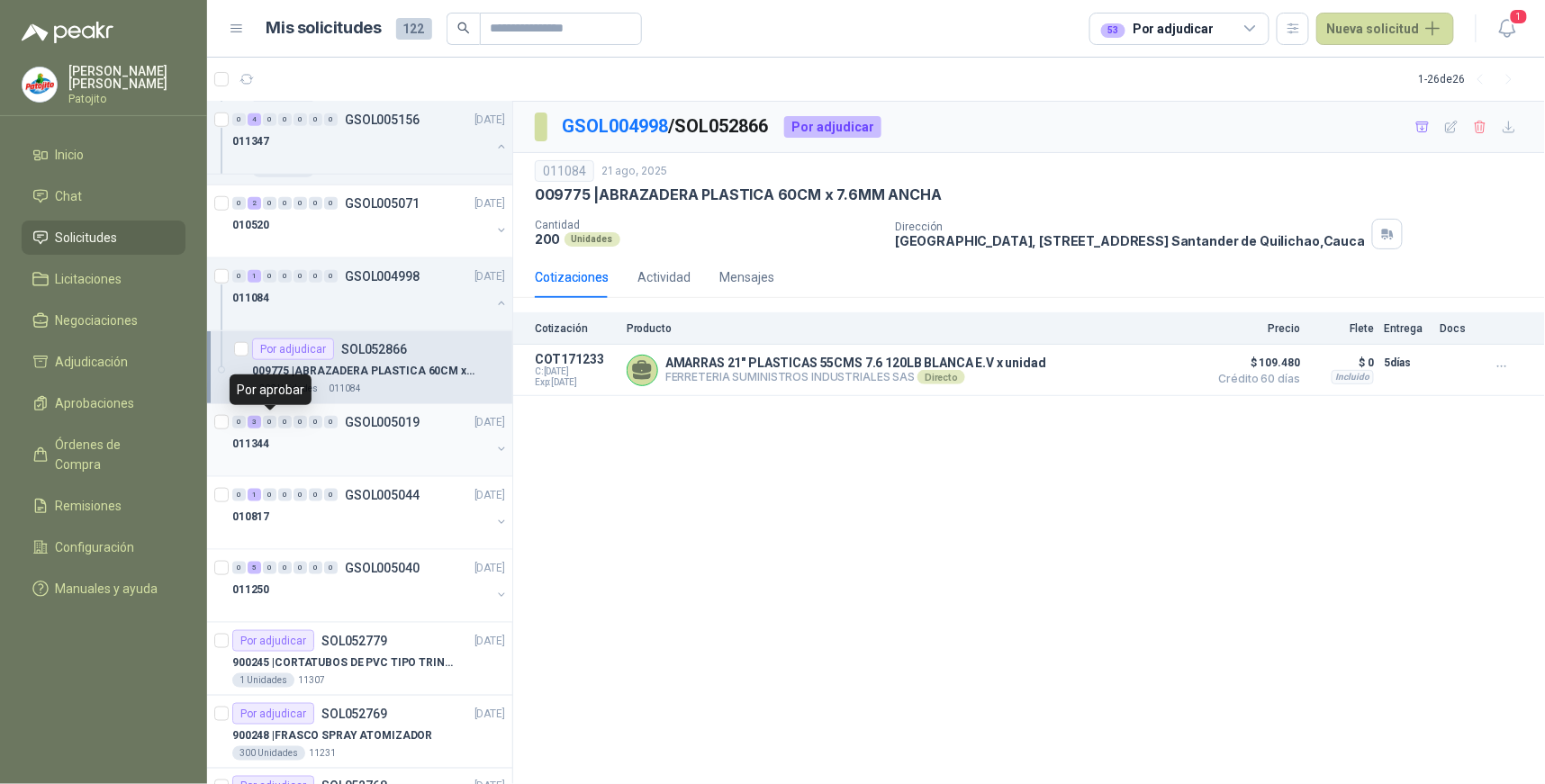
click at [261, 417] on div "0 3 0 0 0 0 0" at bounding box center [285, 421] width 105 height 12
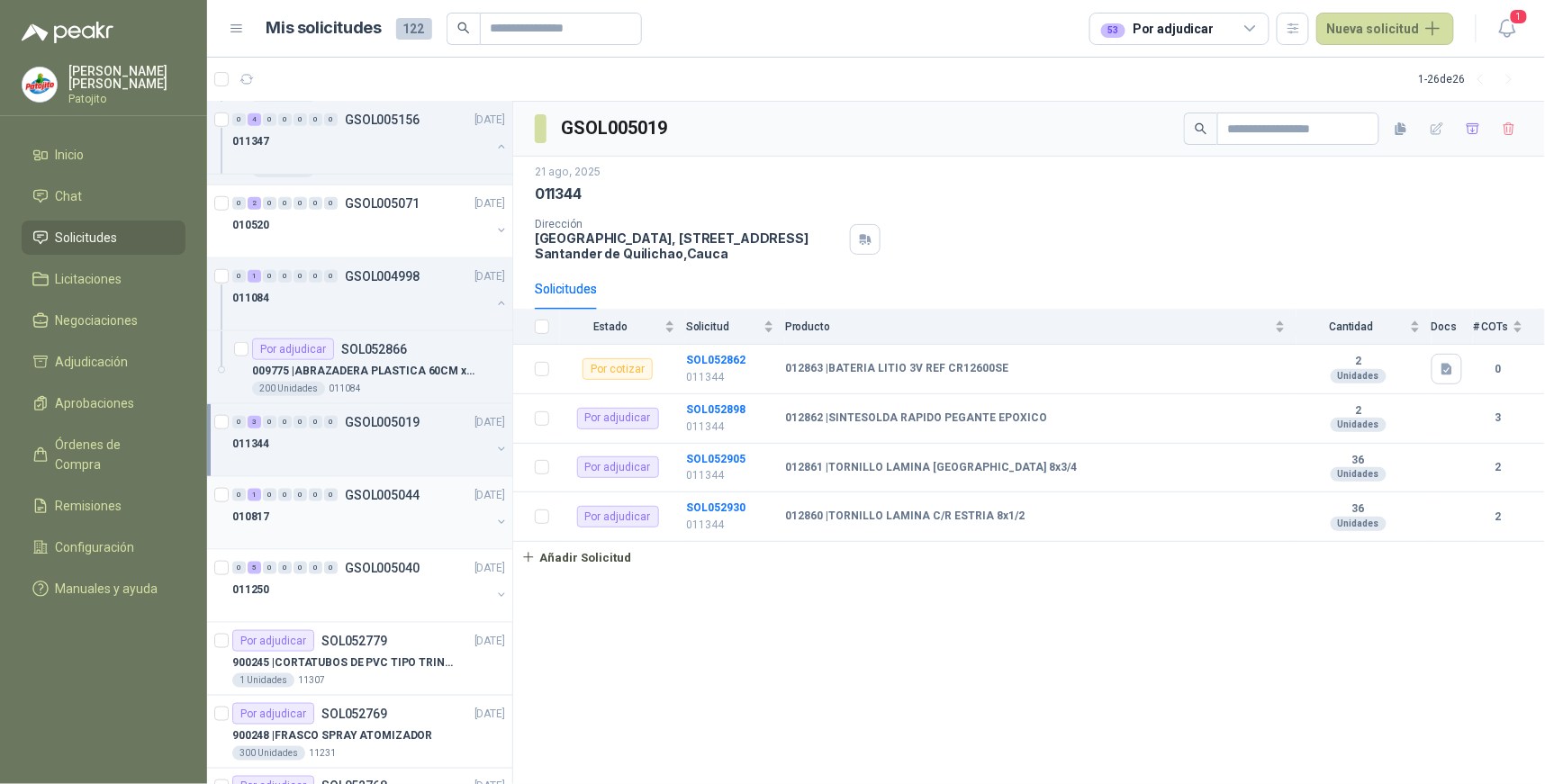
scroll to position [599, 0]
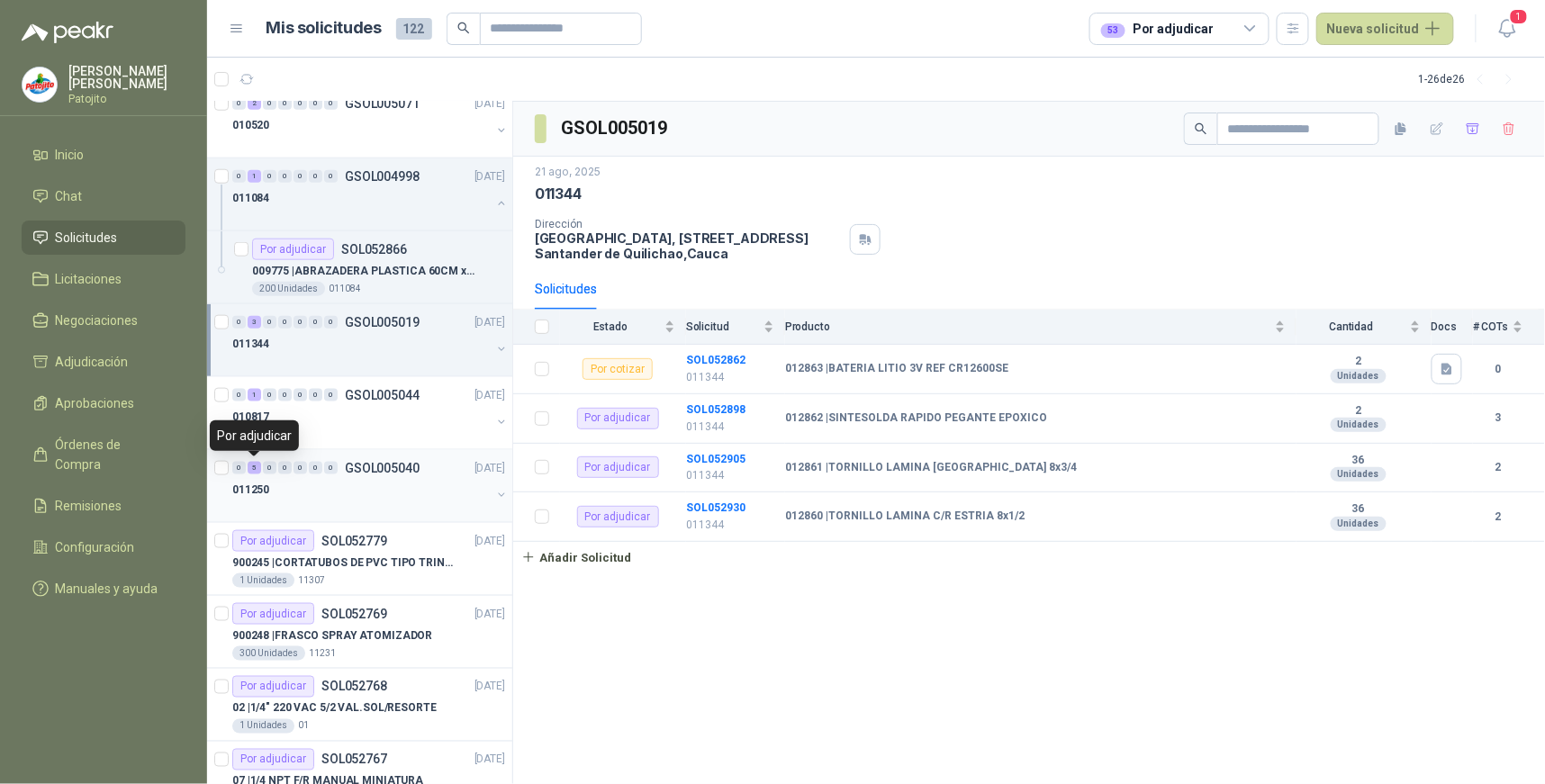
click at [255, 469] on div "5" at bounding box center [254, 468] width 13 height 12
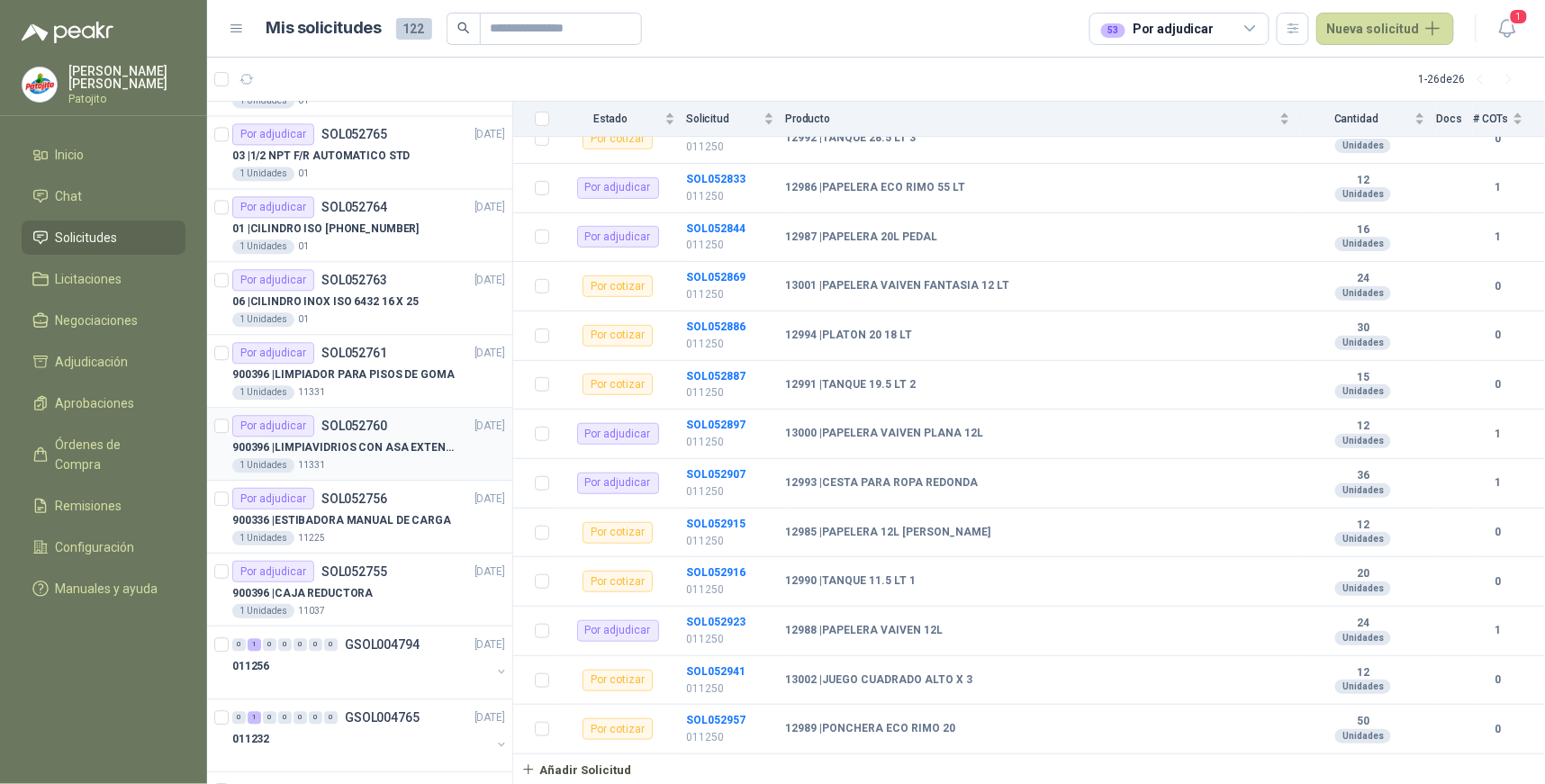
scroll to position [1399, 0]
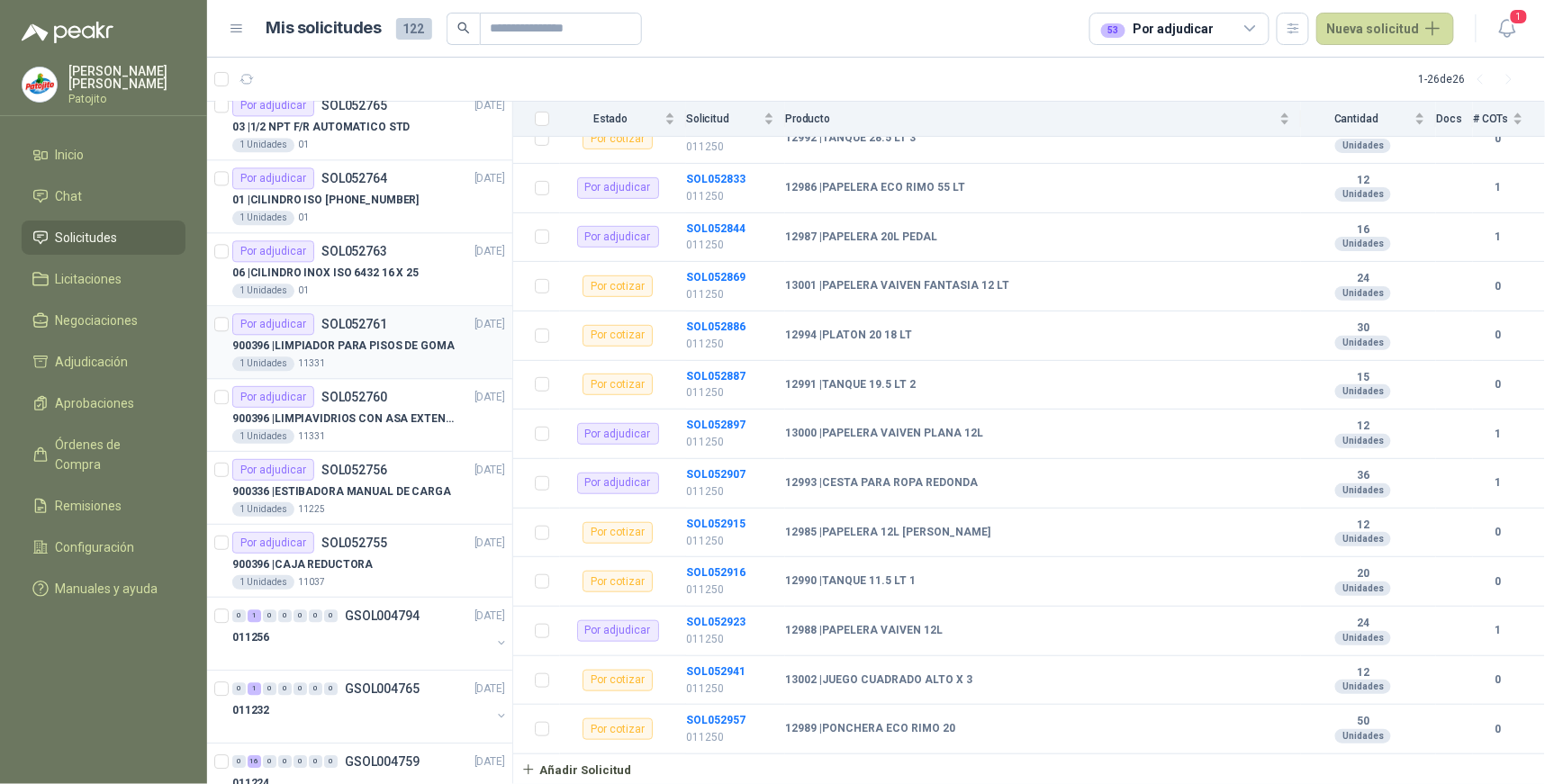
click at [295, 319] on div "Por adjudicar" at bounding box center [274, 324] width 82 height 21
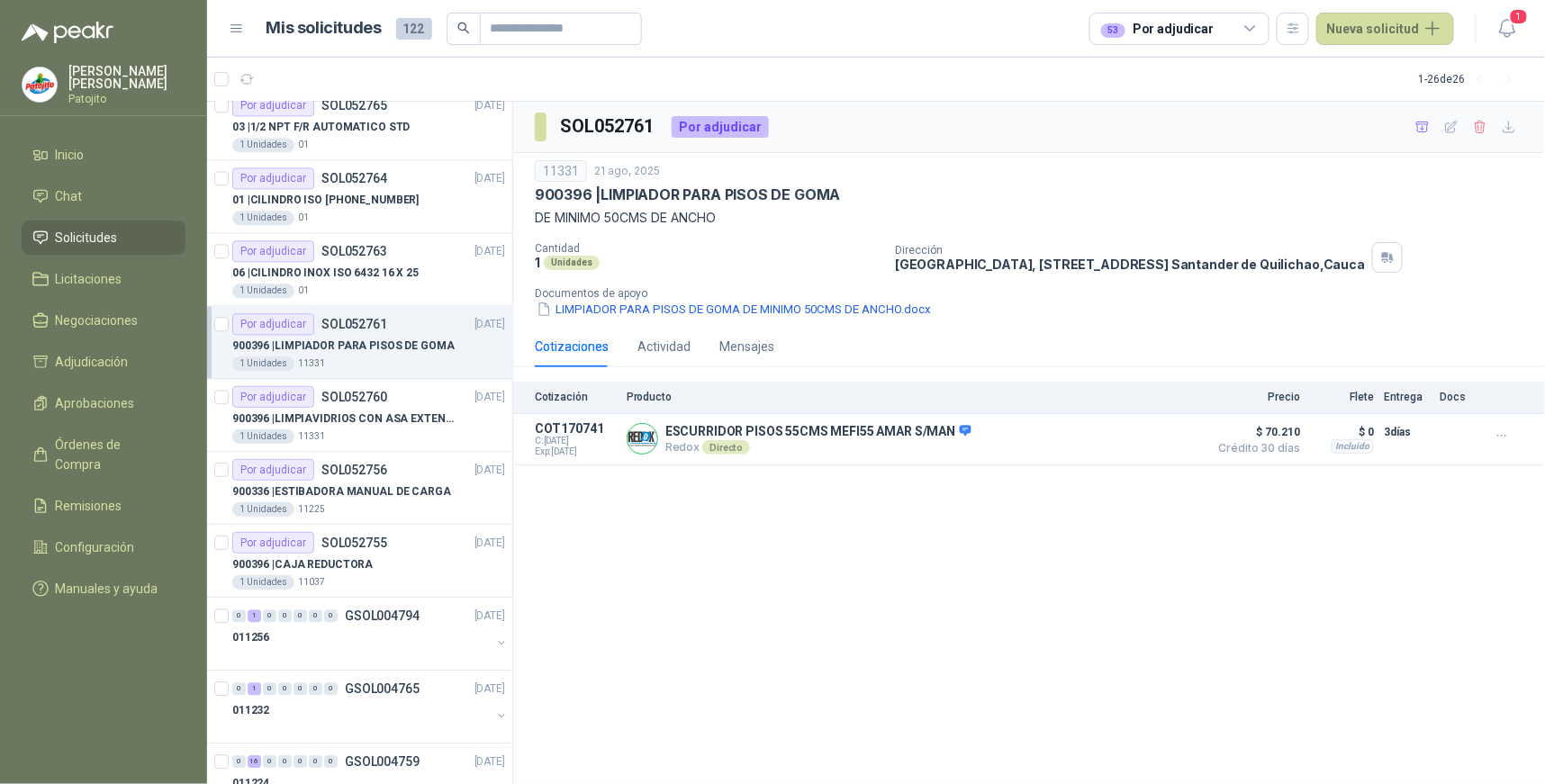
click at [777, 517] on div "SOL052761 Por adjudicar 11331 [DATE] 900396 | LIMPIADOR PARA PISOS DE GOMA DE M…" at bounding box center [1029, 443] width 1032 height 683
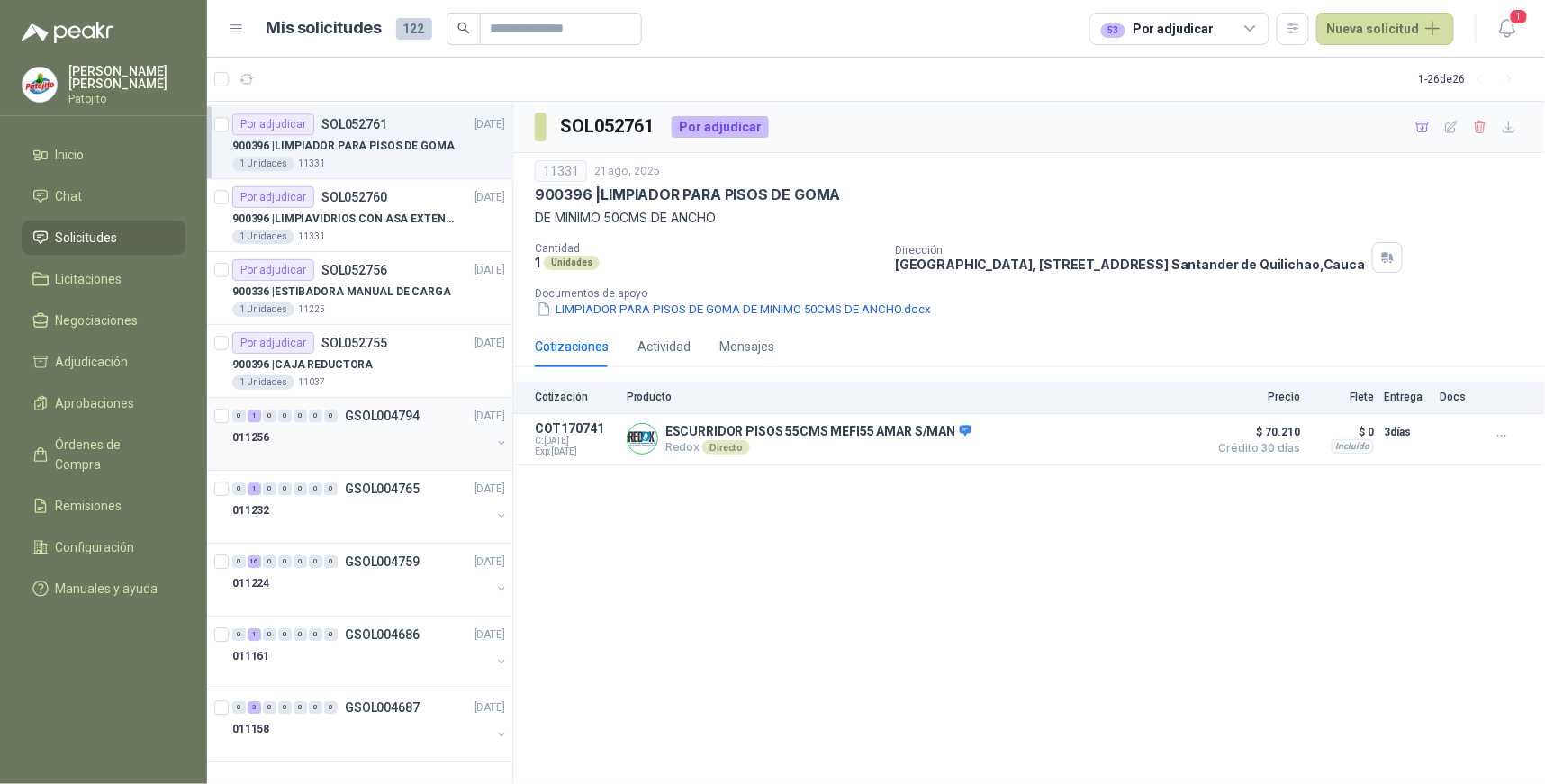
scroll to position [1603, 0]
click at [253, 413] on div "1" at bounding box center [254, 413] width 13 height 12
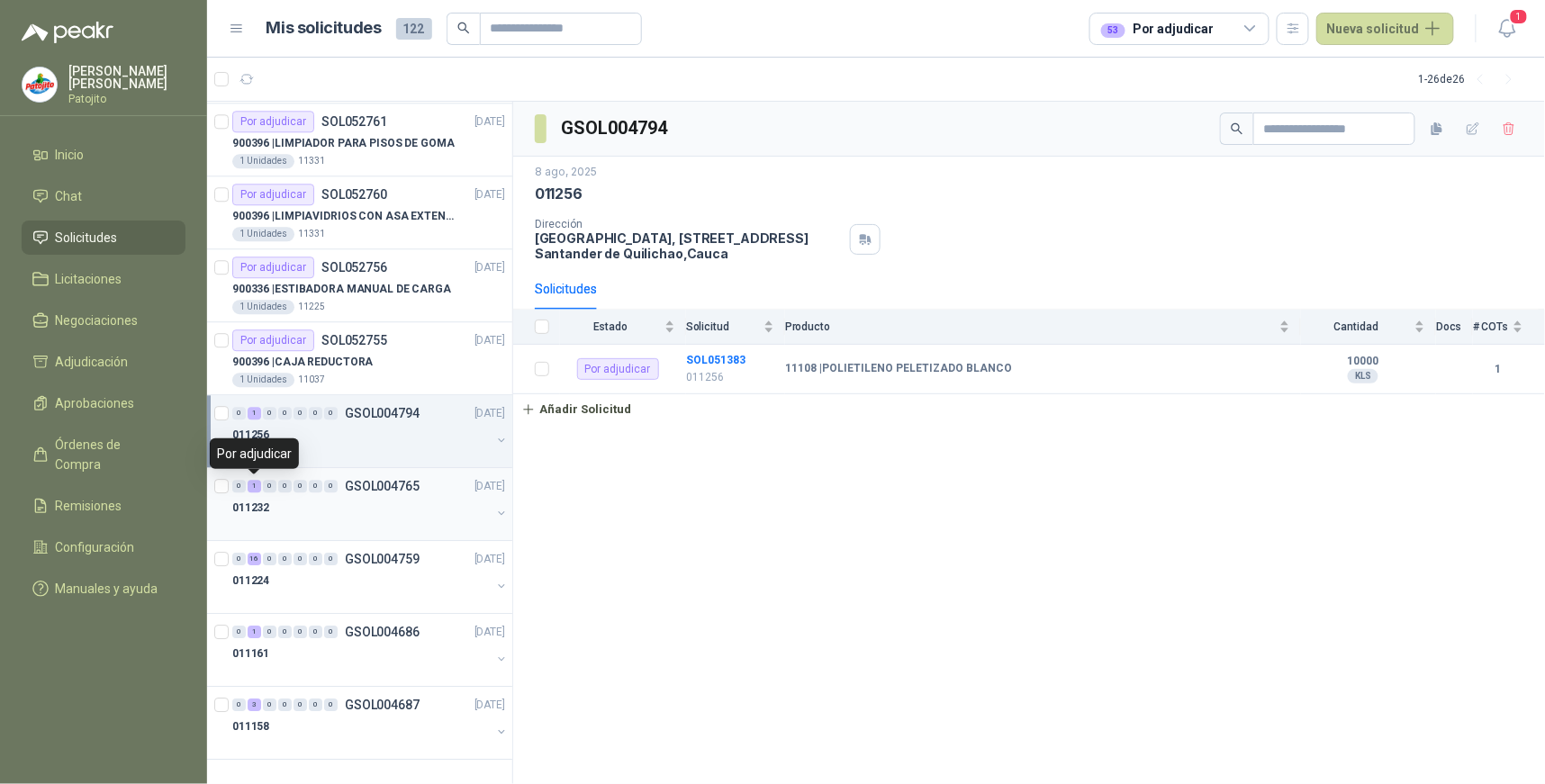
click at [252, 483] on div "1" at bounding box center [254, 485] width 13 height 12
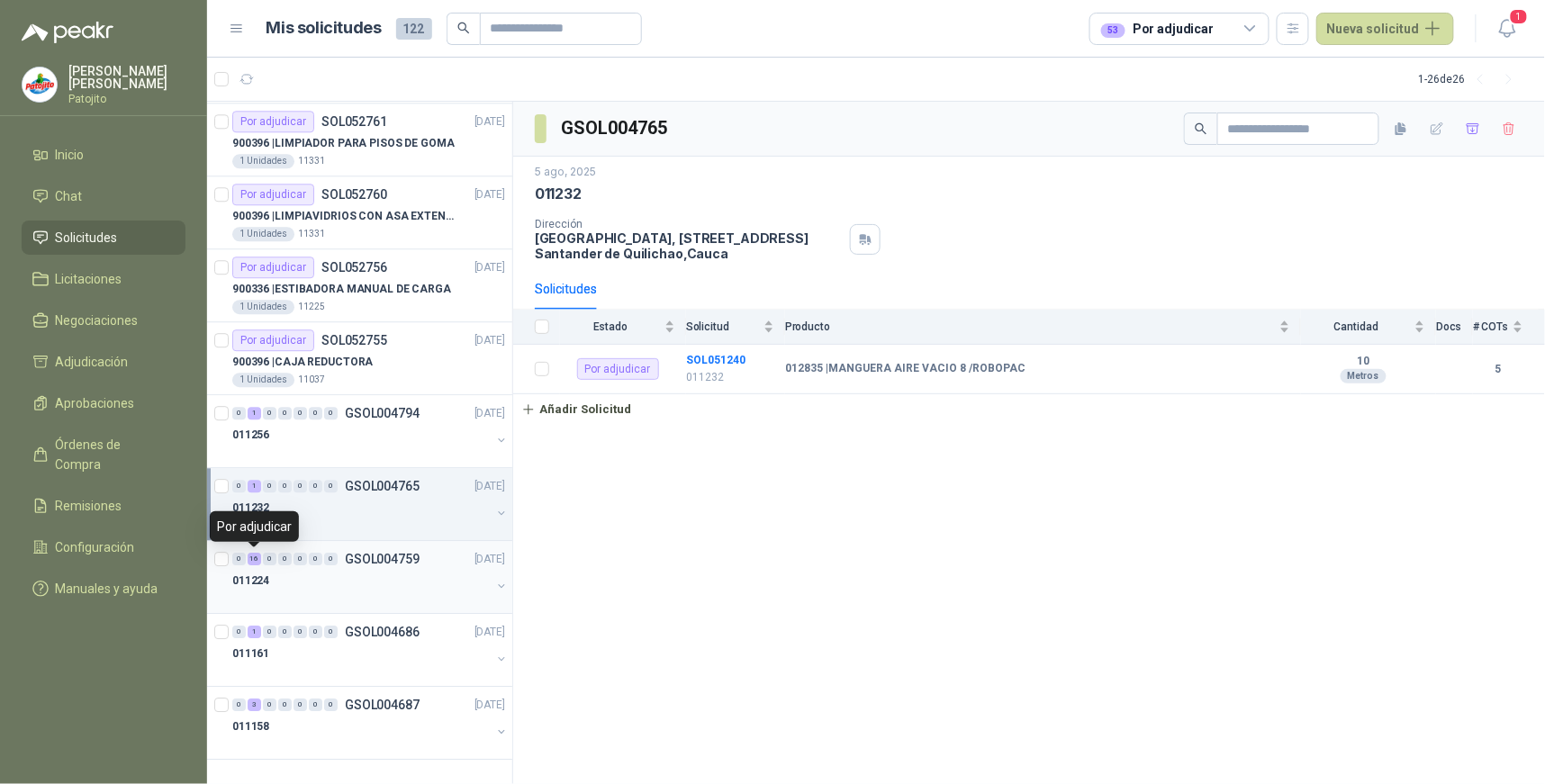
click at [255, 558] on div "16" at bounding box center [254, 558] width 13 height 12
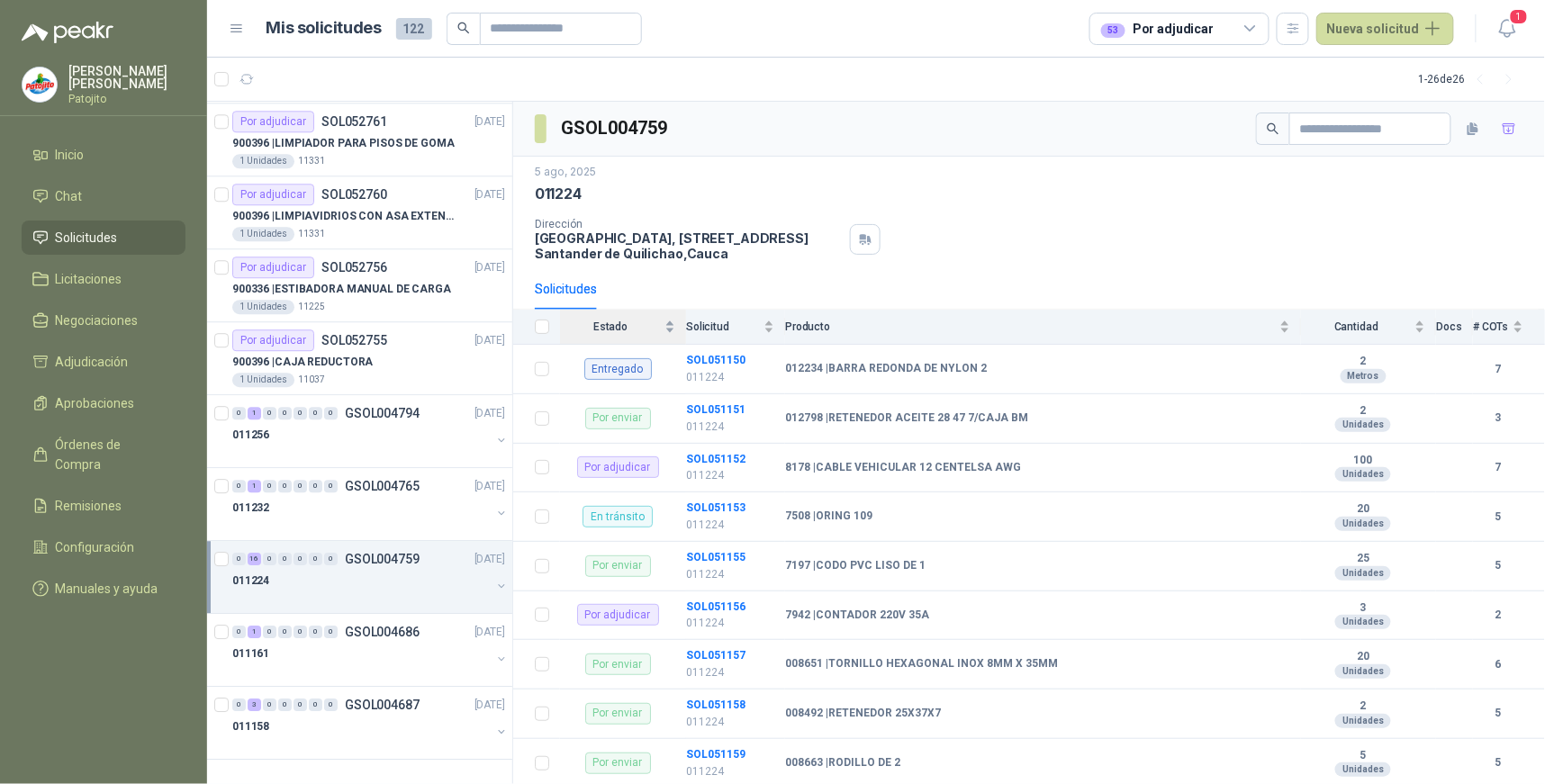
click at [668, 326] on div "Estado" at bounding box center [617, 326] width 115 height 18
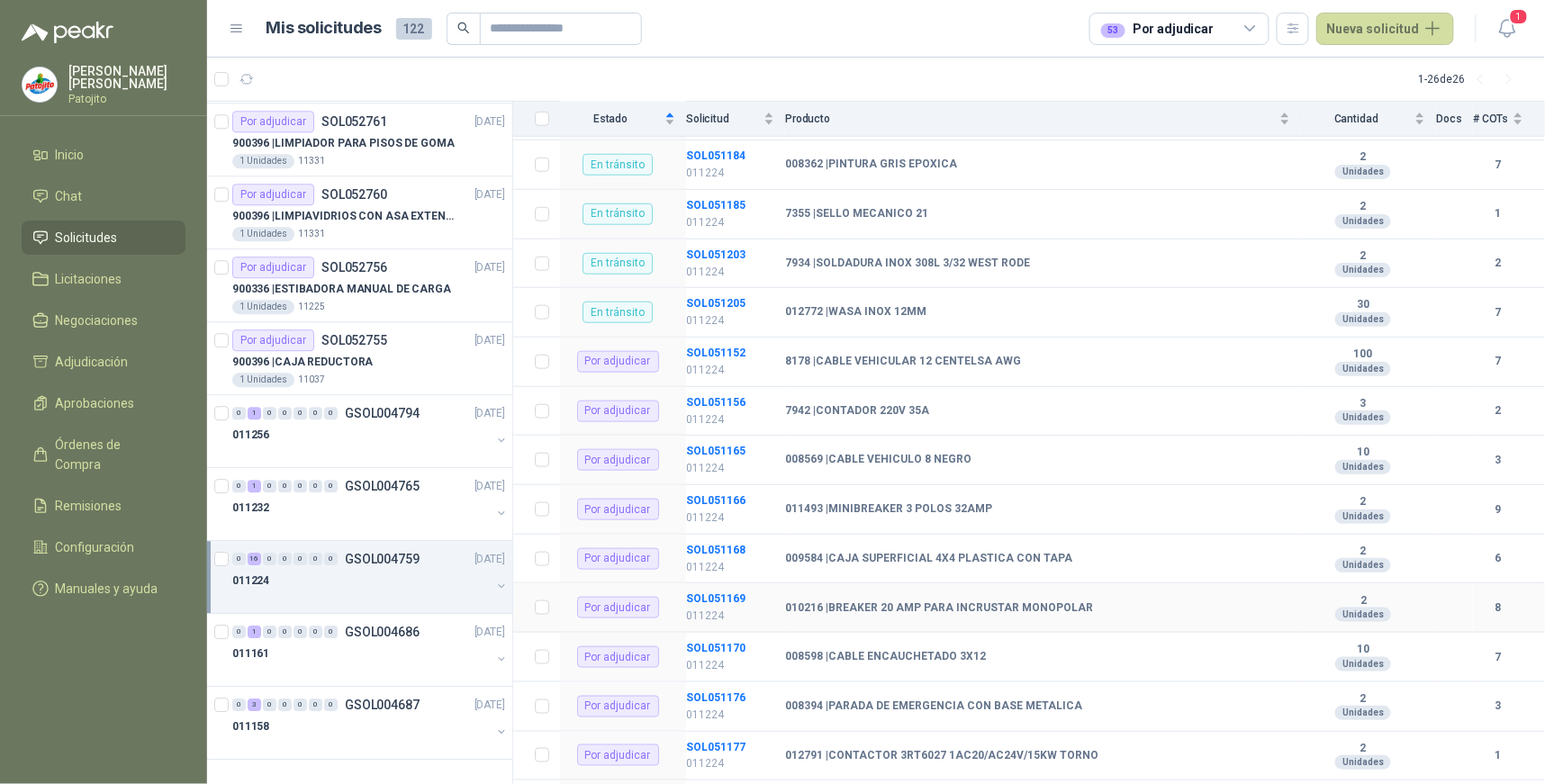
scroll to position [599, 0]
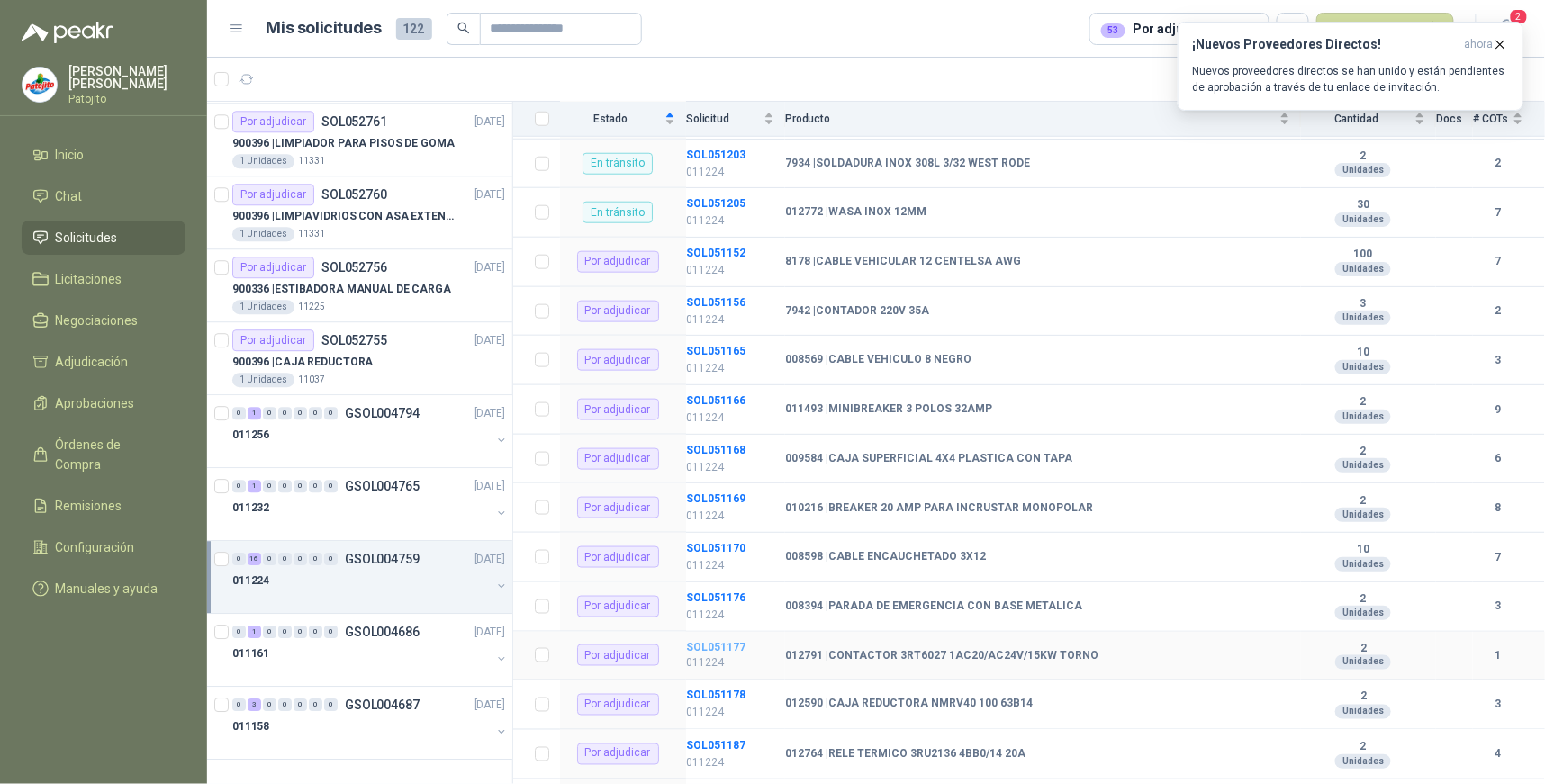
click at [741, 644] on b "SOL051177" at bounding box center [716, 647] width 60 height 12
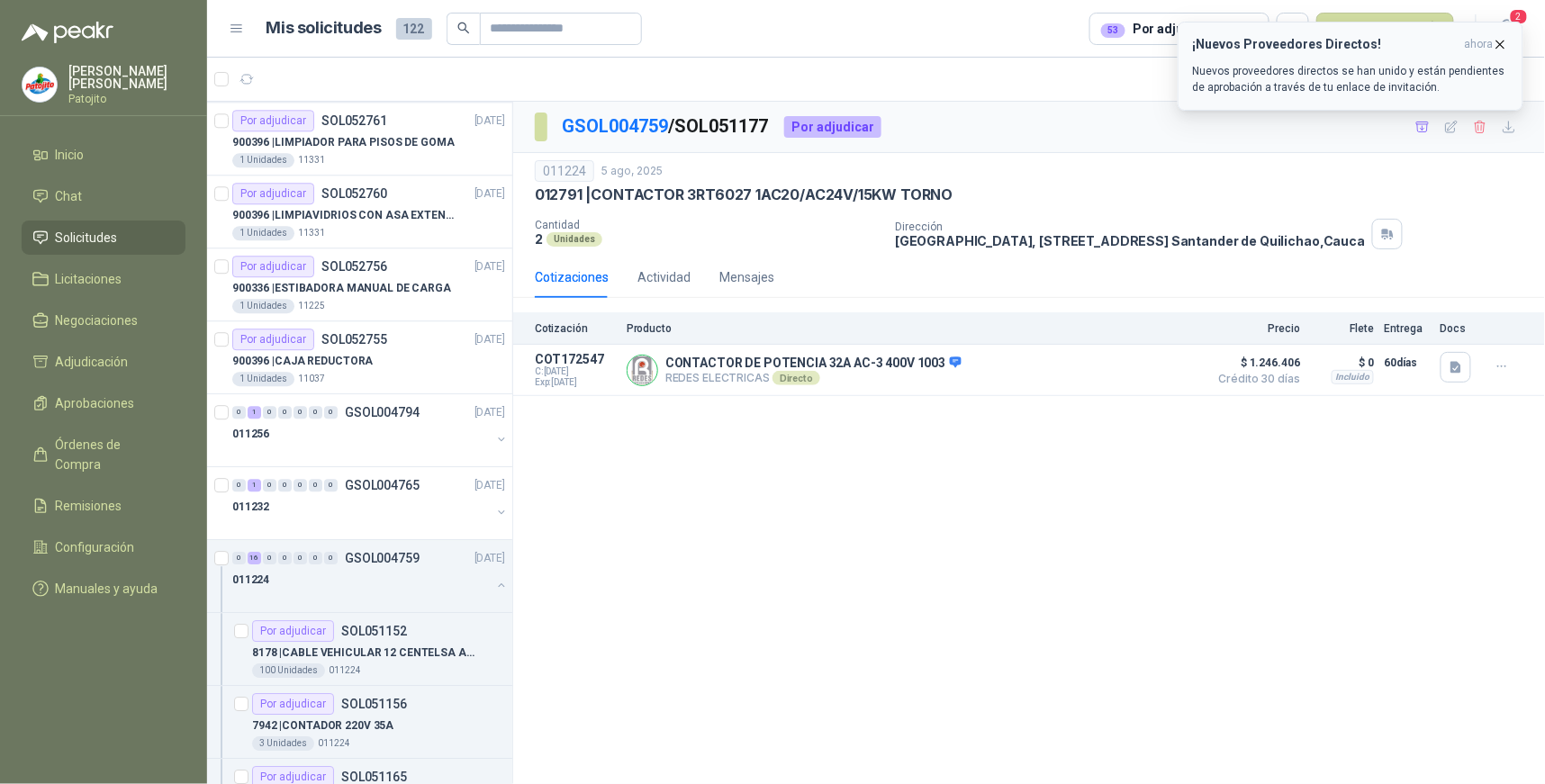
click at [1291, 46] on h3 "¡Nuevos Proveedores Directos!" at bounding box center [1325, 45] width 264 height 15
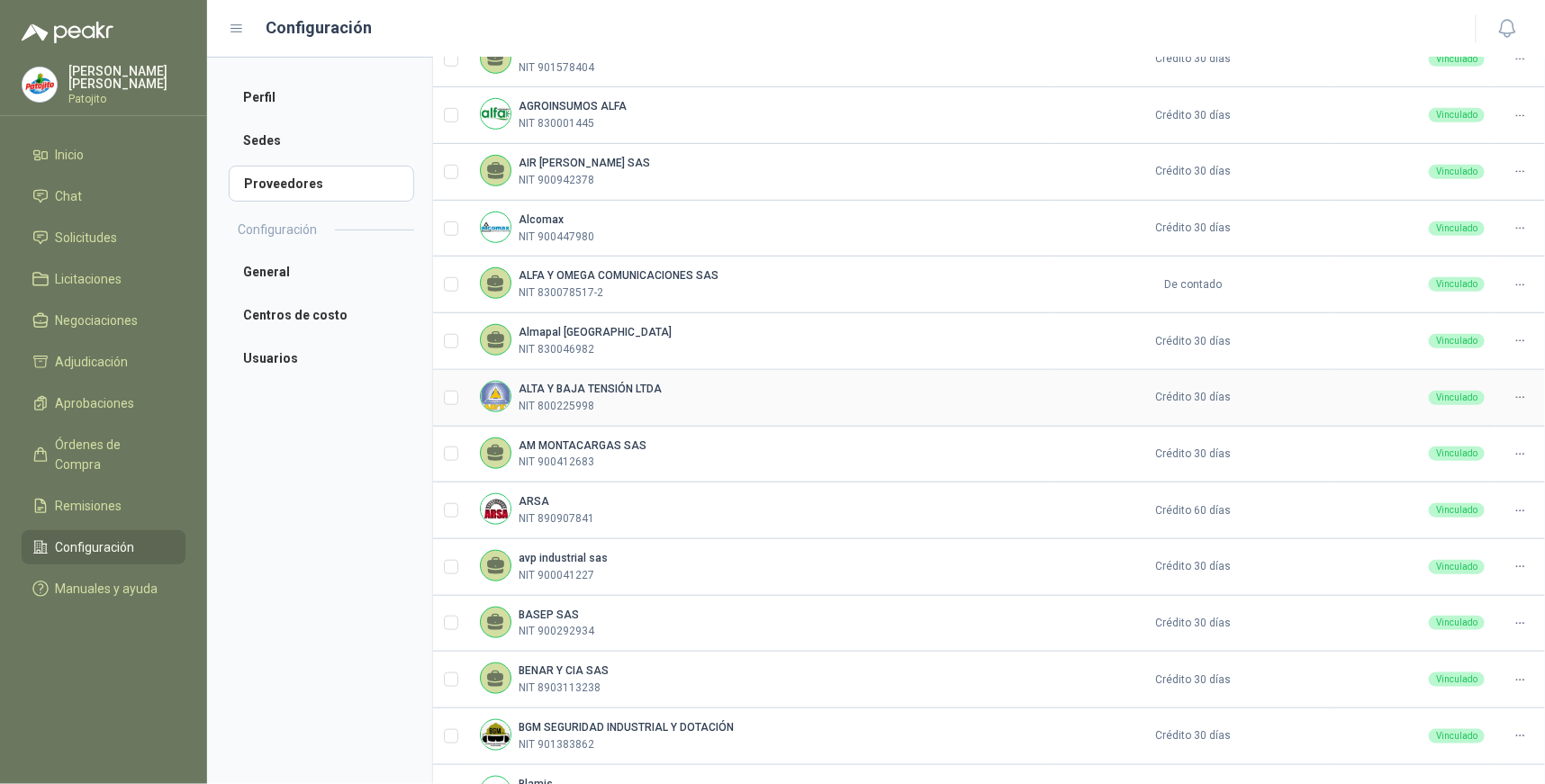
scroll to position [398, 0]
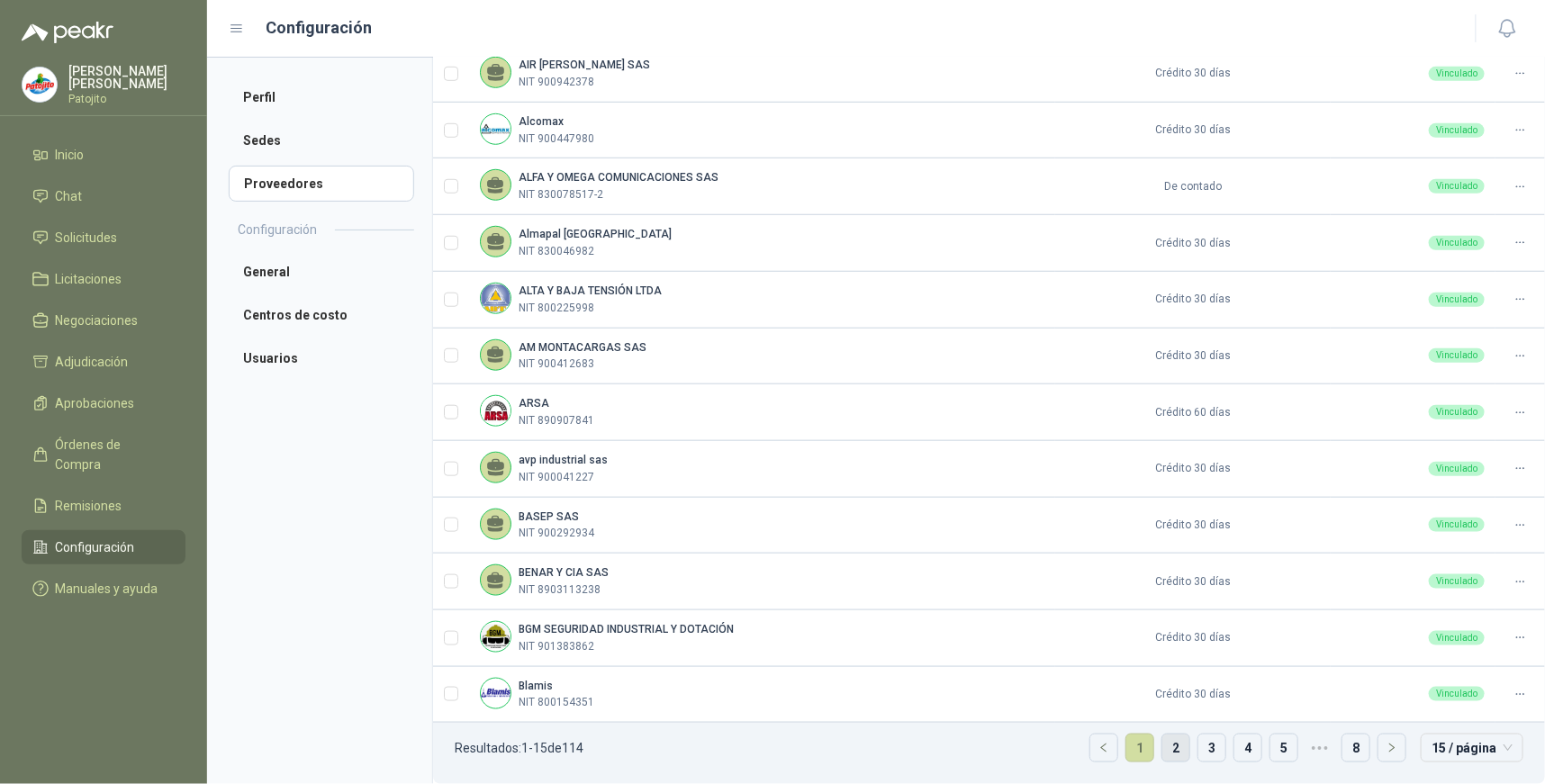
click at [1162, 741] on link "2" at bounding box center [1175, 748] width 27 height 27
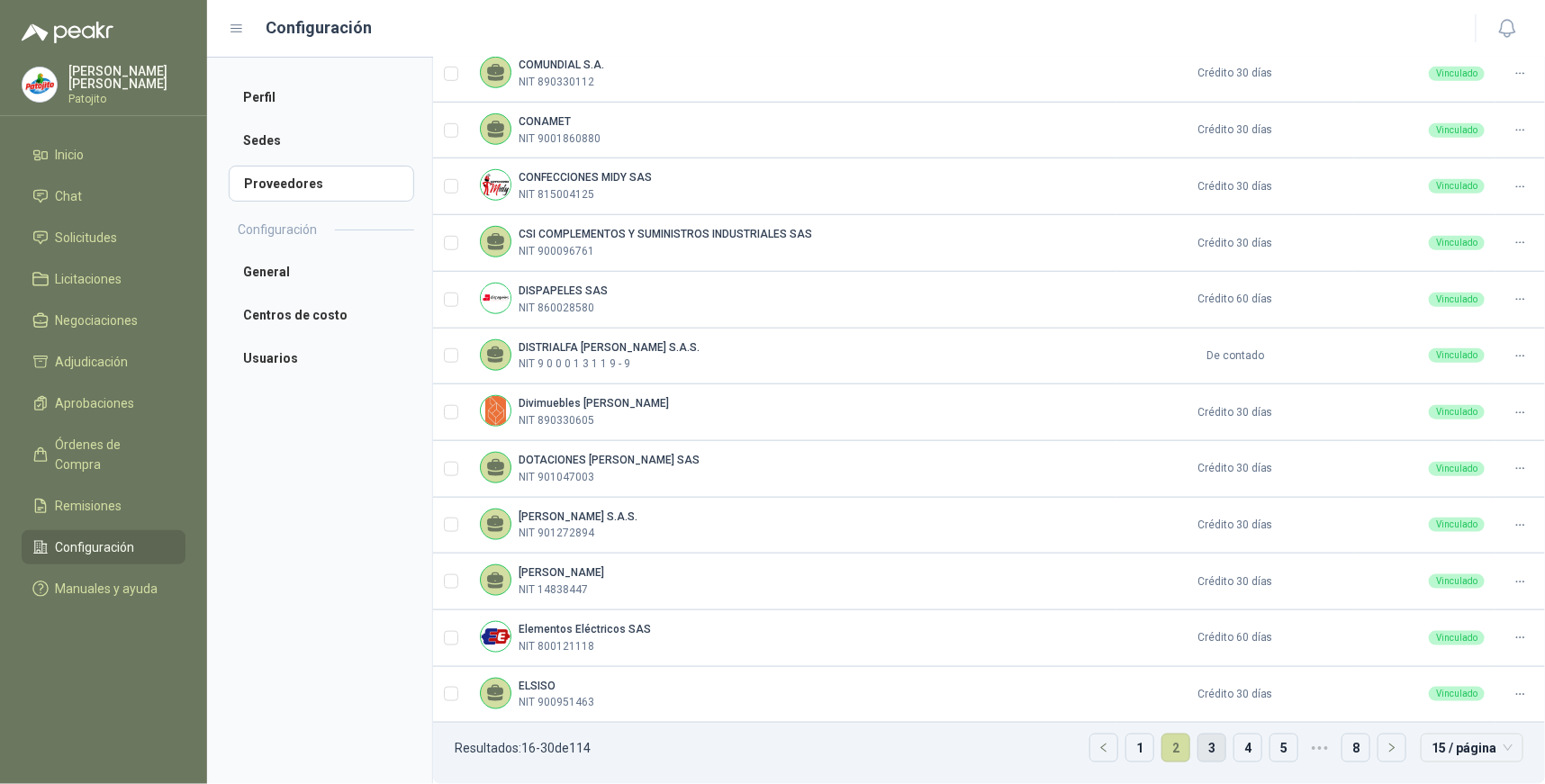
click at [1201, 747] on link "3" at bounding box center [1211, 748] width 27 height 27
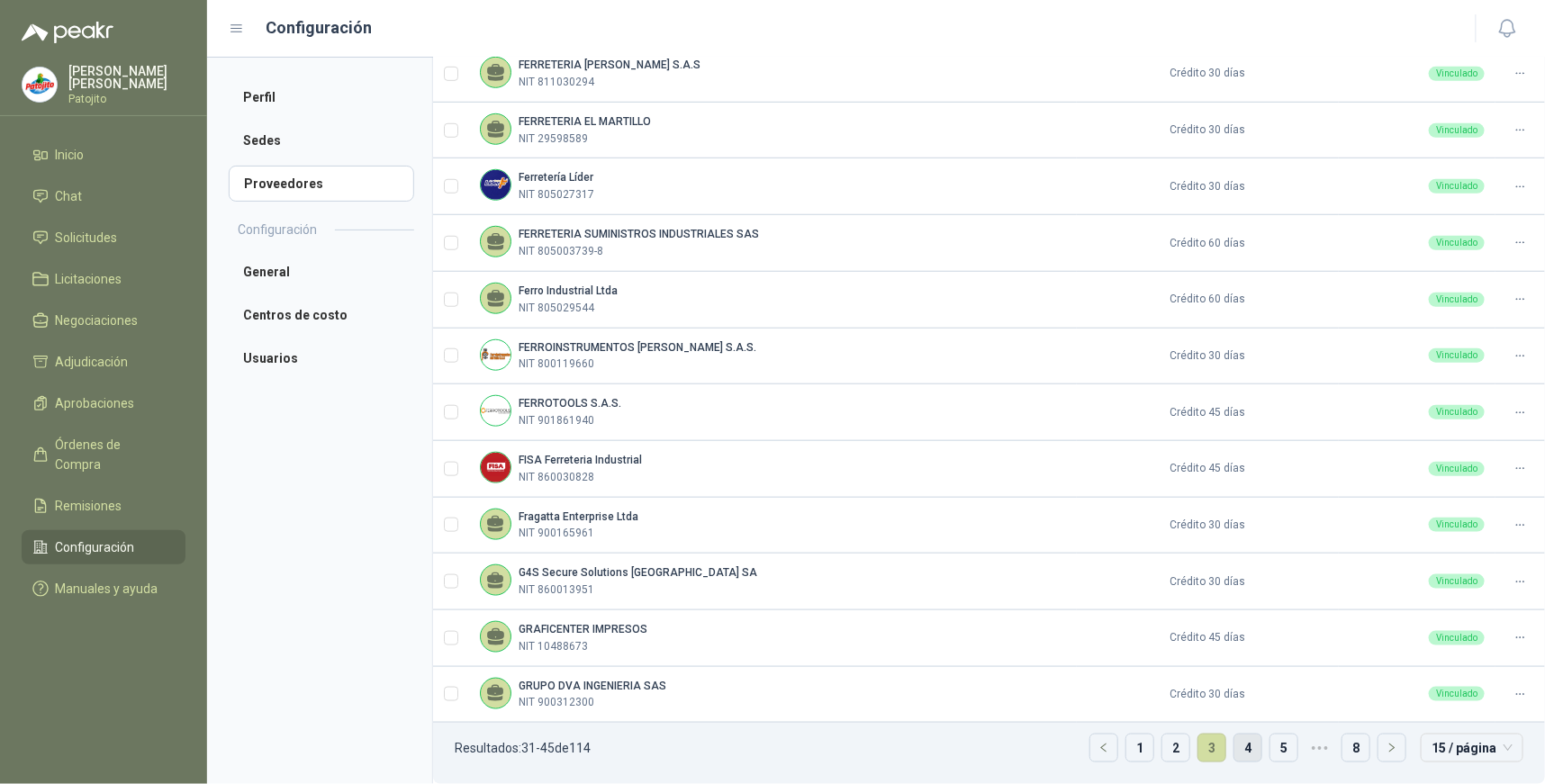
click at [1237, 740] on link "4" at bounding box center [1247, 748] width 27 height 27
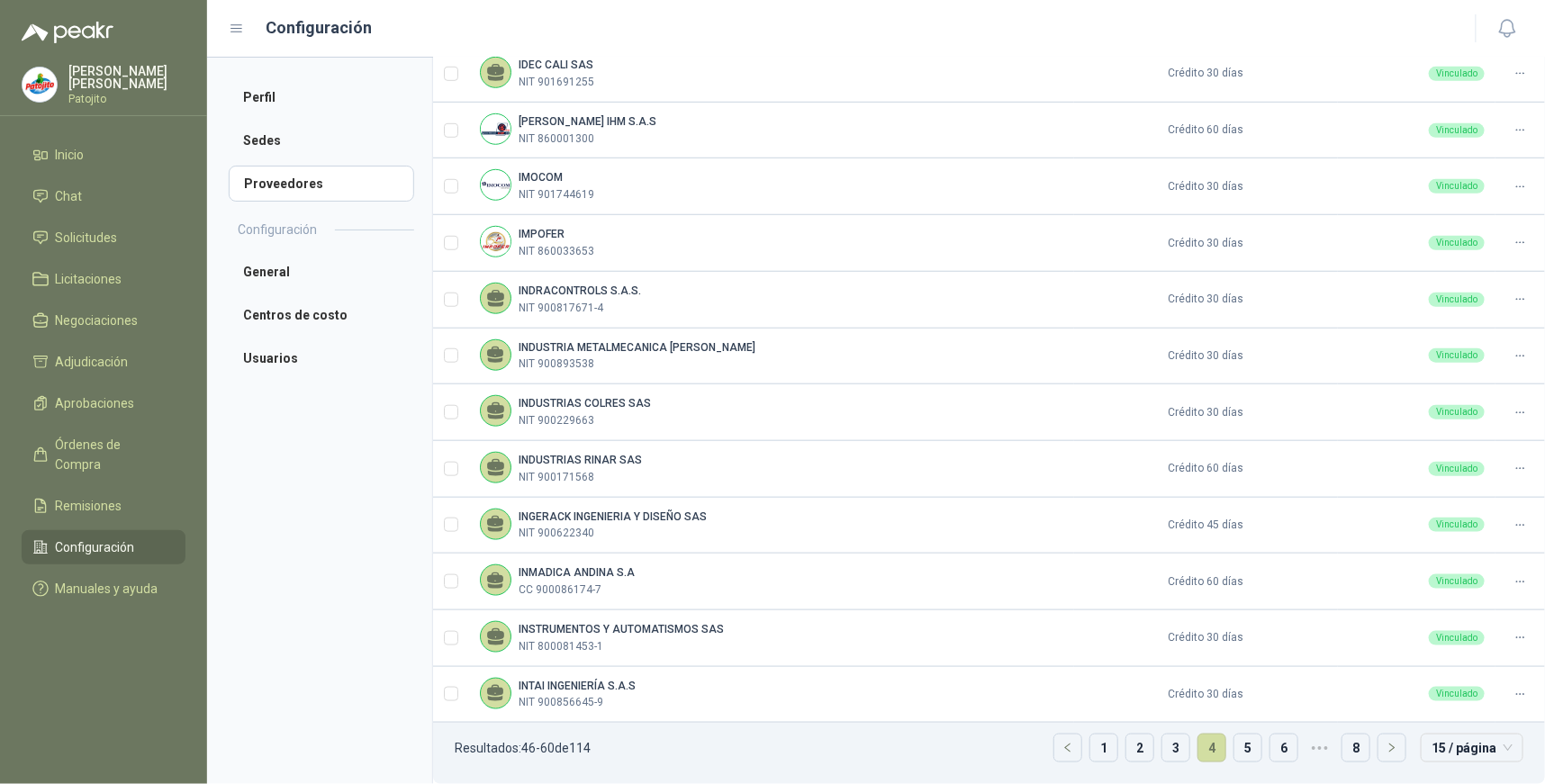
click at [101, 670] on menu "[PERSON_NAME] Inicio Chat Solicitudes Licitaciones Negociaciones Adjudicación A…" at bounding box center [104, 392] width 207 height 784
click at [1241, 747] on link "5" at bounding box center [1247, 748] width 27 height 27
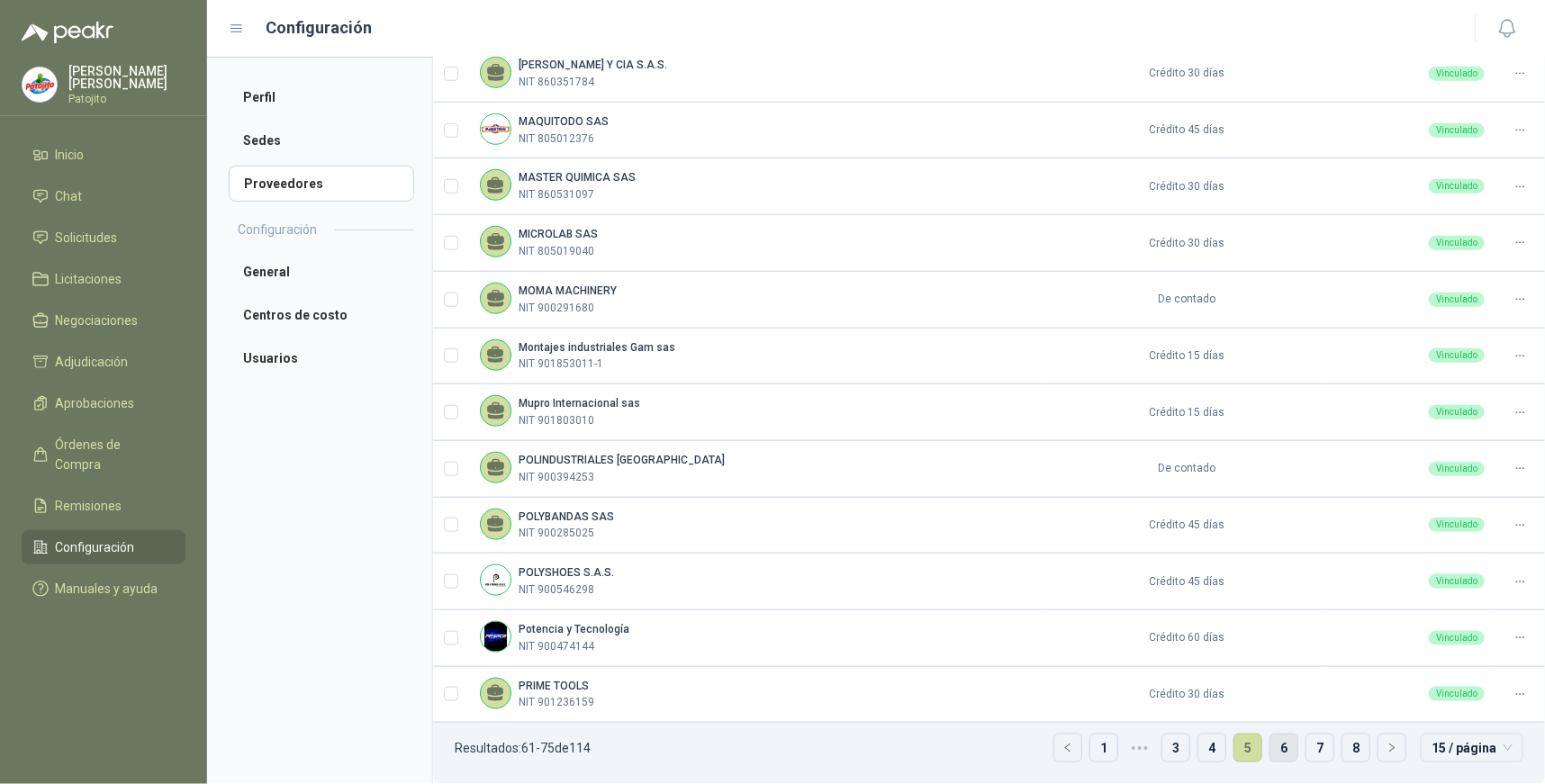
click at [1276, 750] on link "6" at bounding box center [1284, 748] width 27 height 27
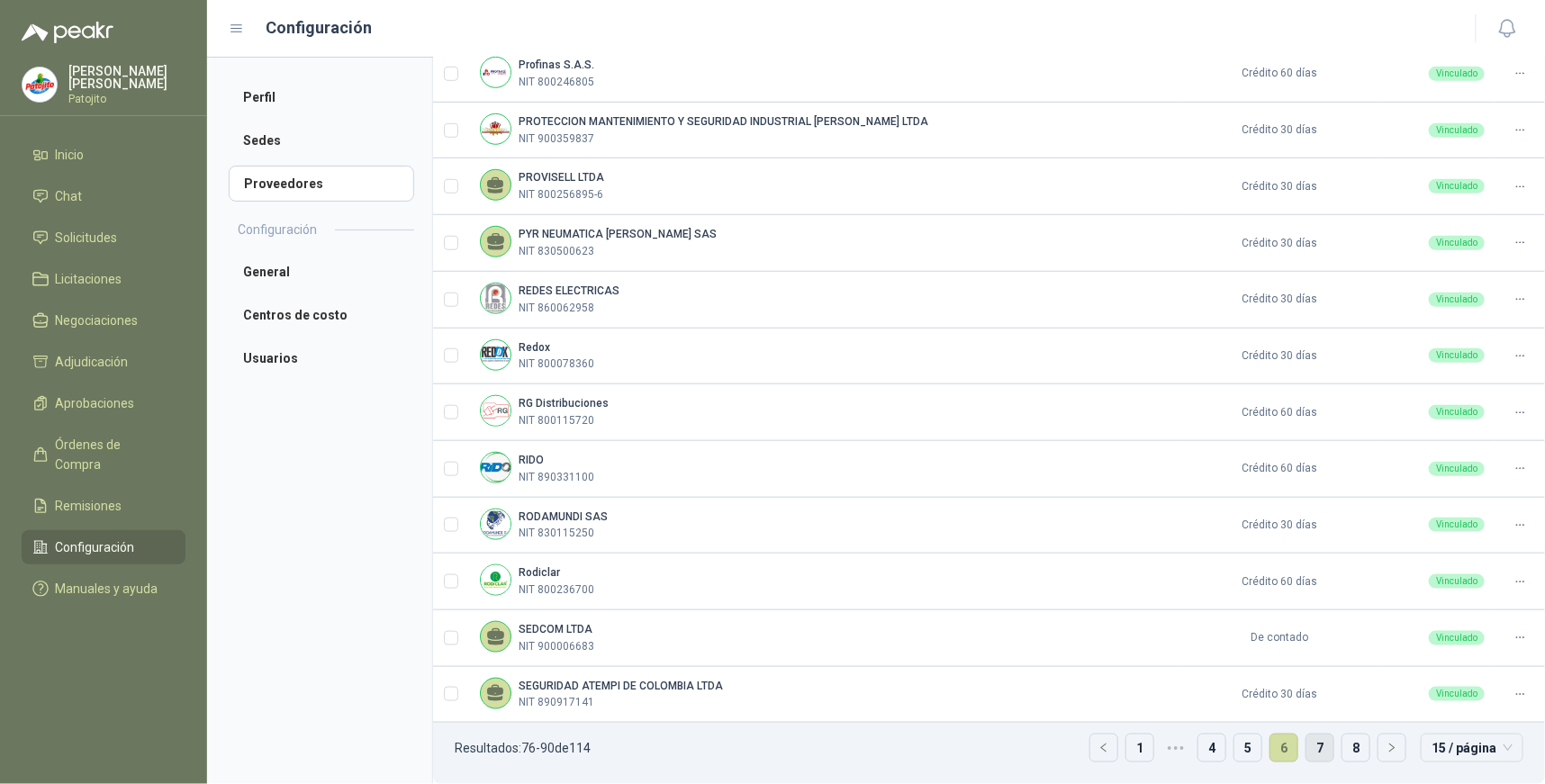
click at [1311, 745] on link "7" at bounding box center [1319, 748] width 27 height 27
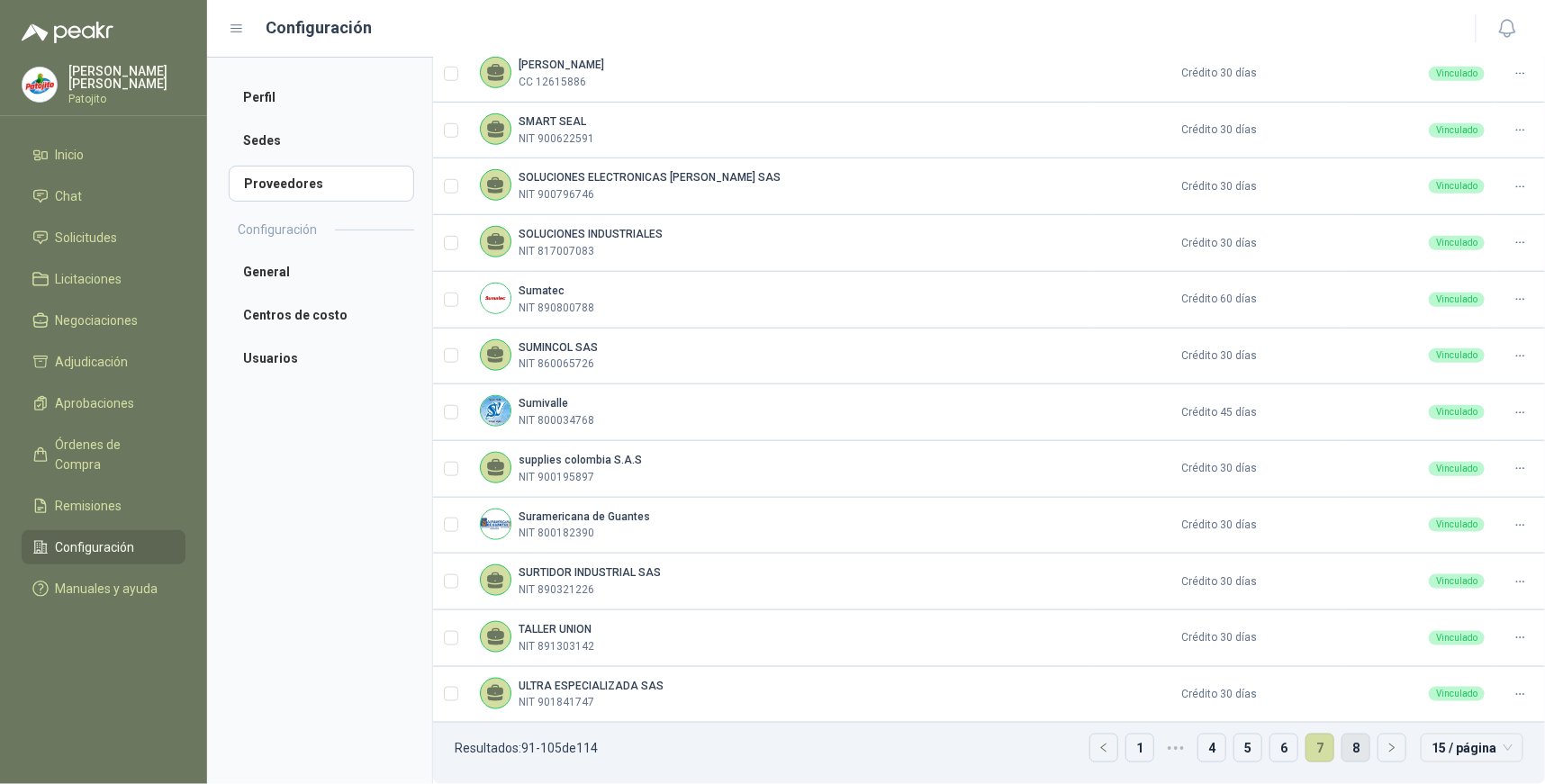
click at [1342, 744] on link "8" at bounding box center [1355, 748] width 27 height 27
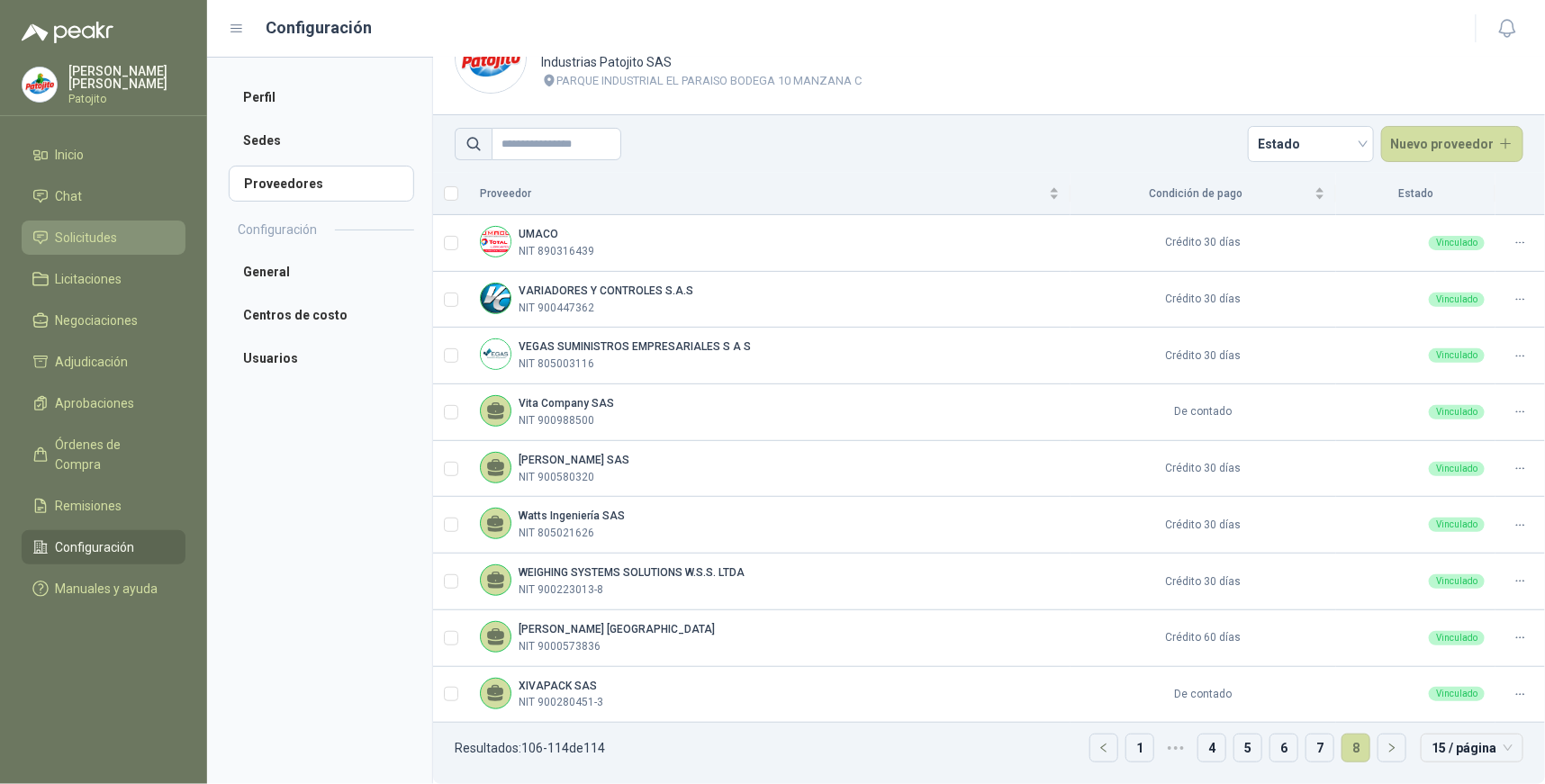
click at [130, 239] on li "Solicitudes" at bounding box center [104, 237] width 142 height 20
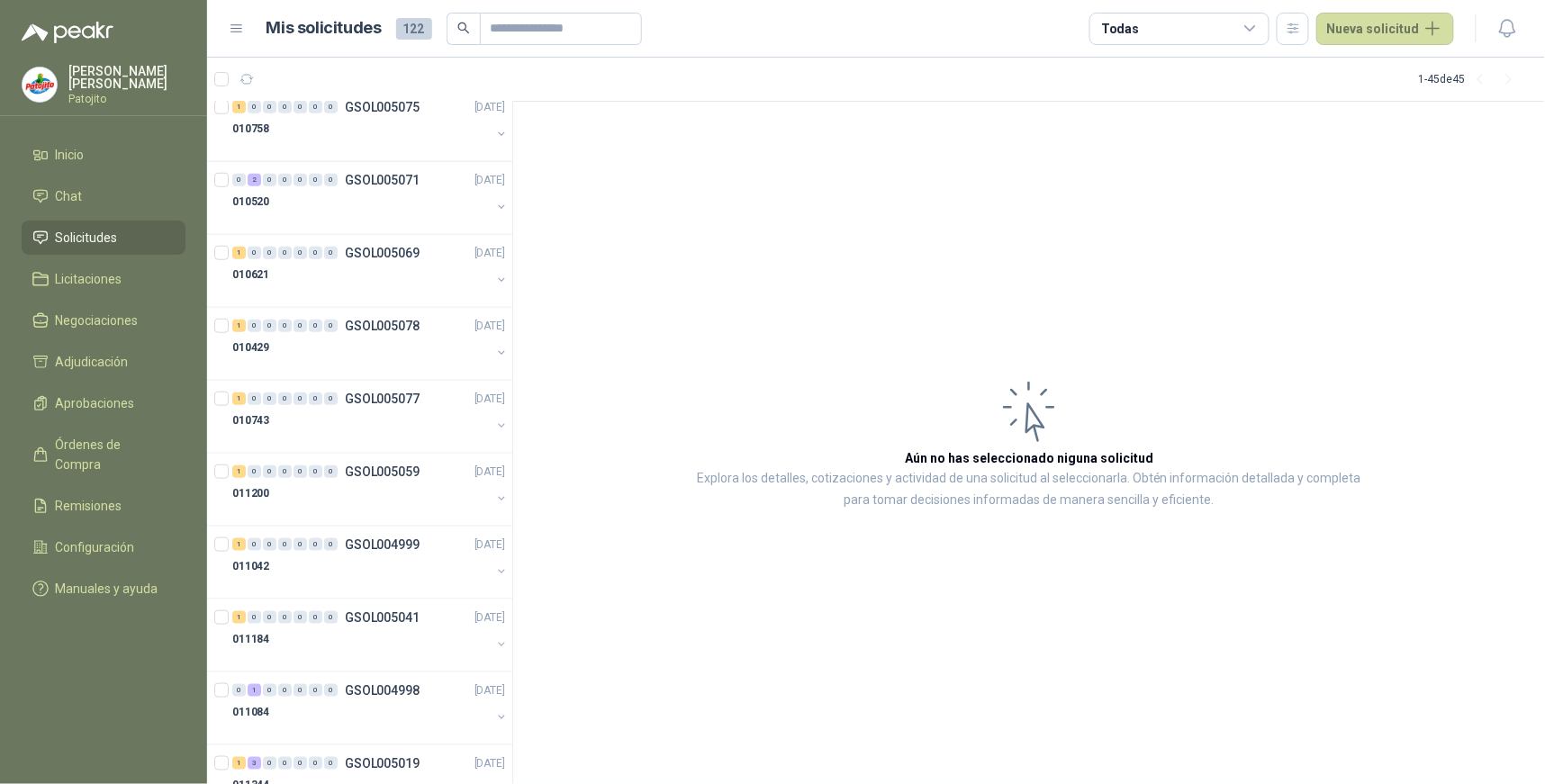
scroll to position [399, 0]
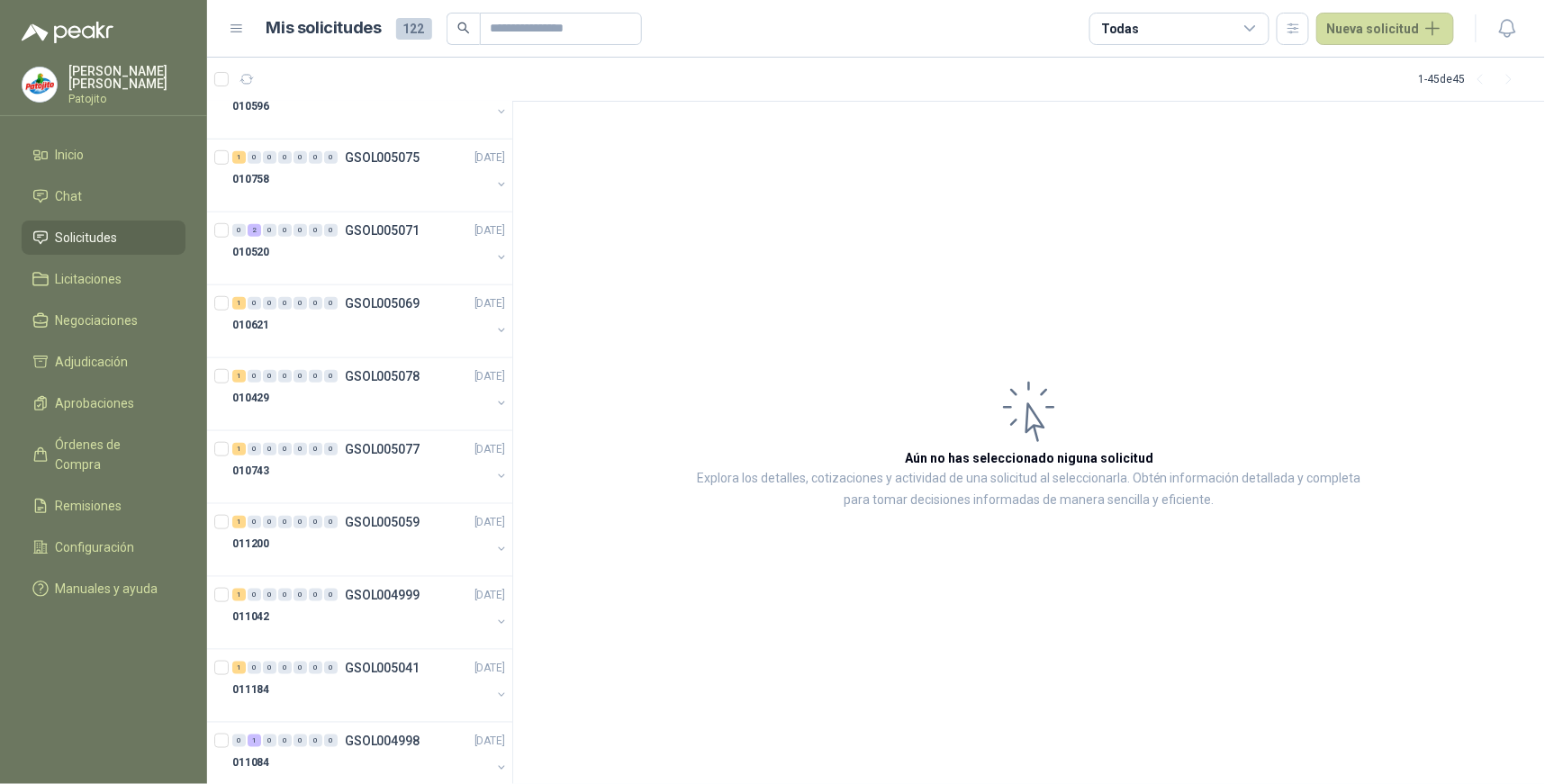
click at [1255, 29] on icon at bounding box center [1250, 28] width 16 height 16
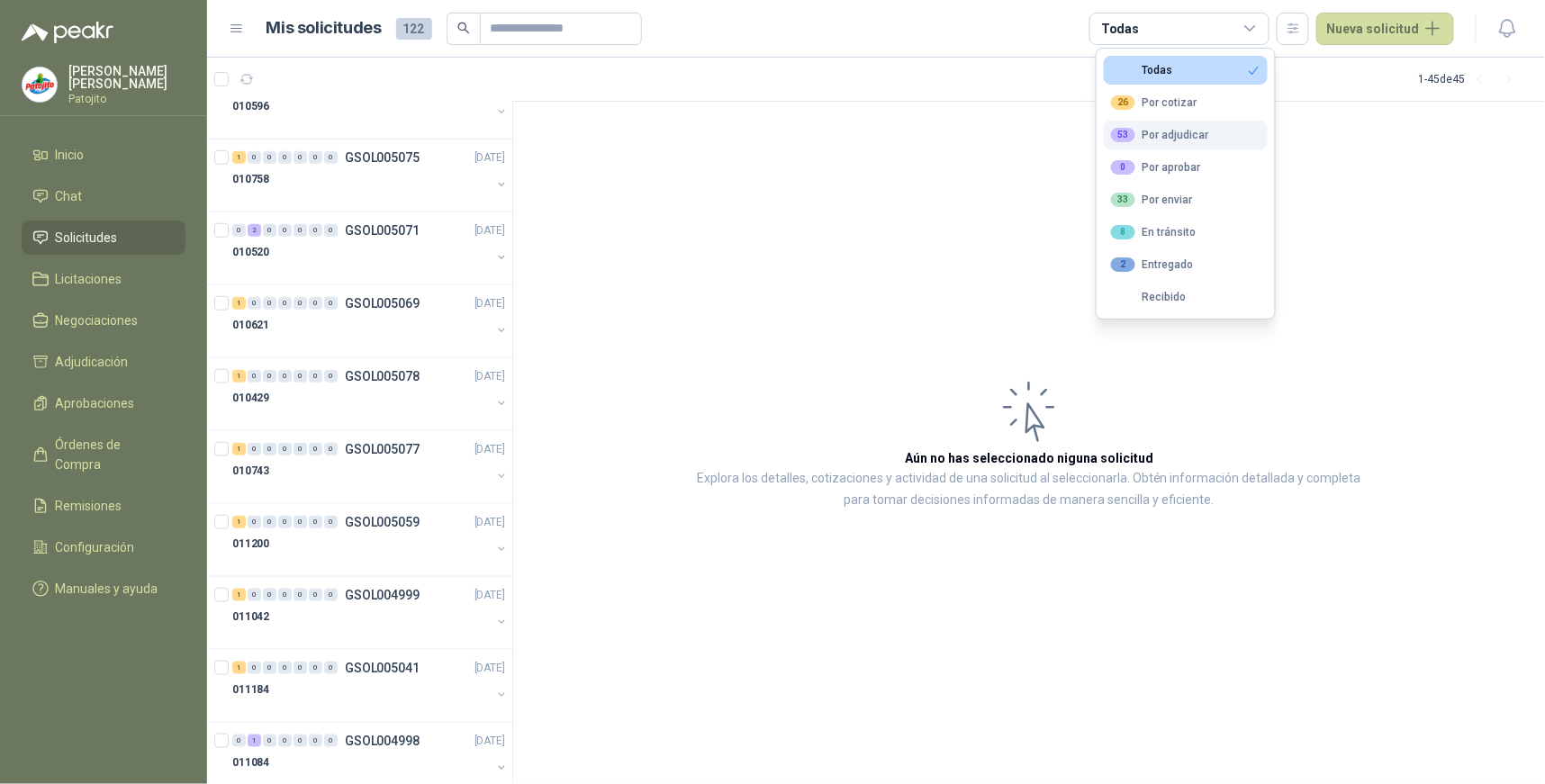
click at [1156, 138] on div "53 Por adjudicar" at bounding box center [1159, 134] width 98 height 14
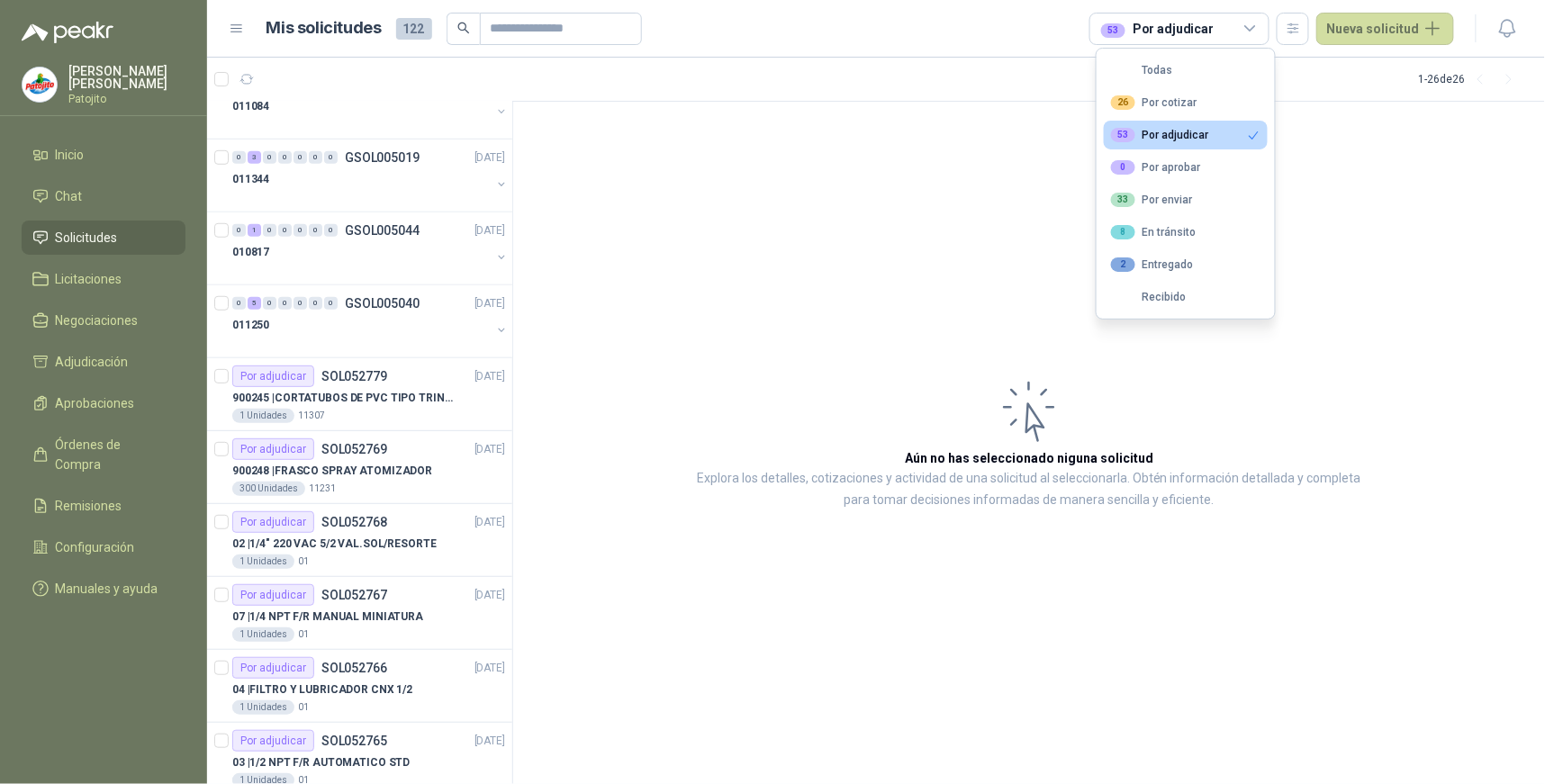
scroll to position [181, 0]
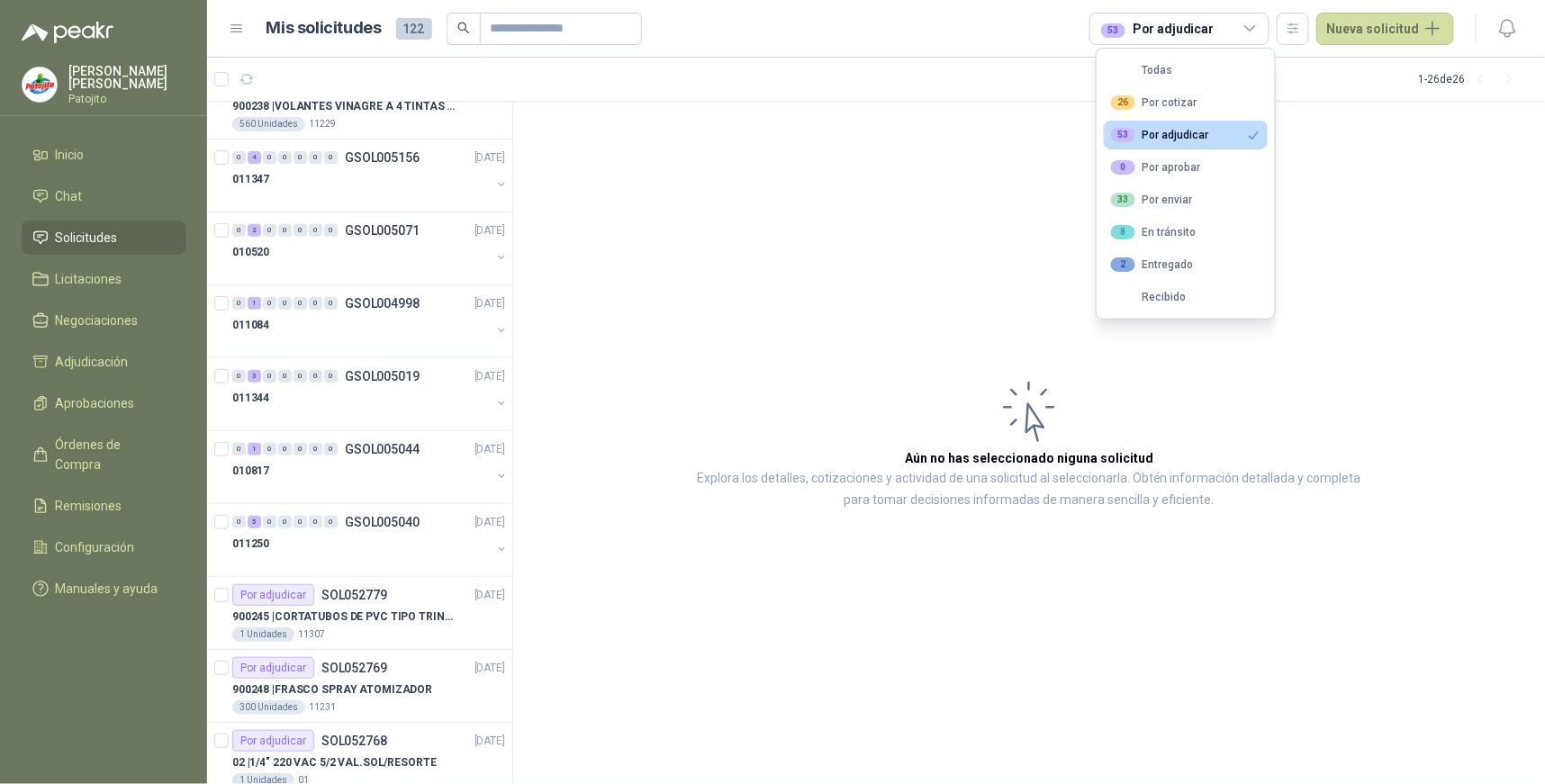
drag, startPoint x: 1207, startPoint y: 121, endPoint x: 1210, endPoint y: 136, distance: 15.3
click at [1210, 133] on button "53 Por adjudicar" at bounding box center [1185, 134] width 163 height 29
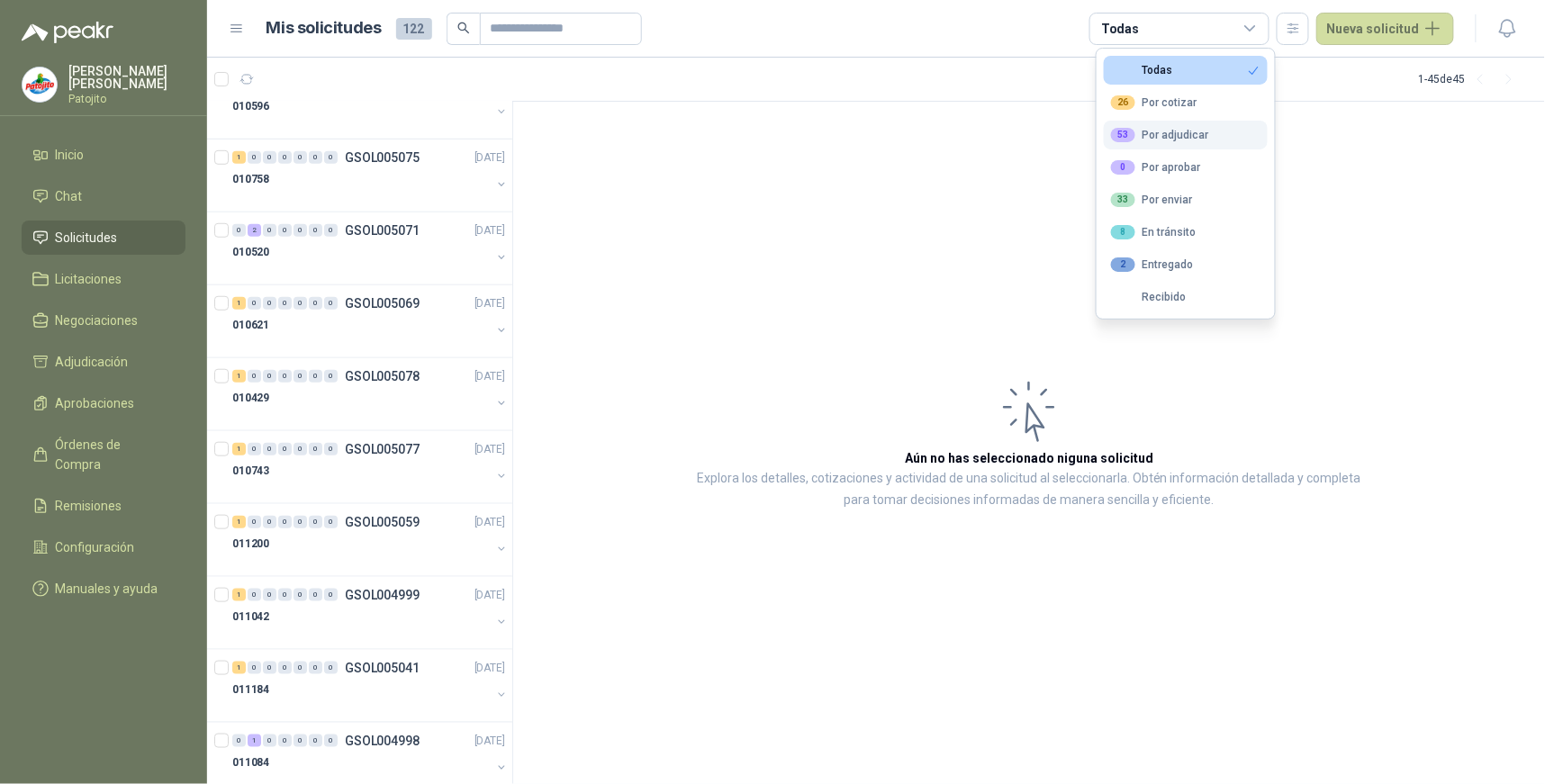
click at [1213, 131] on button "53 Por adjudicar" at bounding box center [1185, 134] width 163 height 29
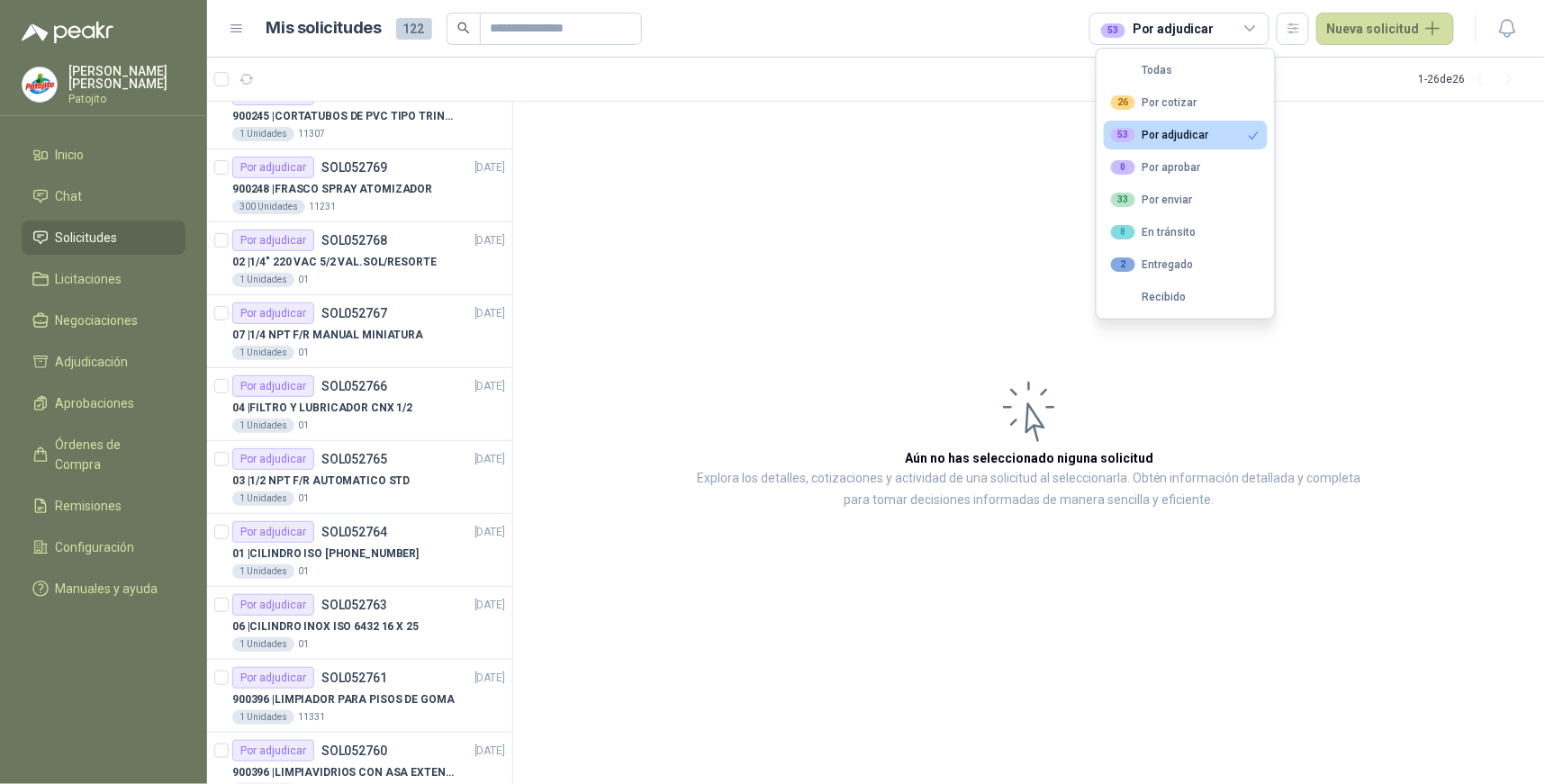
scroll to position [1239, 0]
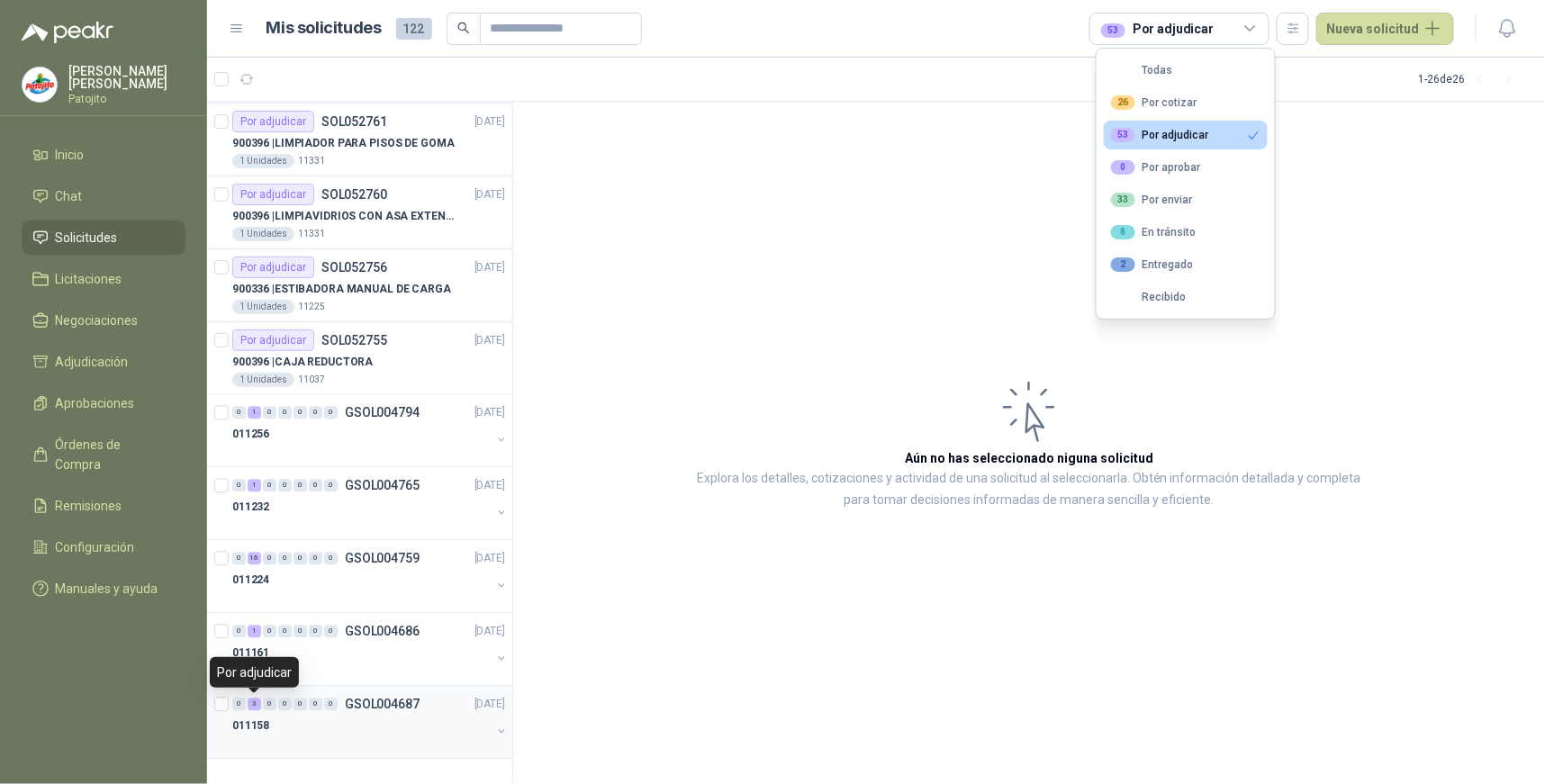
click at [254, 705] on div "3" at bounding box center [254, 704] width 13 height 12
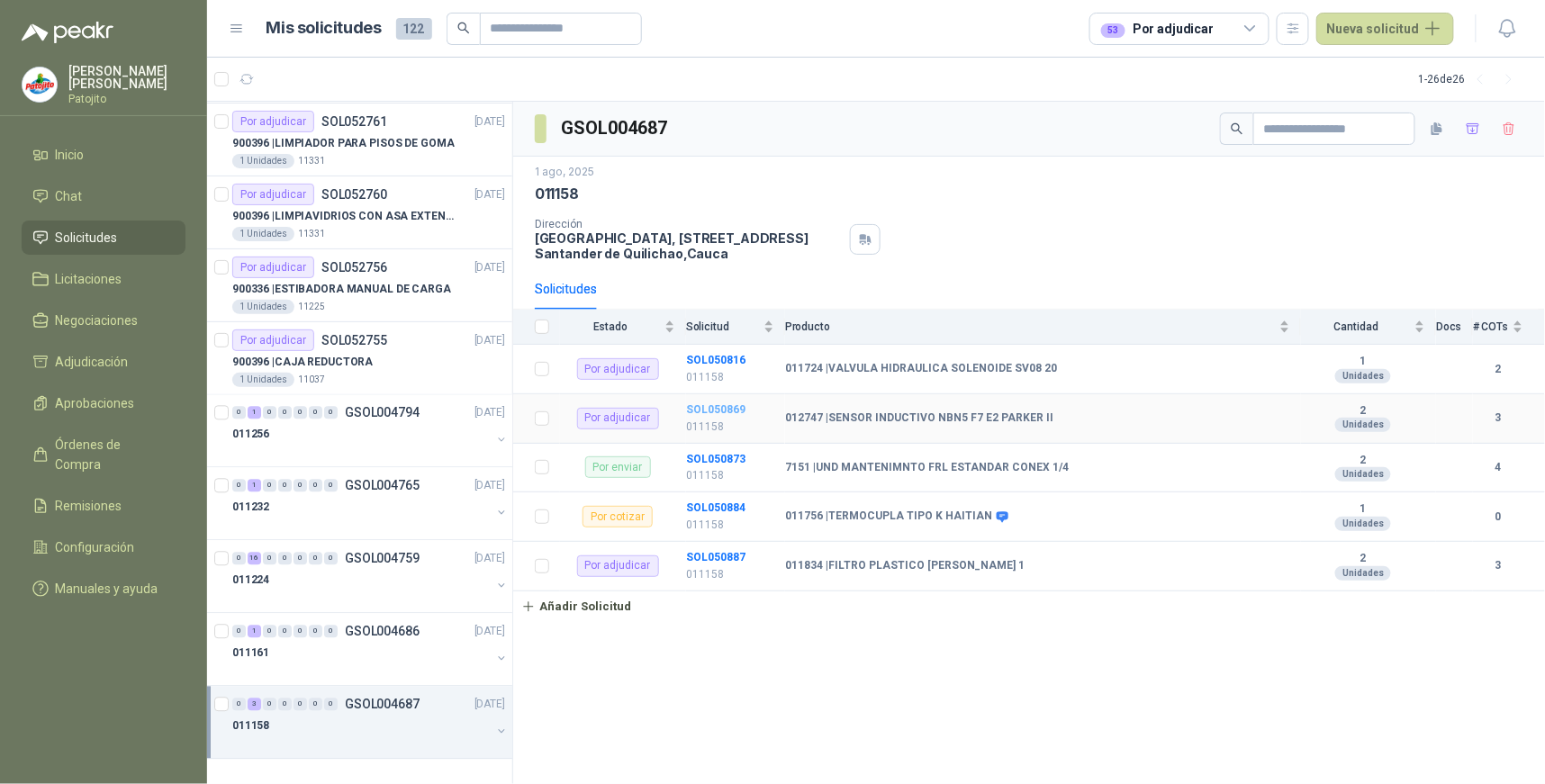
click at [730, 415] on b "SOL050869" at bounding box center [716, 409] width 60 height 12
click at [724, 555] on b "SOL050887" at bounding box center [716, 556] width 60 height 12
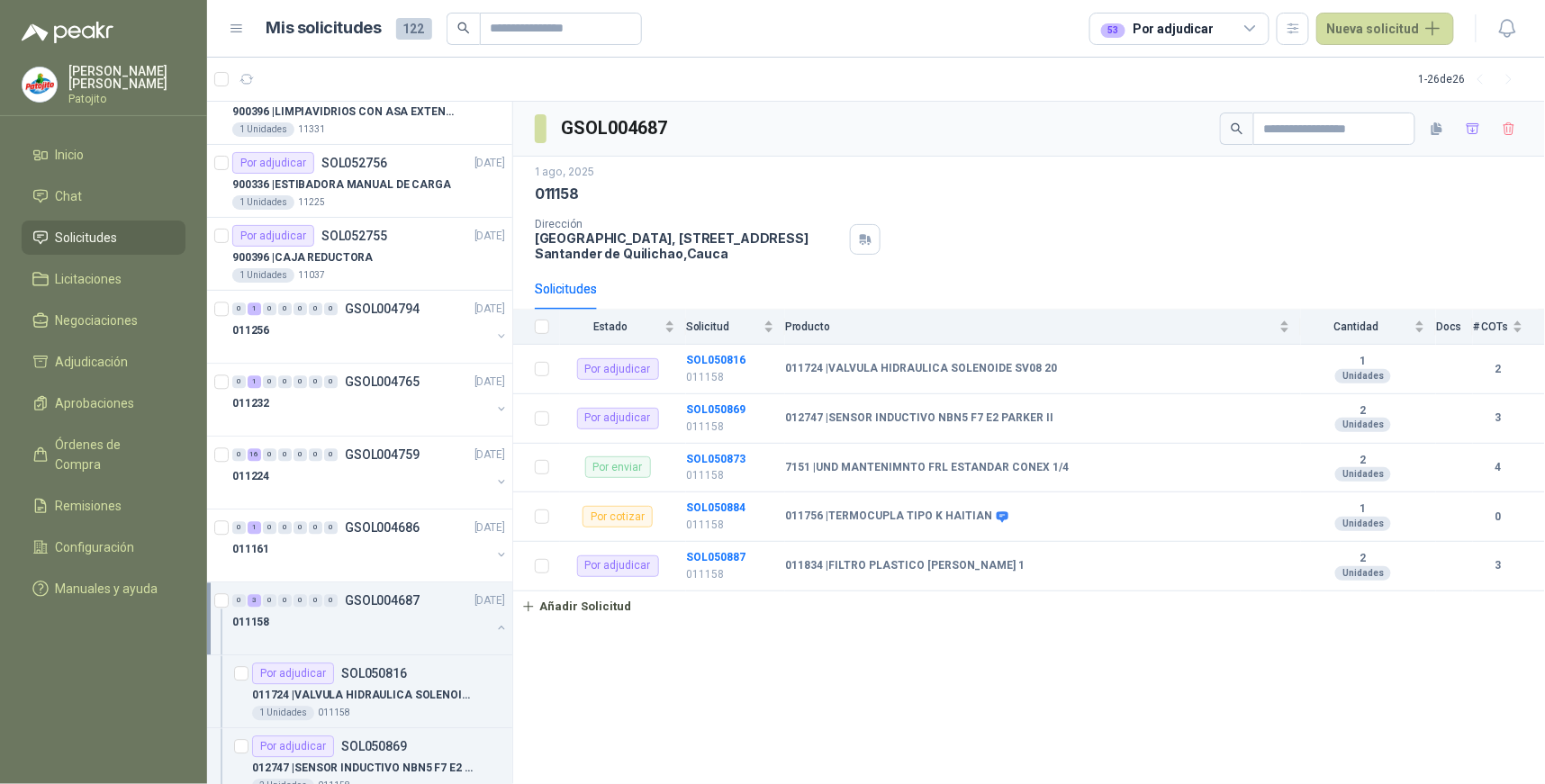
scroll to position [1458, 0]
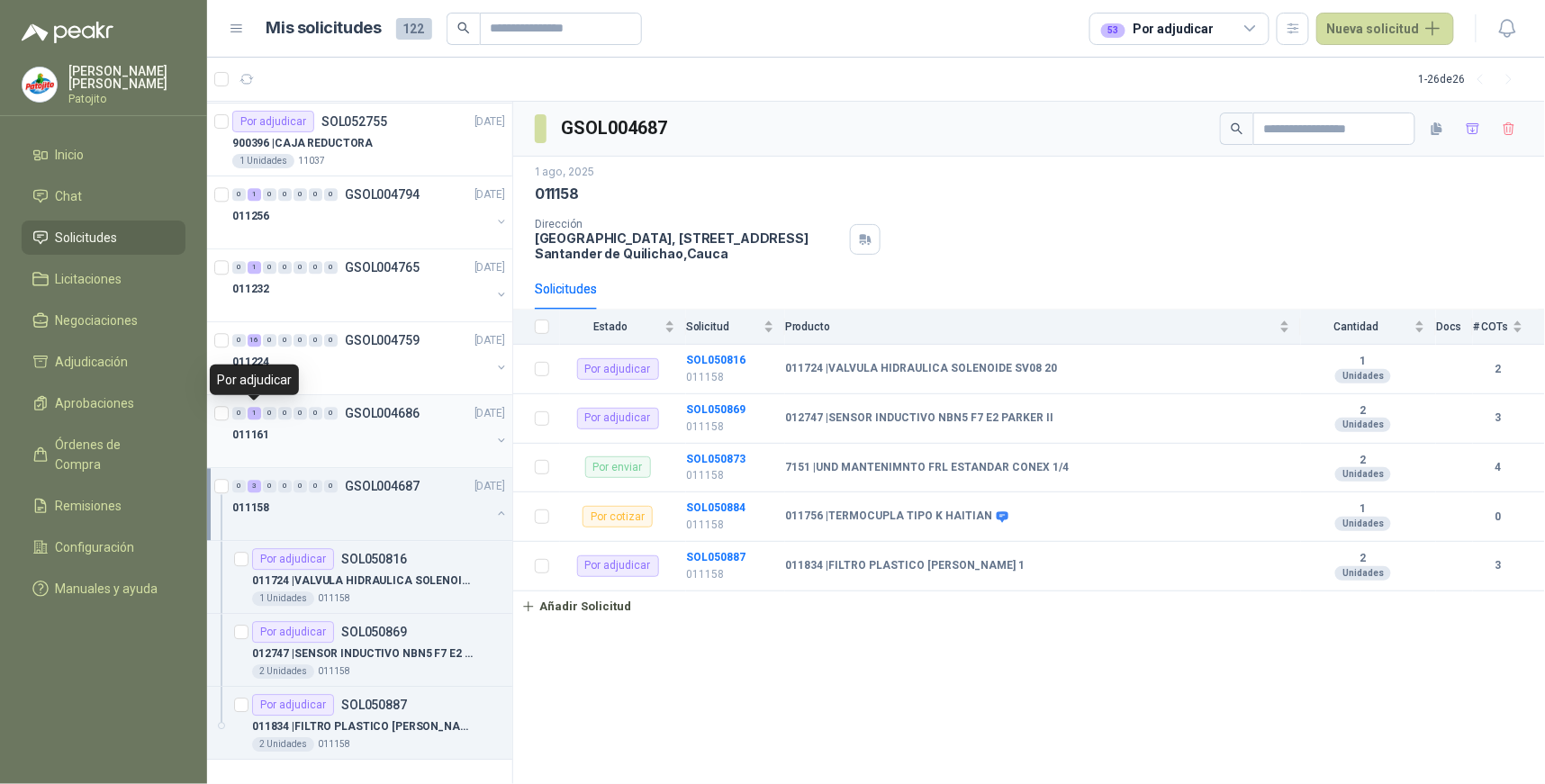
click at [252, 410] on div "1" at bounding box center [254, 413] width 13 height 12
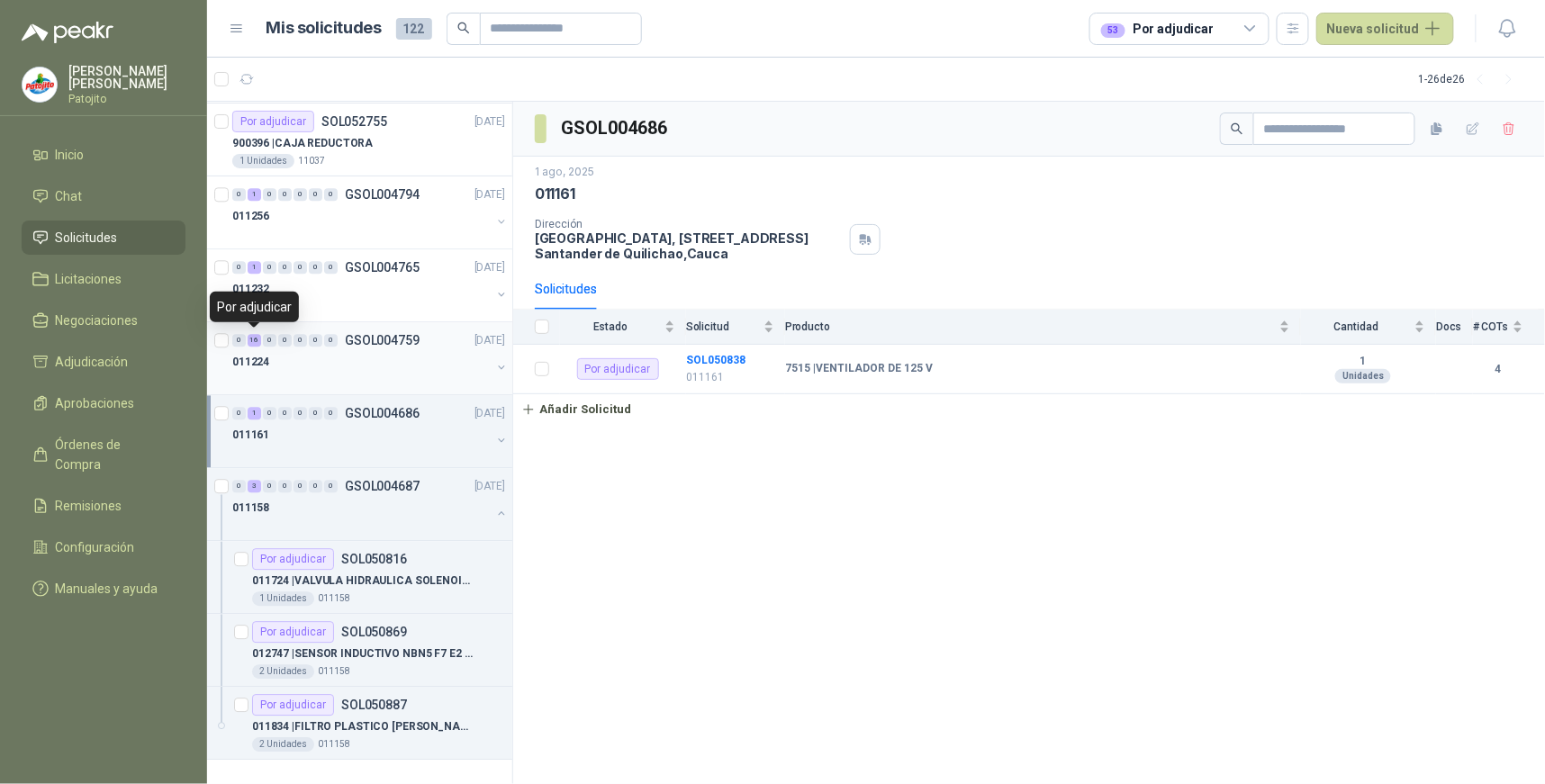
click at [253, 338] on div "16" at bounding box center [254, 340] width 13 height 12
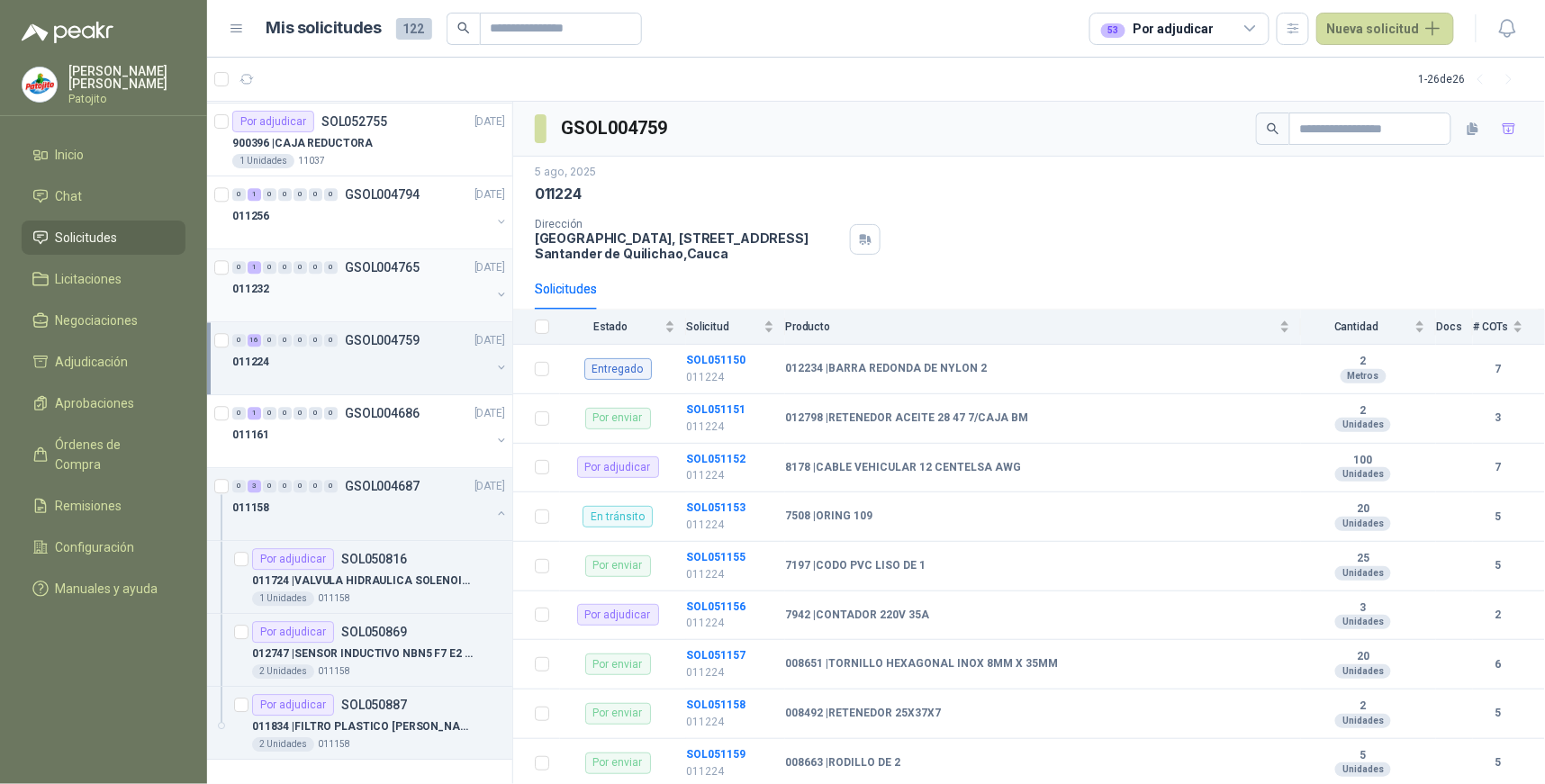
click at [250, 267] on div "1" at bounding box center [254, 267] width 13 height 12
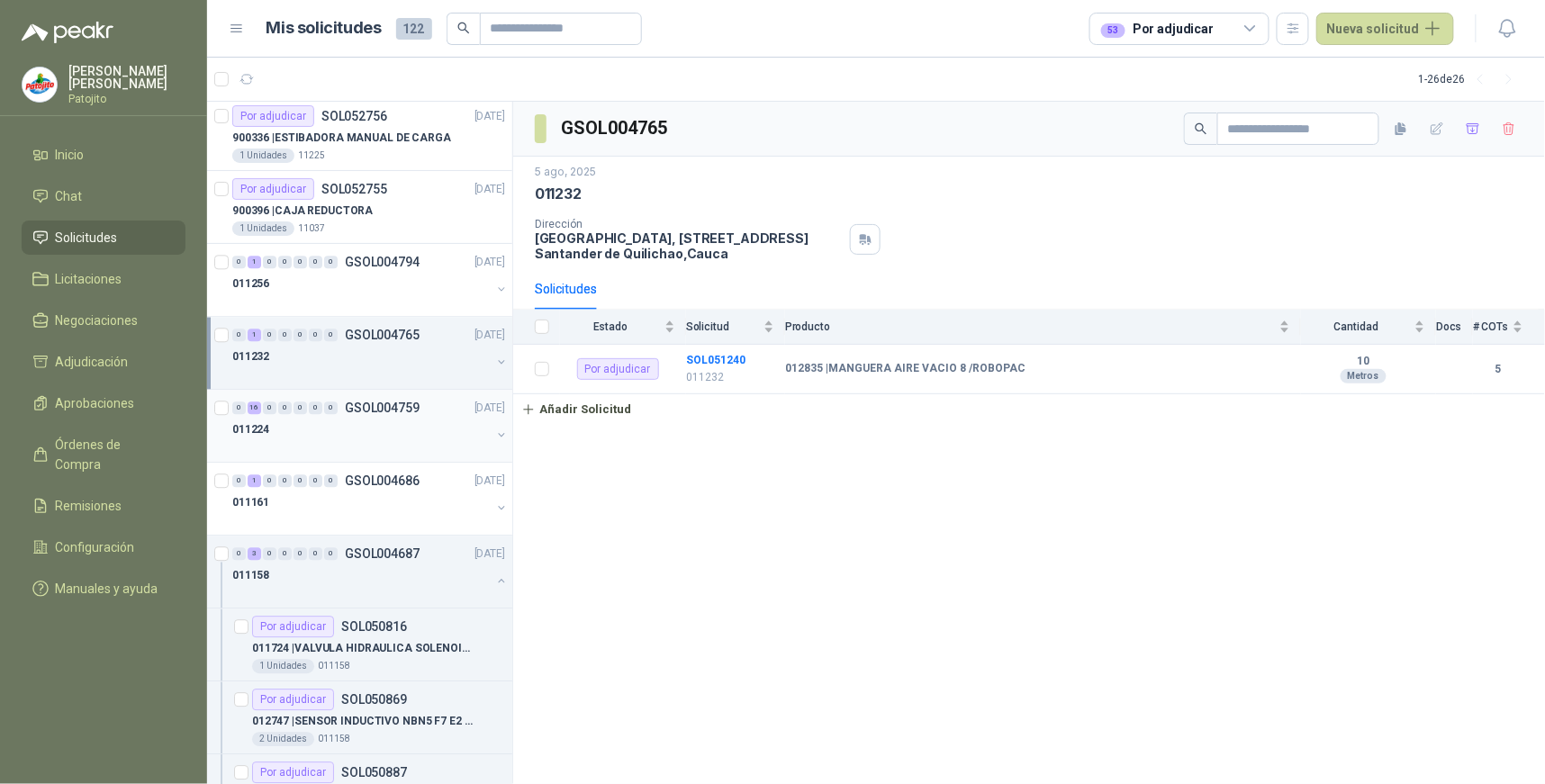
scroll to position [1357, 0]
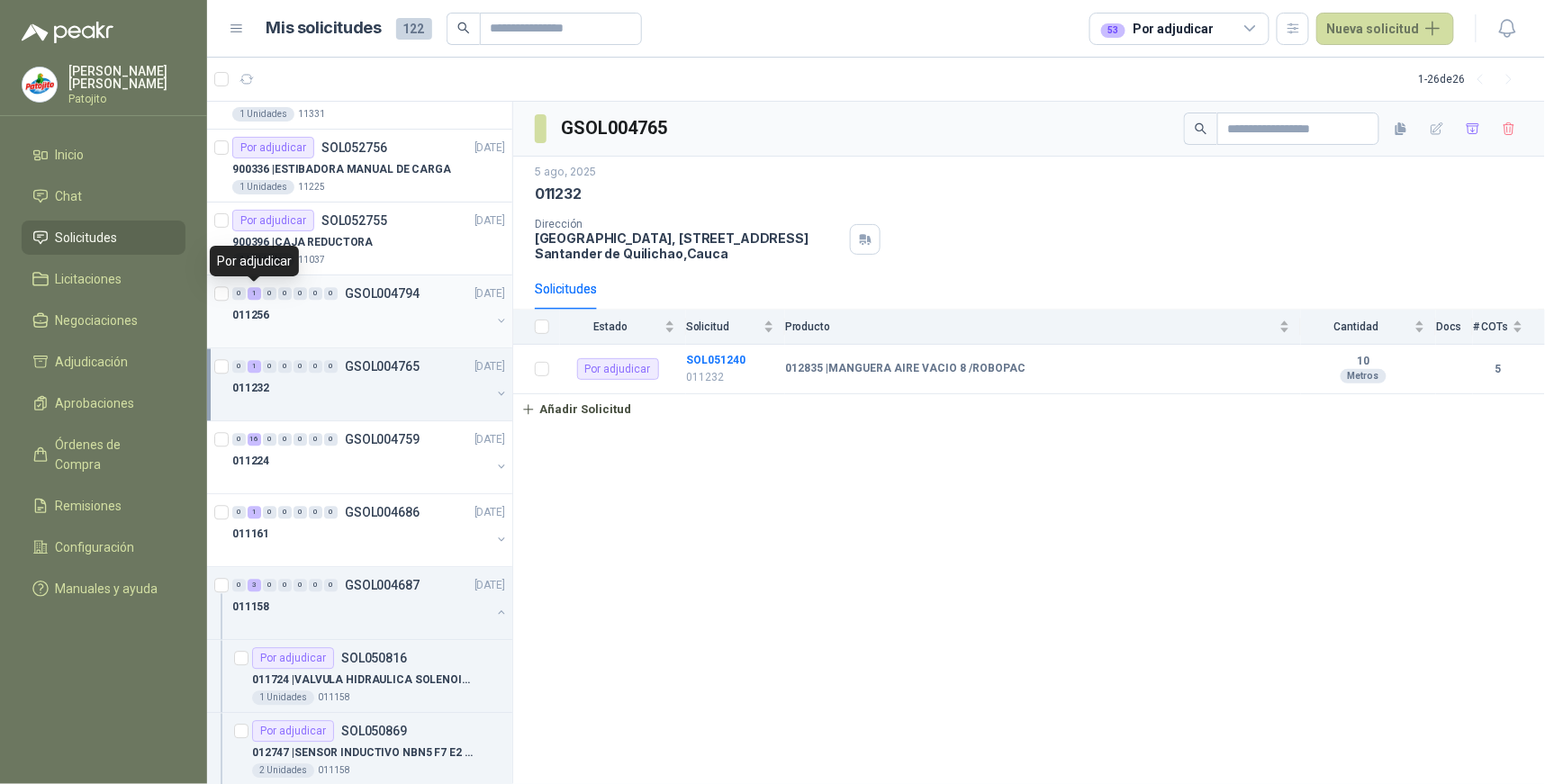
click at [256, 293] on div "1" at bounding box center [254, 293] width 13 height 12
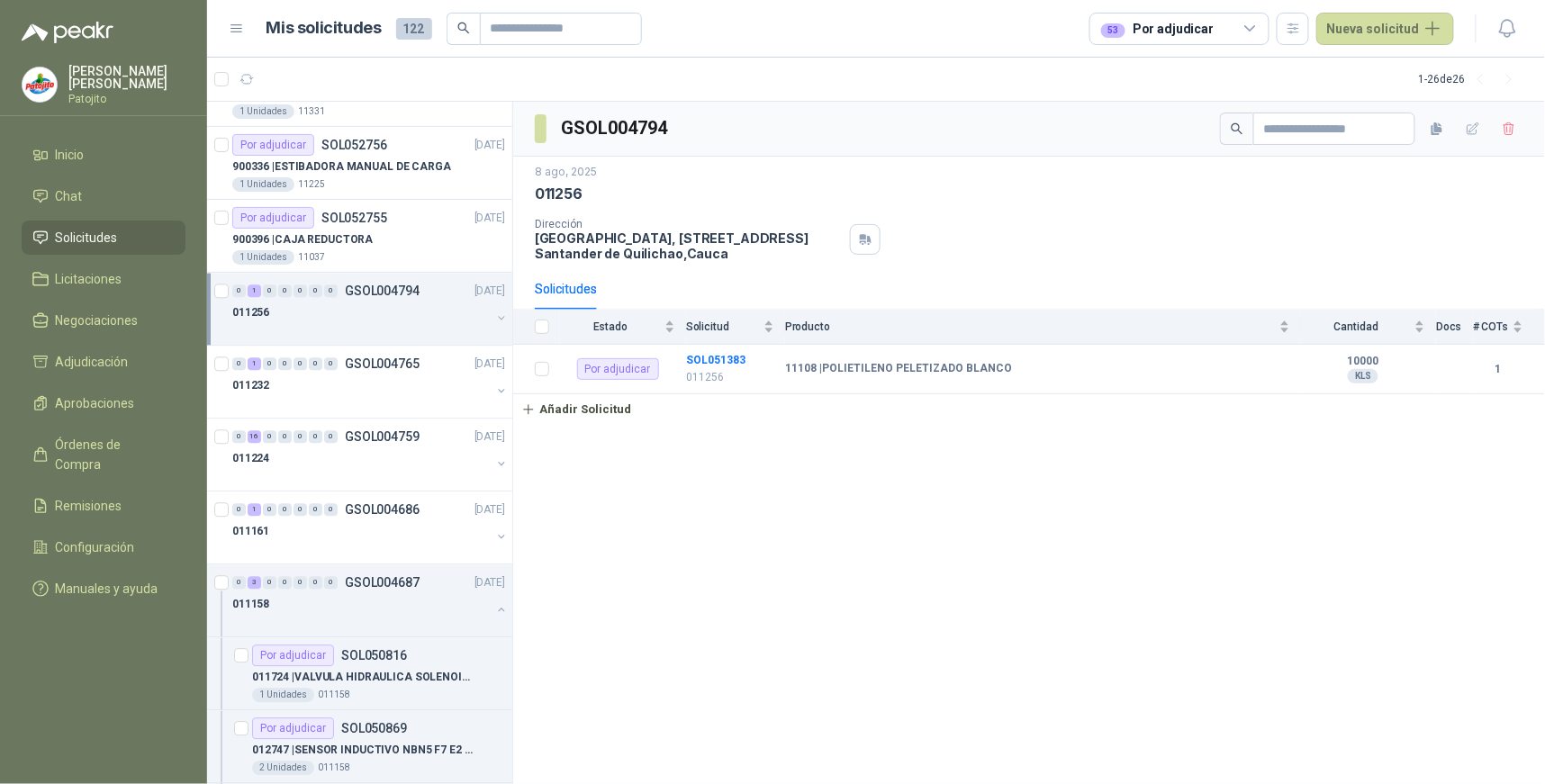
scroll to position [1458, 0]
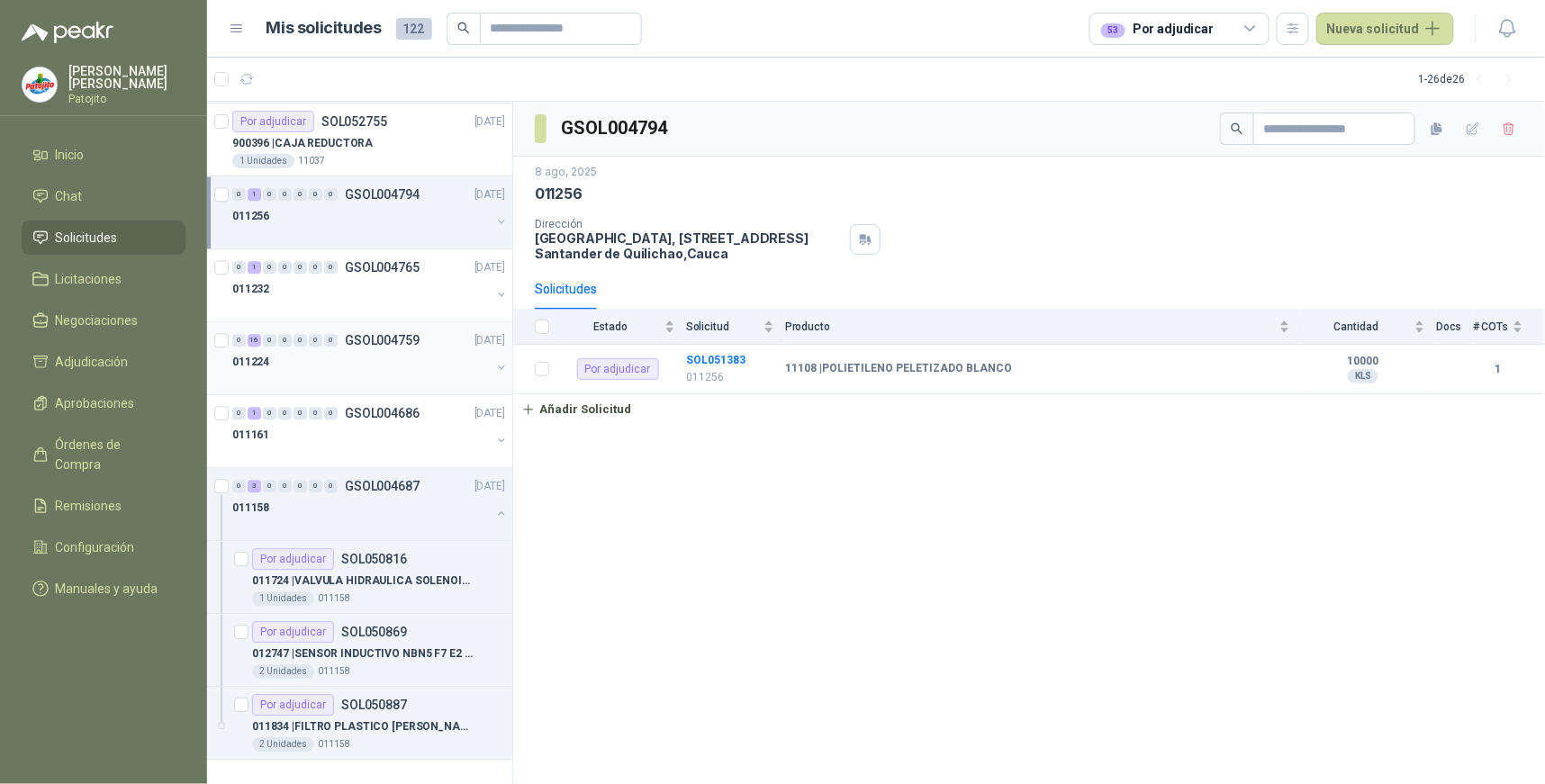
click at [257, 334] on div "16" at bounding box center [254, 340] width 13 height 12
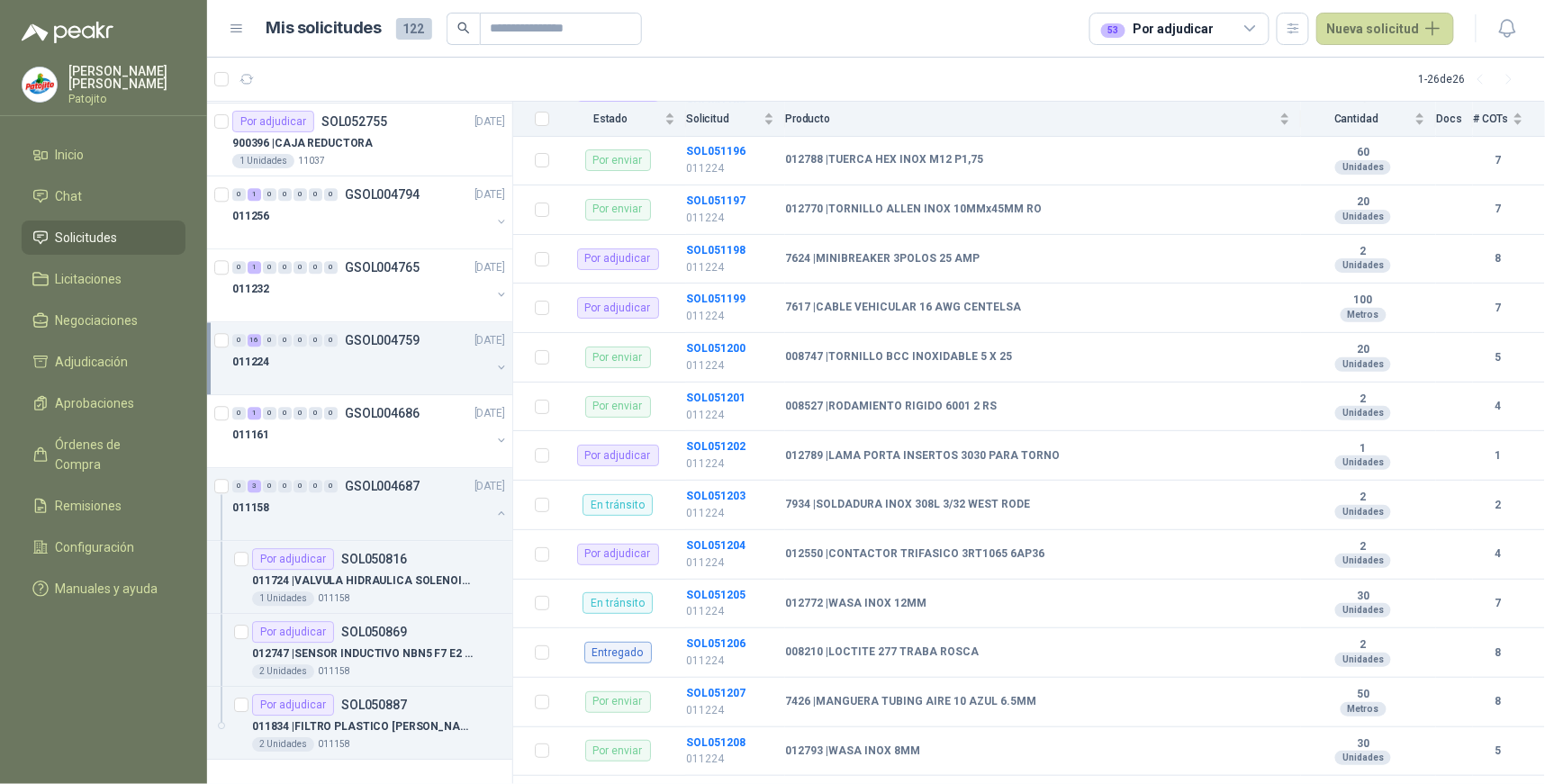
scroll to position [2252, 0]
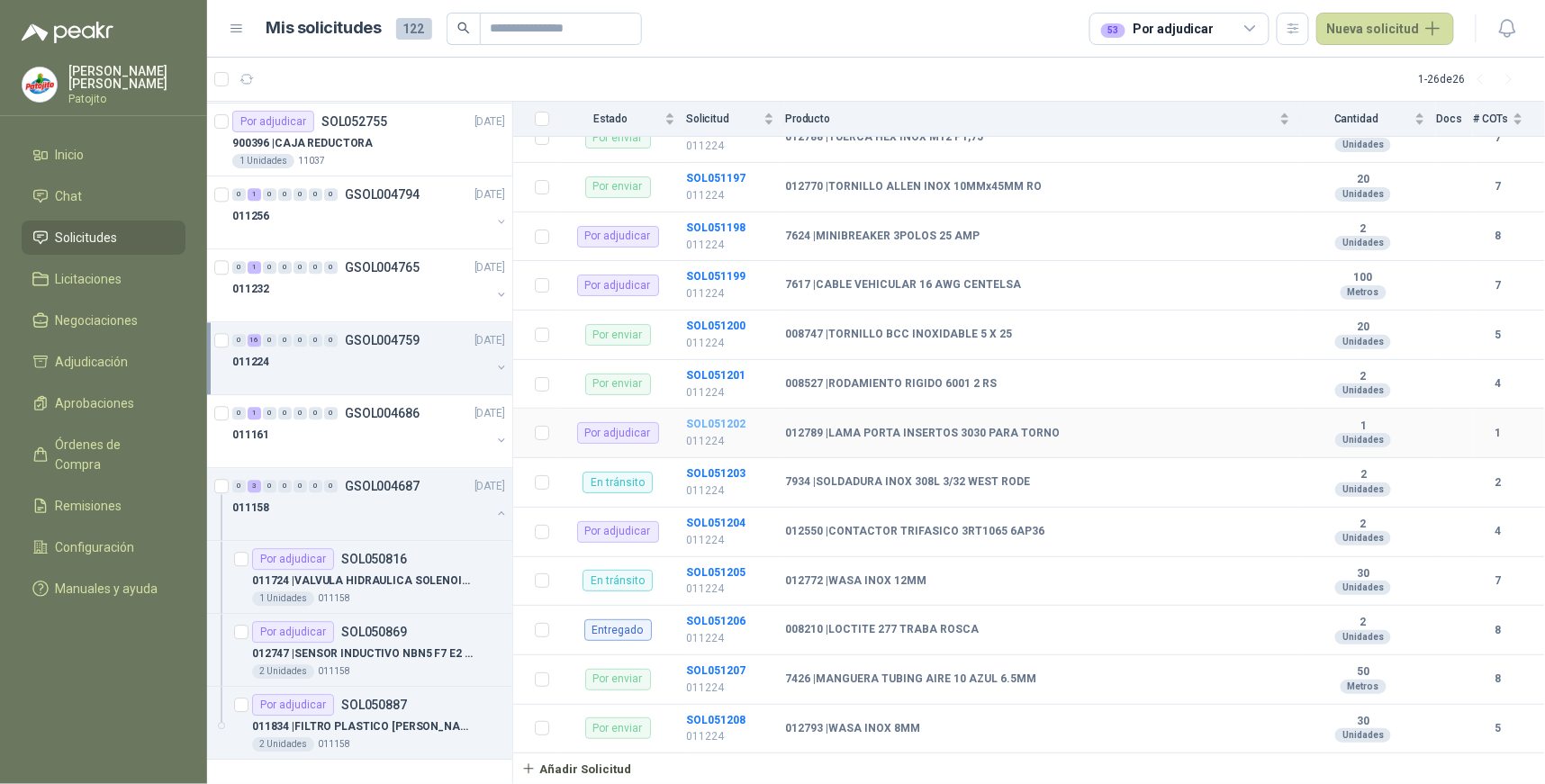
click at [718, 424] on b "SOL051202" at bounding box center [716, 423] width 60 height 12
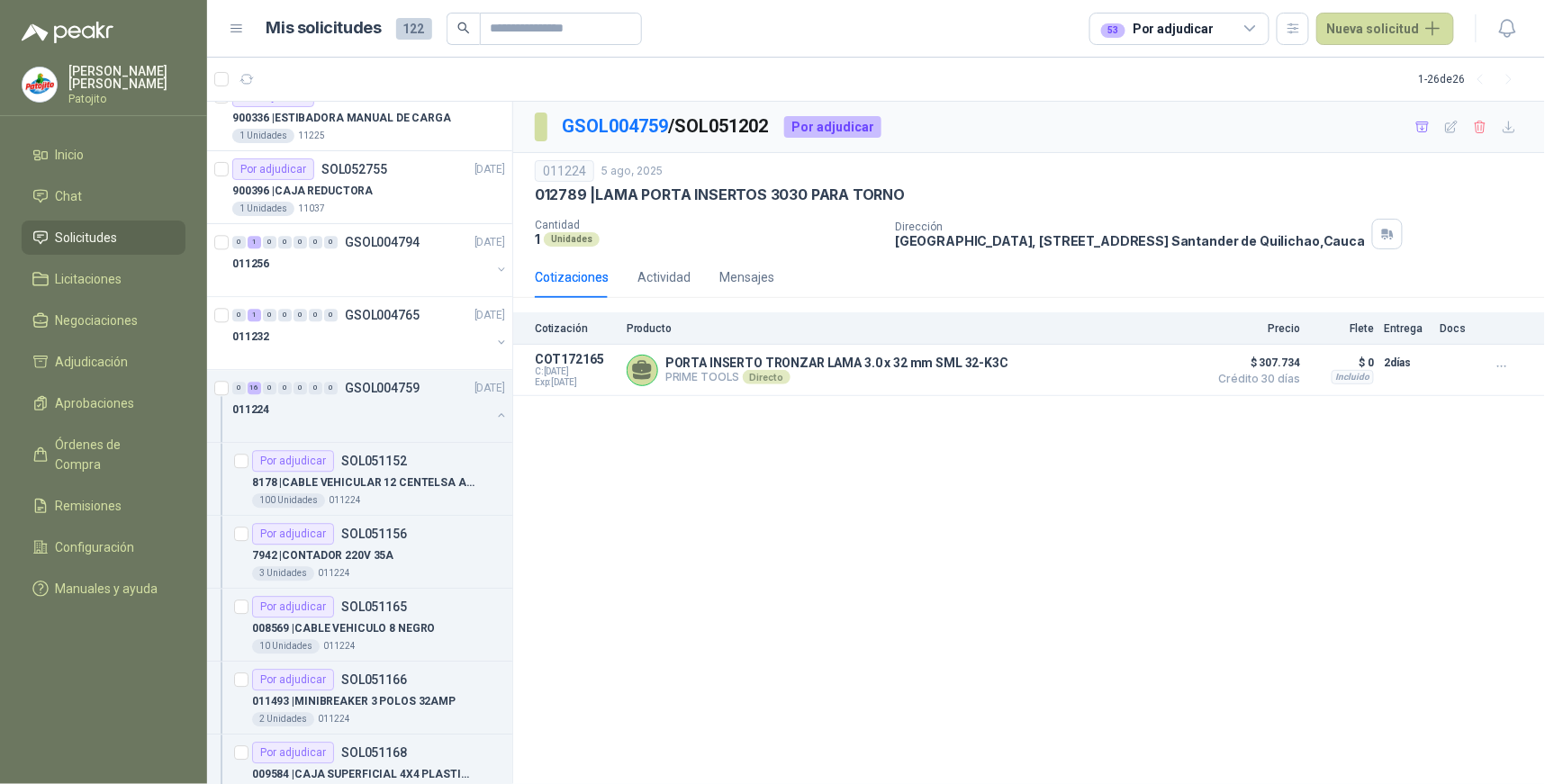
scroll to position [1225, 0]
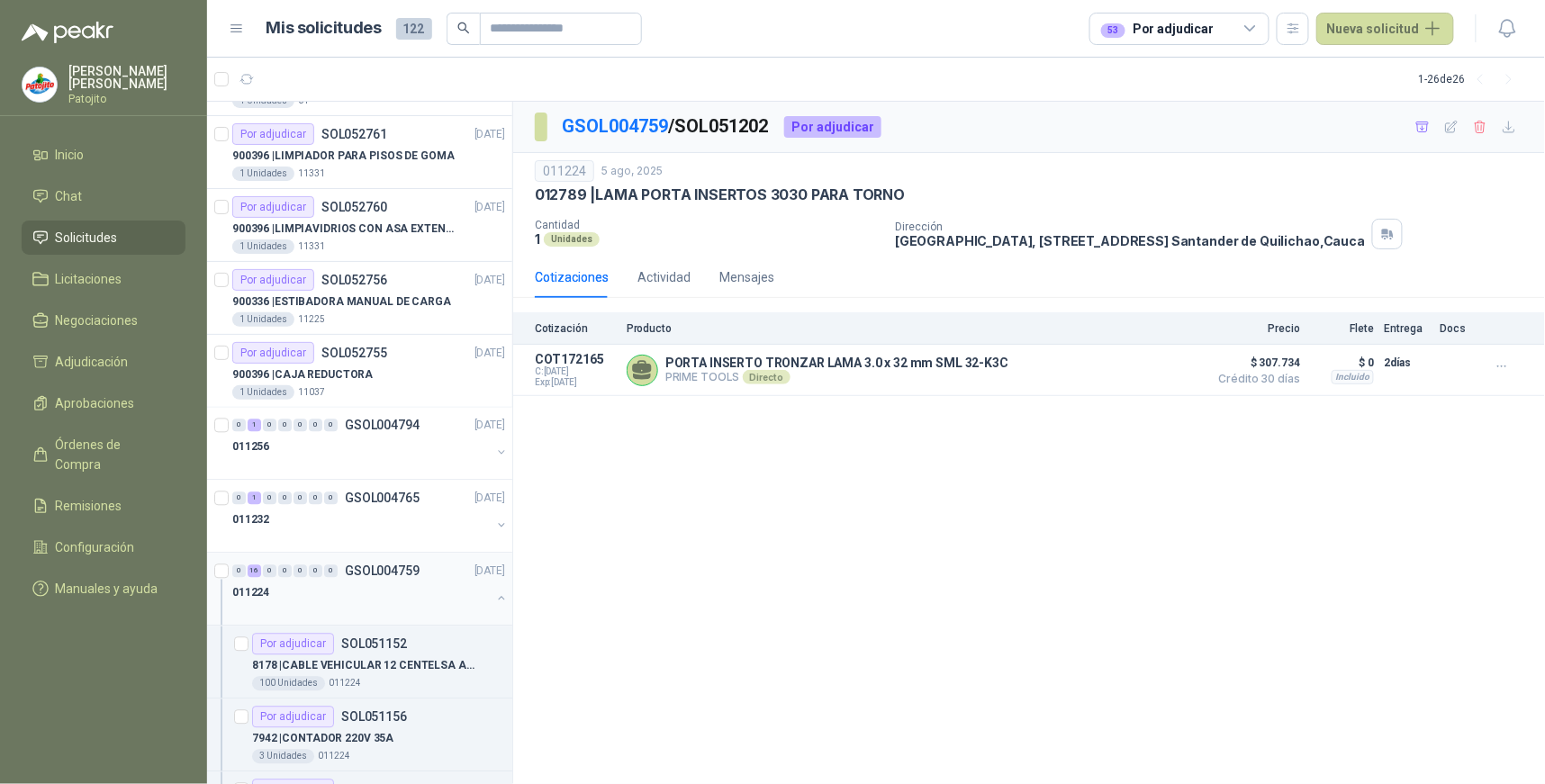
click at [494, 603] on button "button" at bounding box center [500, 598] width 14 height 14
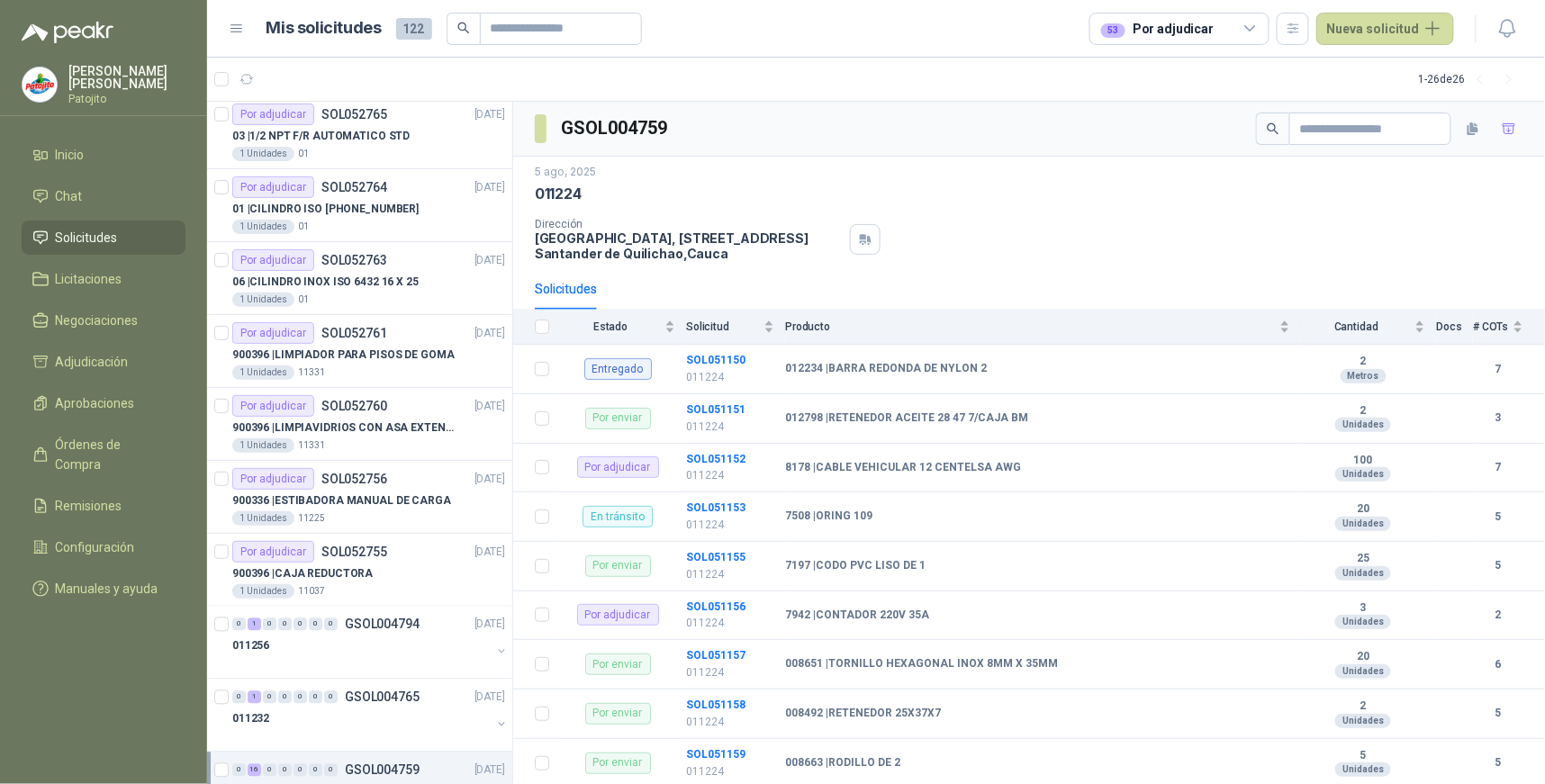
scroll to position [1024, 0]
click at [274, 552] on div "Por adjudicar" at bounding box center [274, 553] width 82 height 21
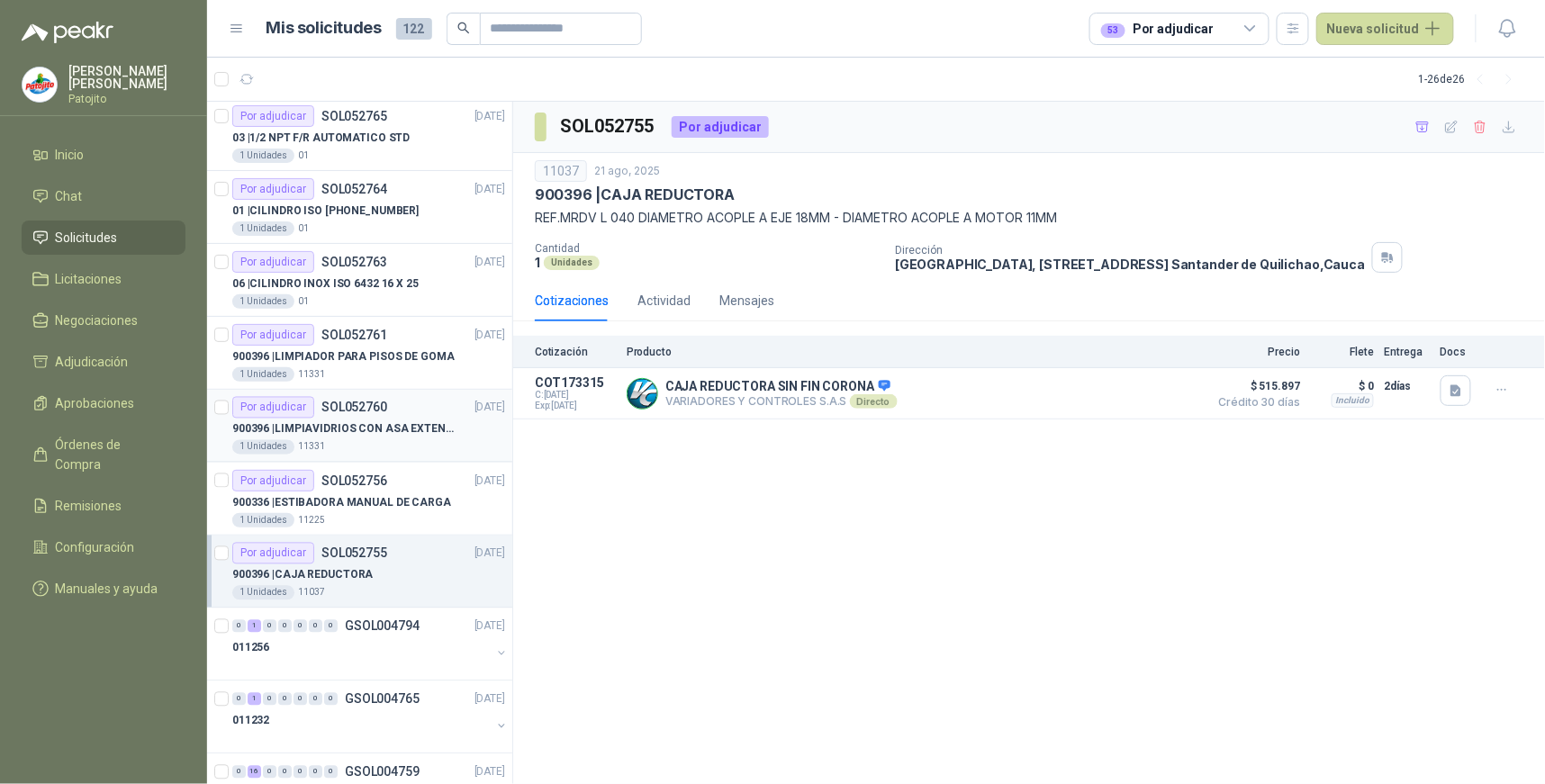
click at [311, 407] on div "Por adjudicar" at bounding box center [274, 407] width 82 height 21
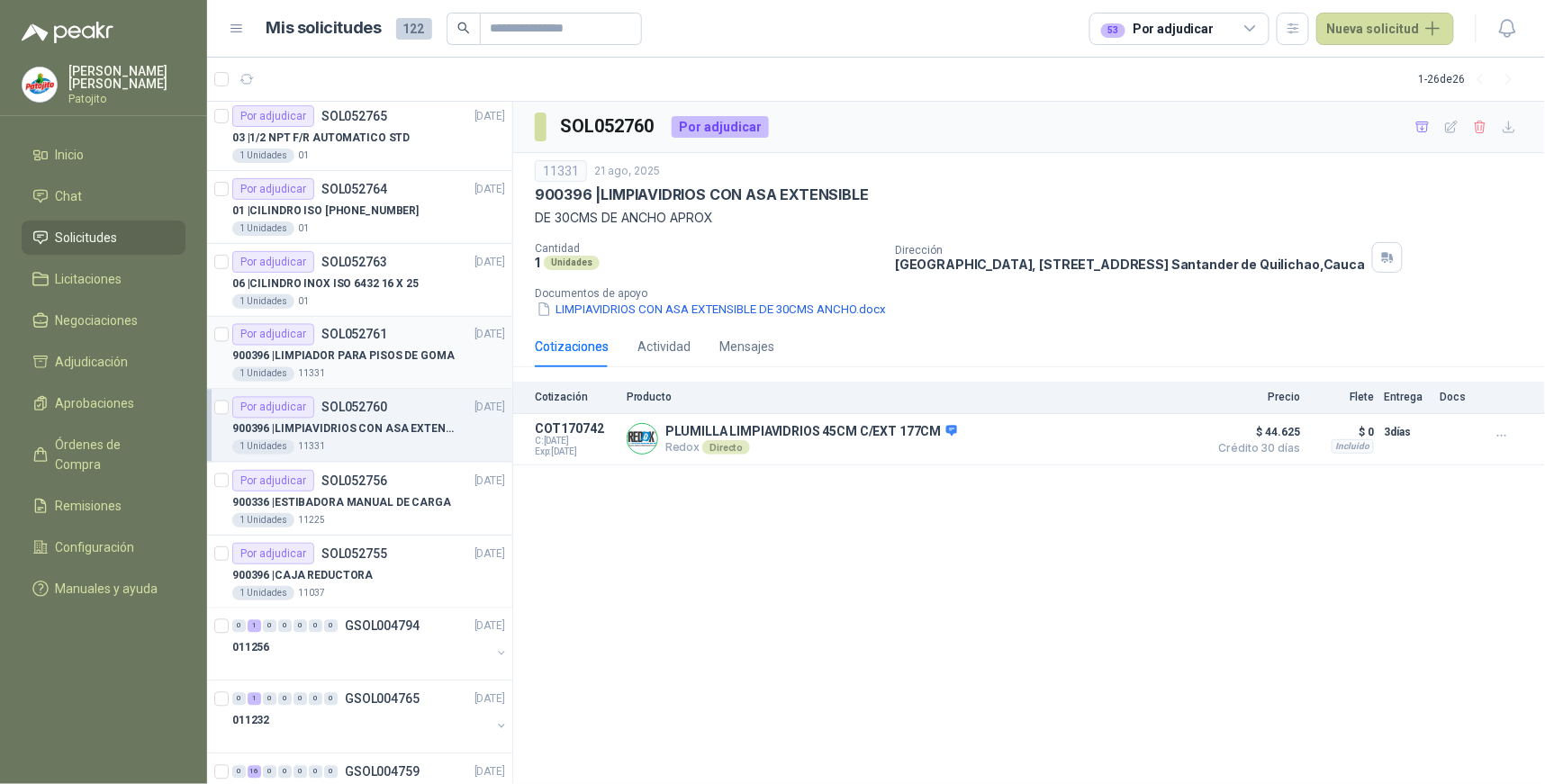
click at [348, 345] on div "900396 | LIMPIADOR PARA PISOS DE GOMA" at bounding box center [369, 356] width 273 height 21
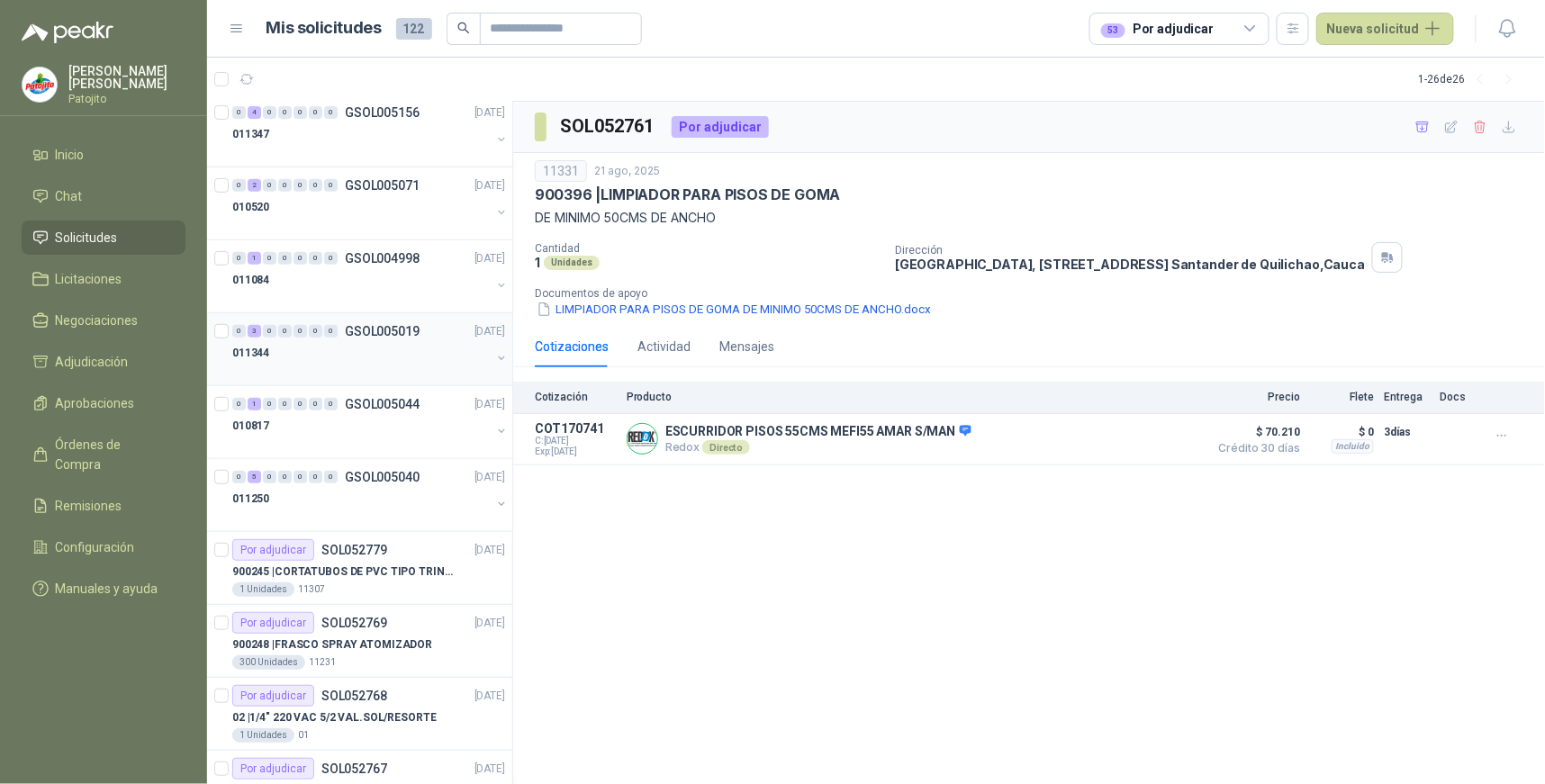
scroll to position [225, 0]
click at [255, 478] on div "5" at bounding box center [254, 477] width 13 height 12
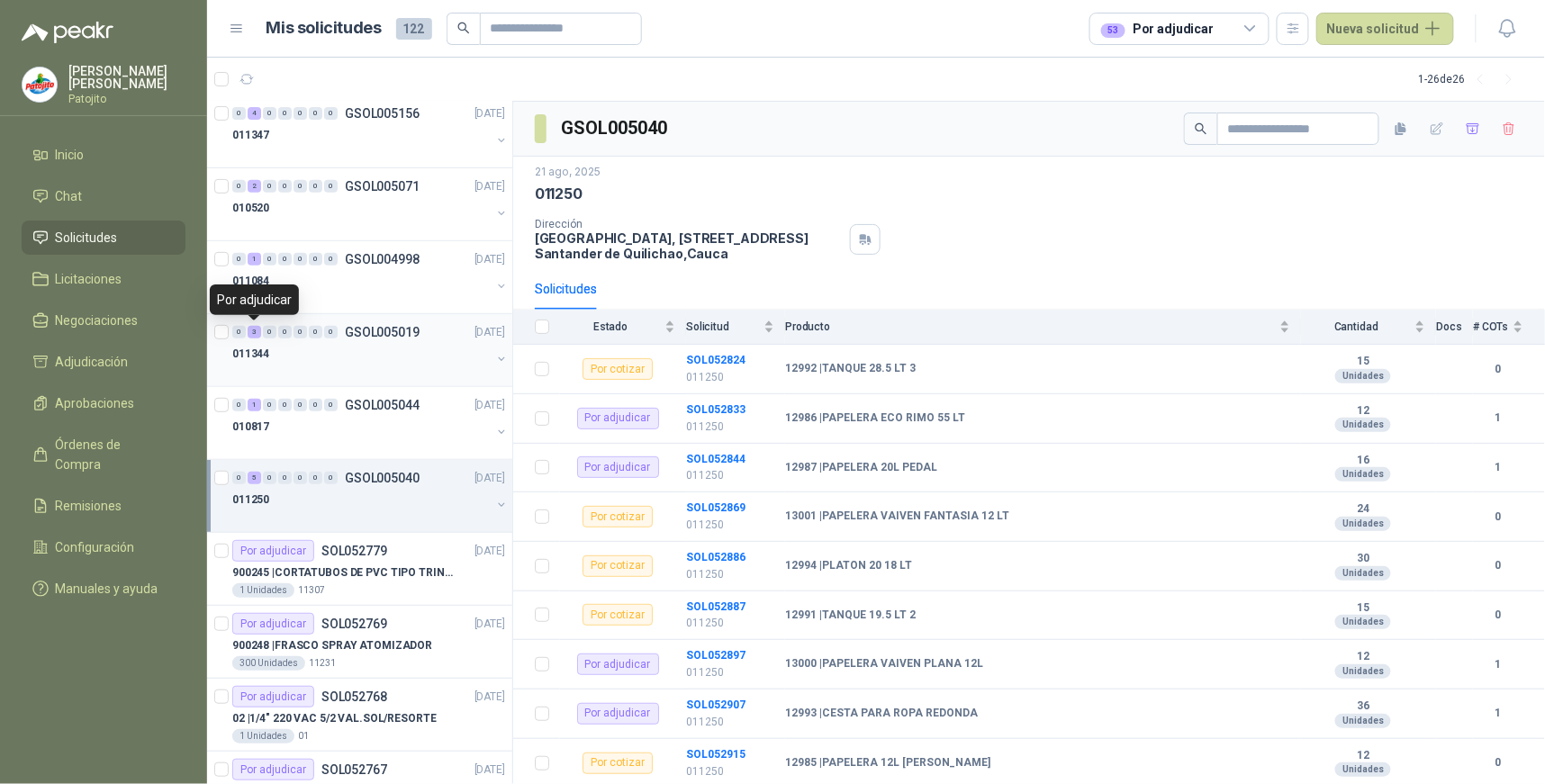
click at [257, 329] on div "3" at bounding box center [254, 331] width 13 height 12
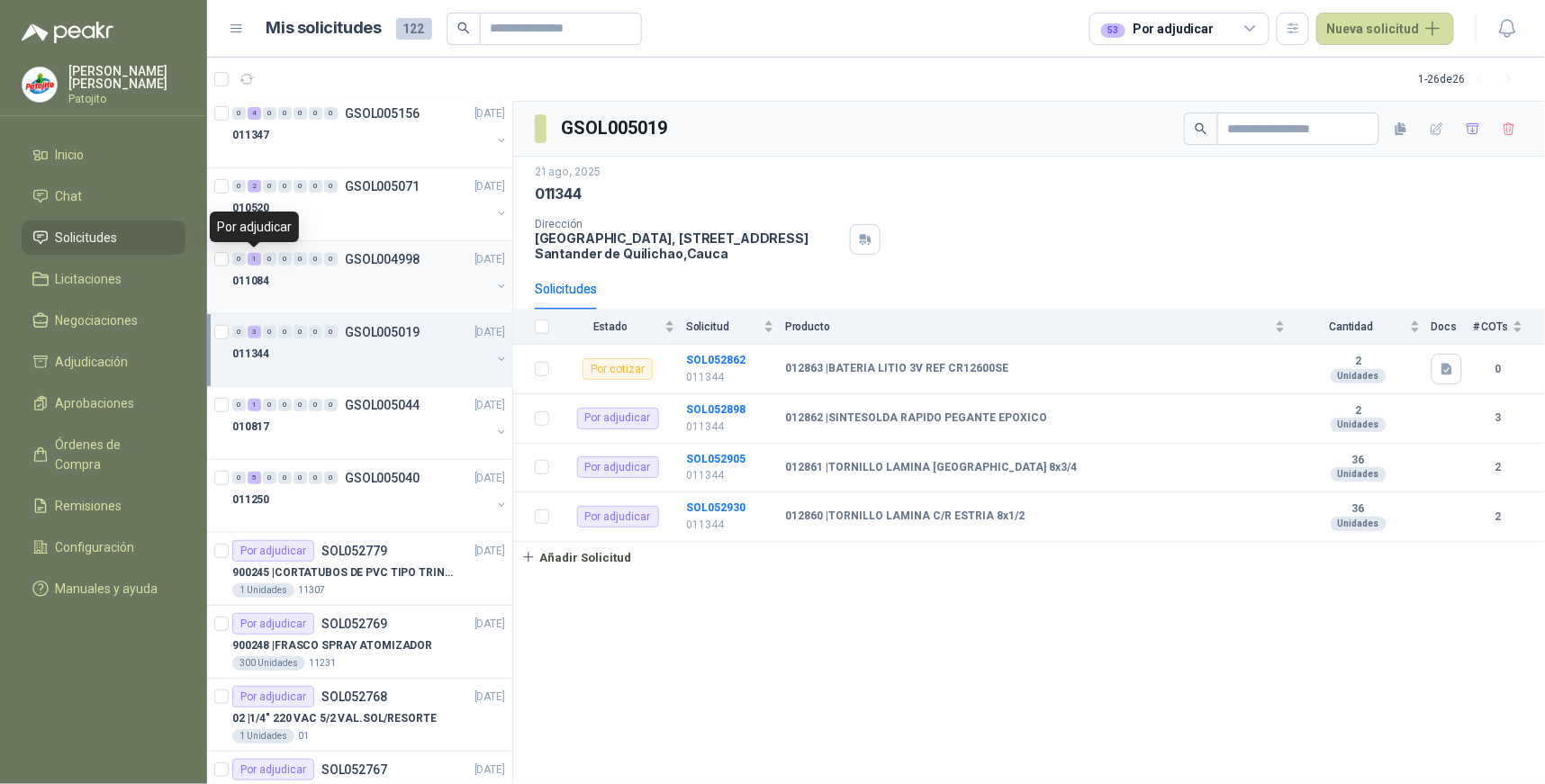
click at [260, 262] on div "1" at bounding box center [254, 259] width 13 height 12
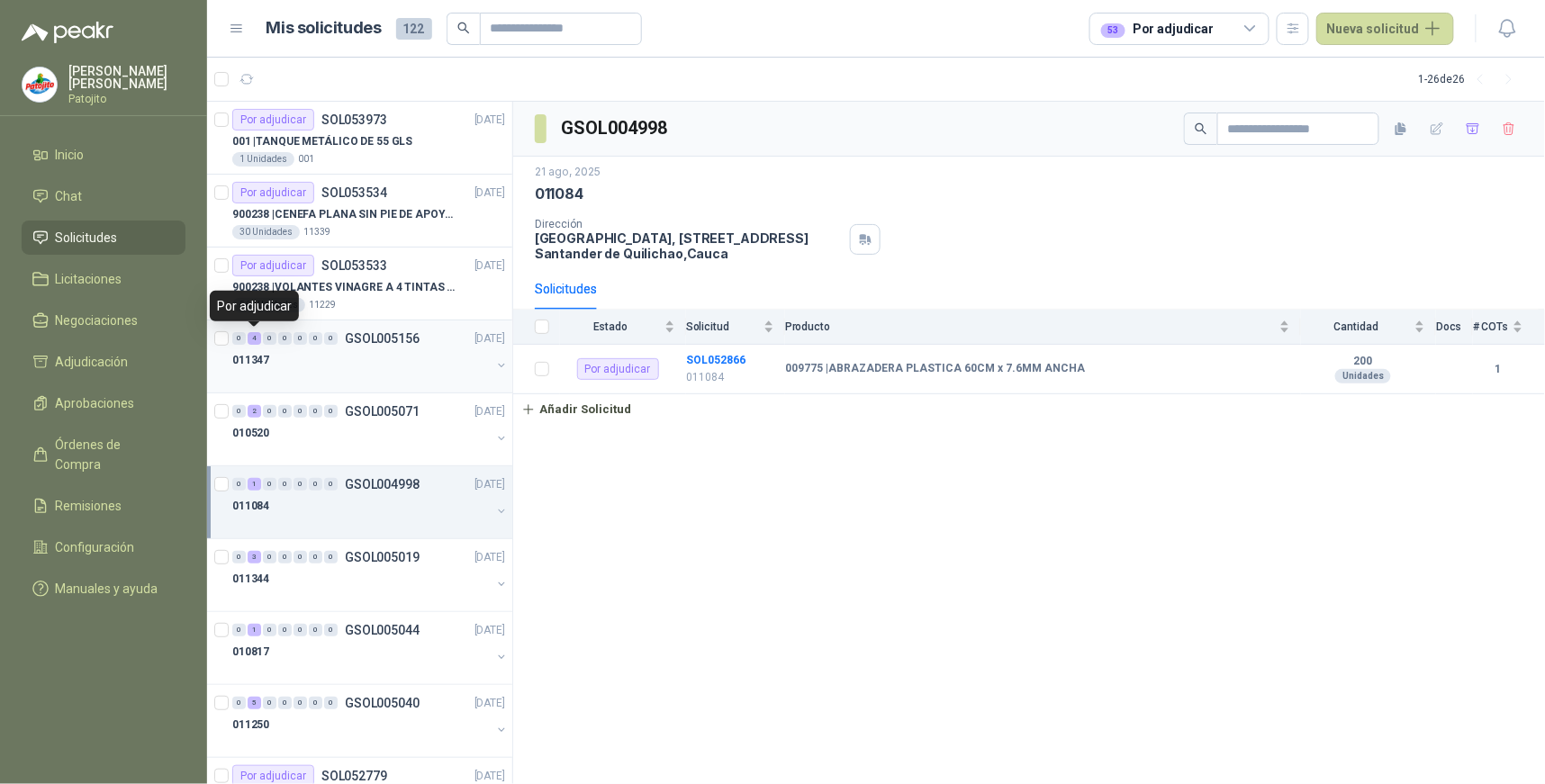
click at [255, 335] on div "4" at bounding box center [254, 338] width 13 height 12
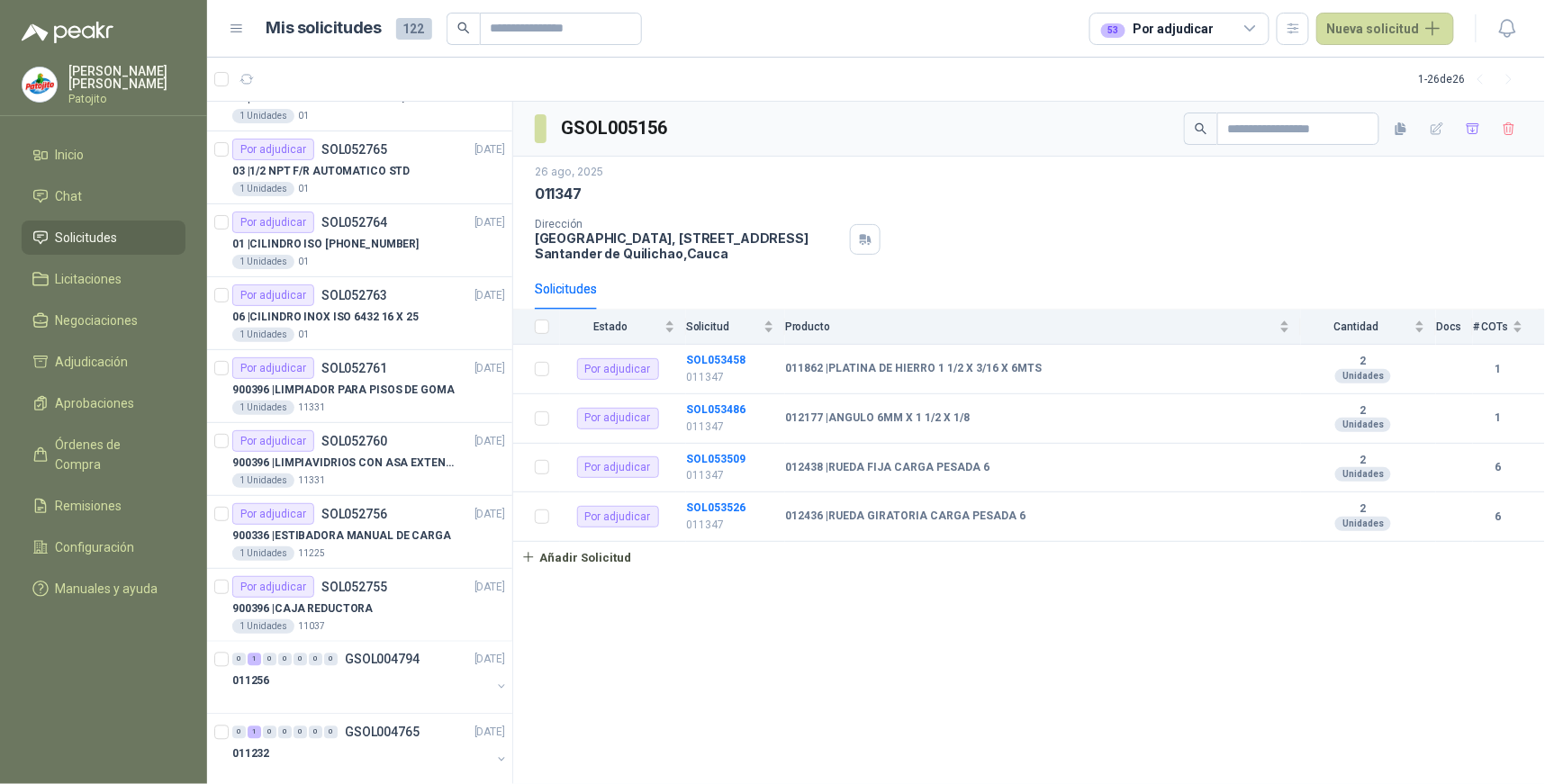
scroll to position [1000, 0]
